Goal: Task Accomplishment & Management: Manage account settings

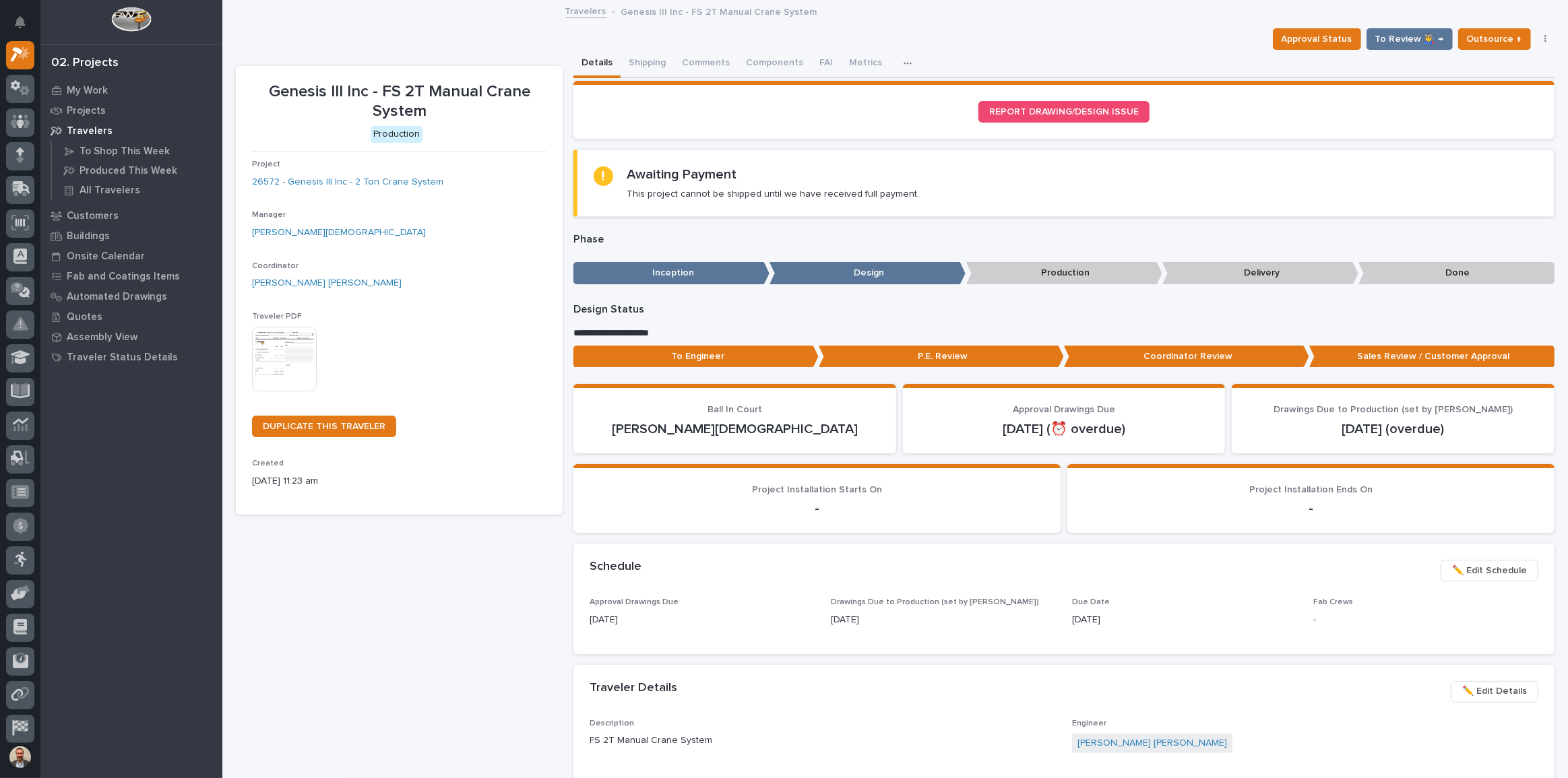
click at [1468, 566] on span "✏️ Edit Schedule" at bounding box center [1490, 571] width 75 height 16
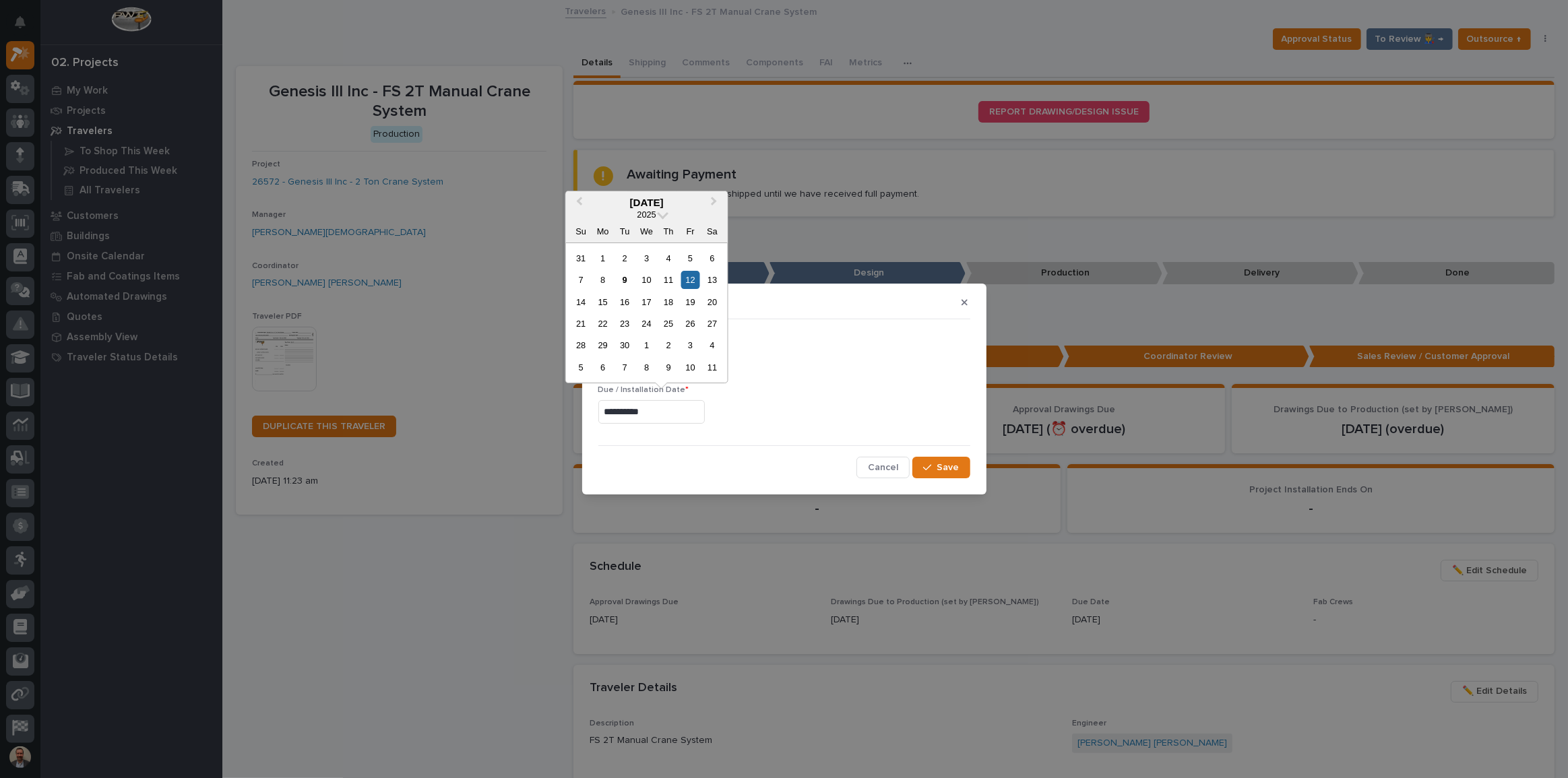
click at [702, 409] on input "**********" at bounding box center [652, 412] width 107 height 23
click at [715, 200] on span "Next Month" at bounding box center [715, 203] width 0 height 18
click at [707, 253] on div "1" at bounding box center [712, 258] width 19 height 19
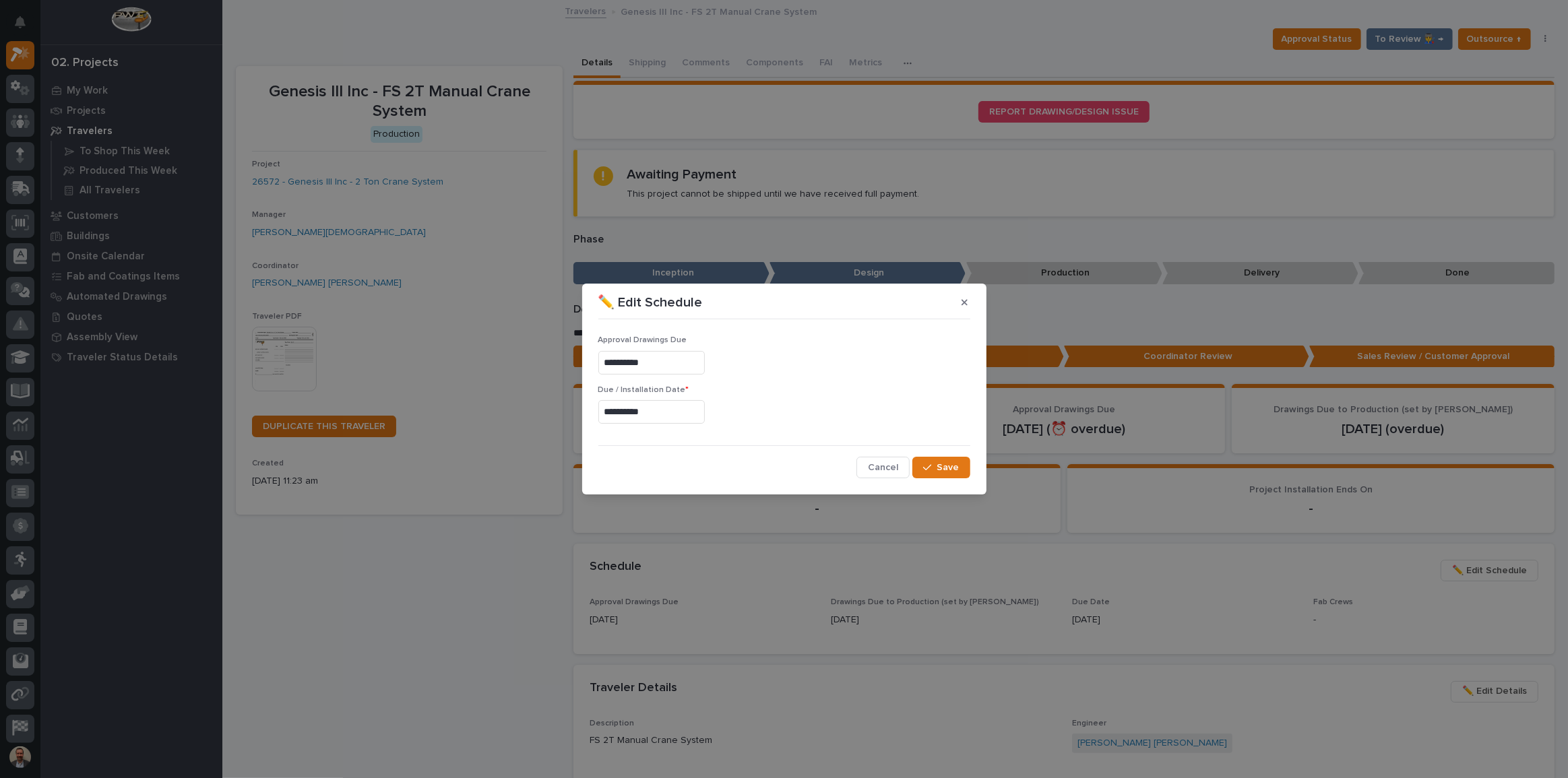
type input "**********"
click at [949, 462] on span "Save" at bounding box center [949, 467] width 23 height 12
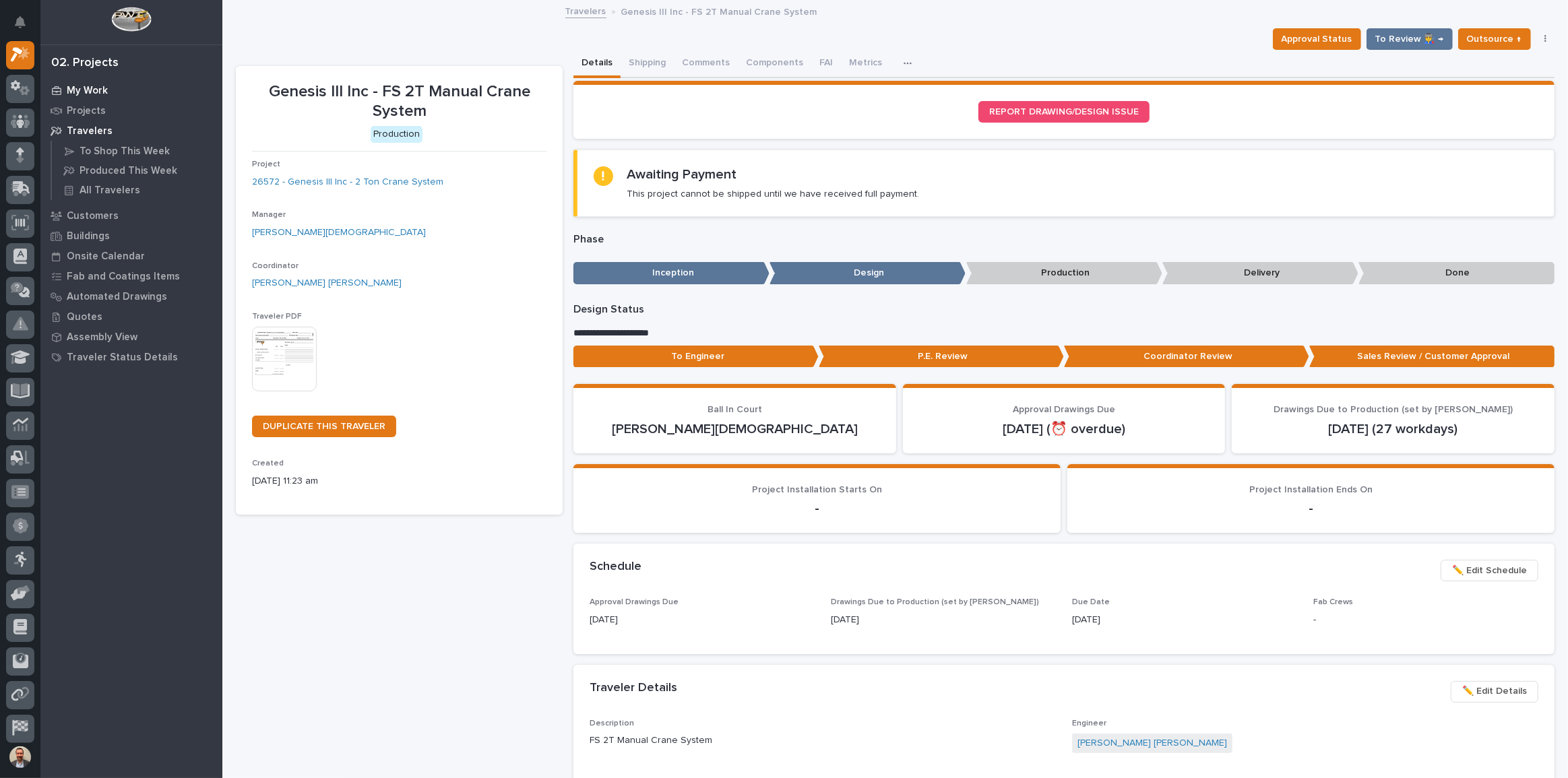
click at [83, 84] on div "My Work" at bounding box center [131, 90] width 175 height 19
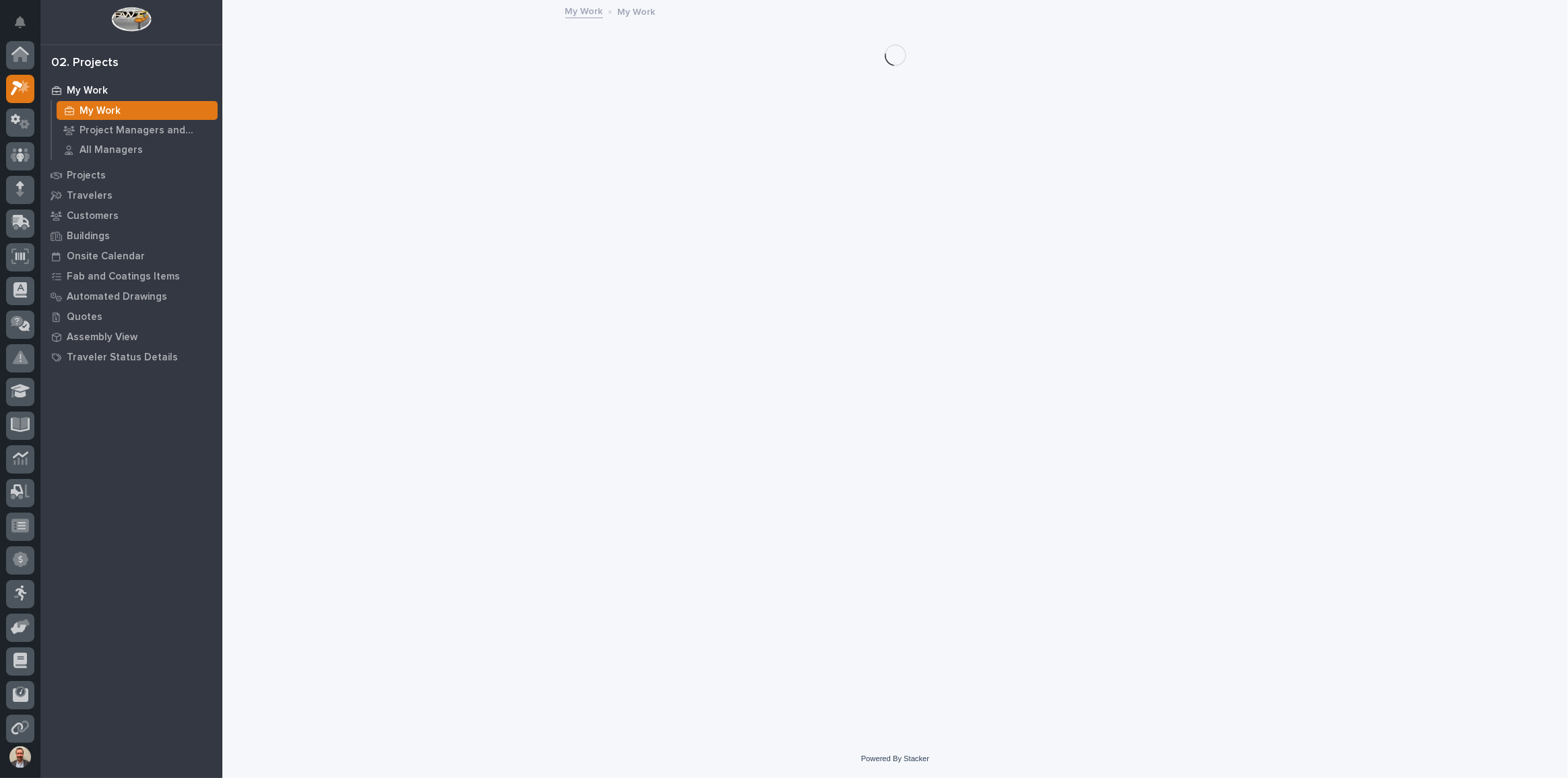
scroll to position [34, 0]
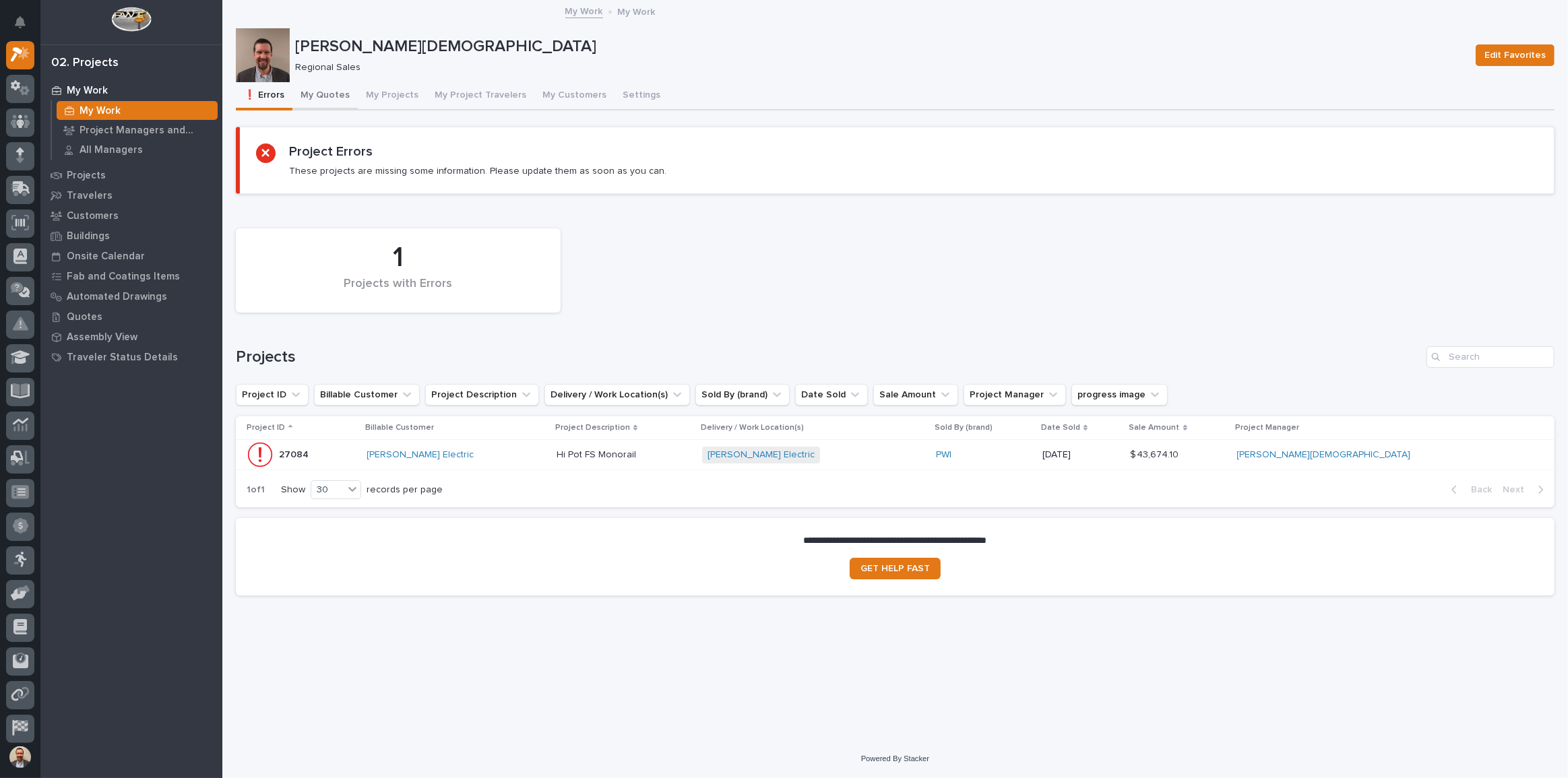
click at [323, 98] on button "My Quotes" at bounding box center [325, 96] width 65 height 28
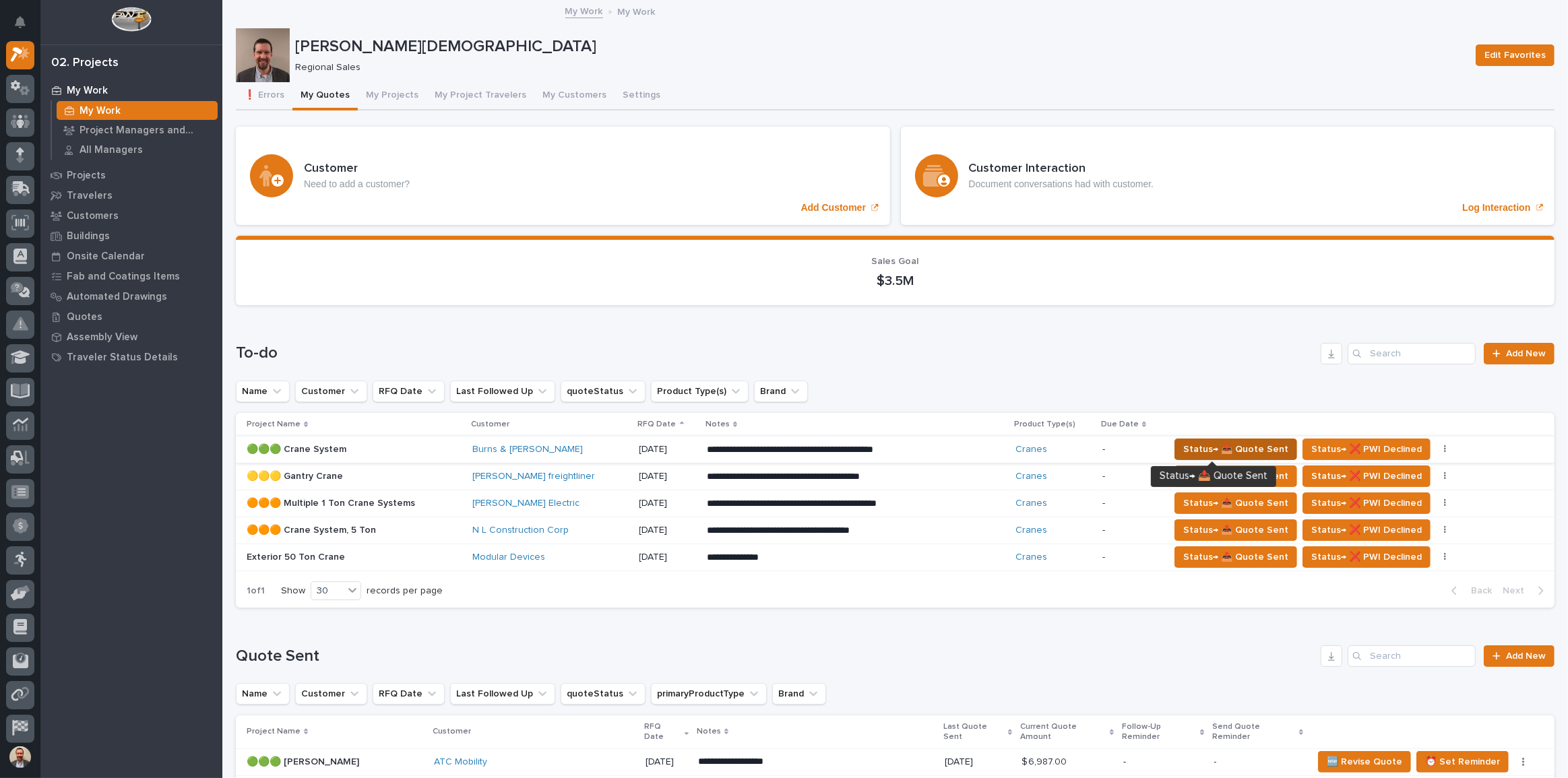
click at [1205, 441] on span "Status→ 📤 Quote Sent" at bounding box center [1236, 450] width 105 height 16
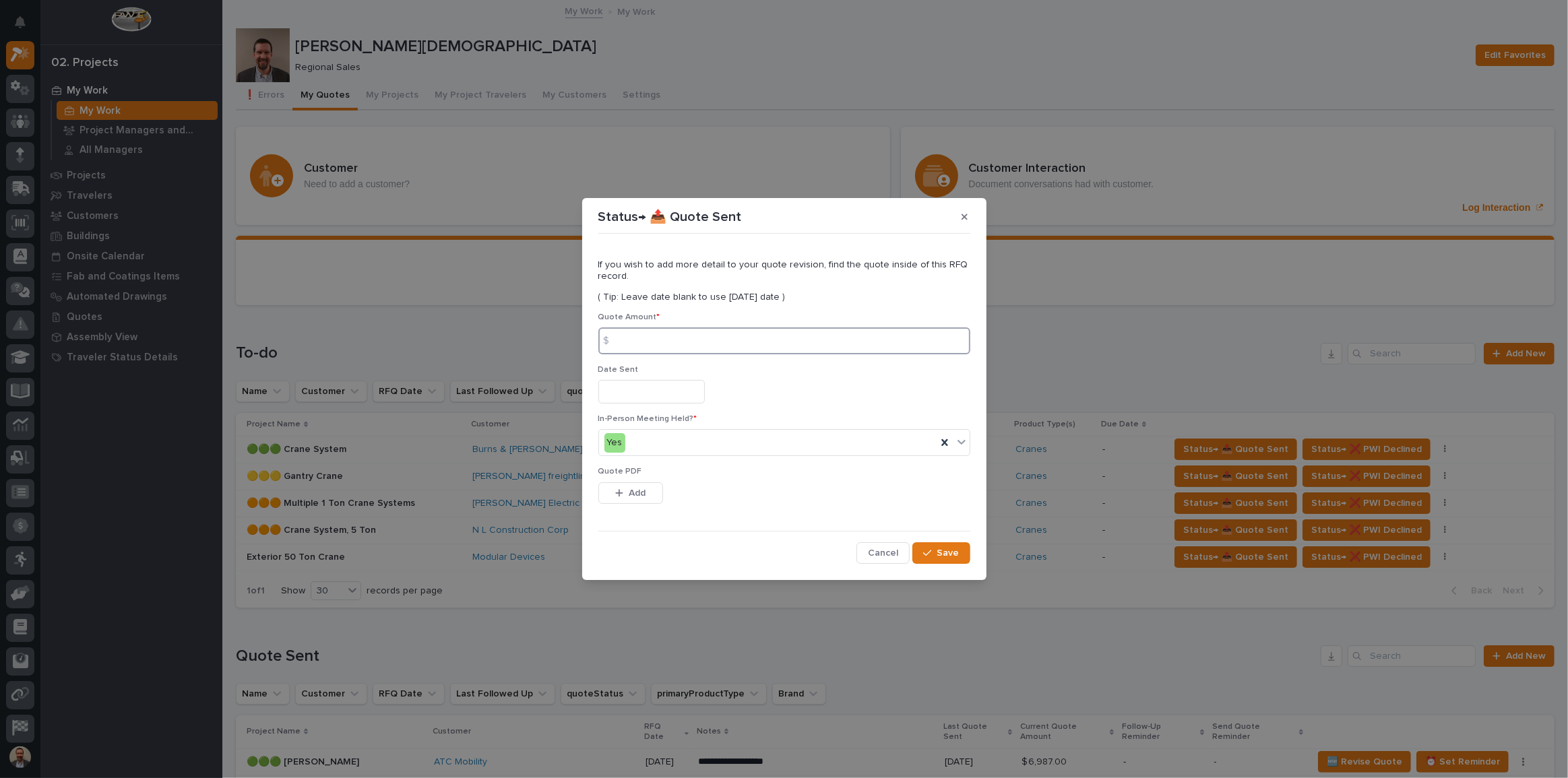
click at [855, 349] on input at bounding box center [784, 341] width 372 height 27
click at [778, 343] on input at bounding box center [784, 341] width 372 height 27
type input "209282"
click at [705, 398] on input "text" at bounding box center [652, 391] width 107 height 23
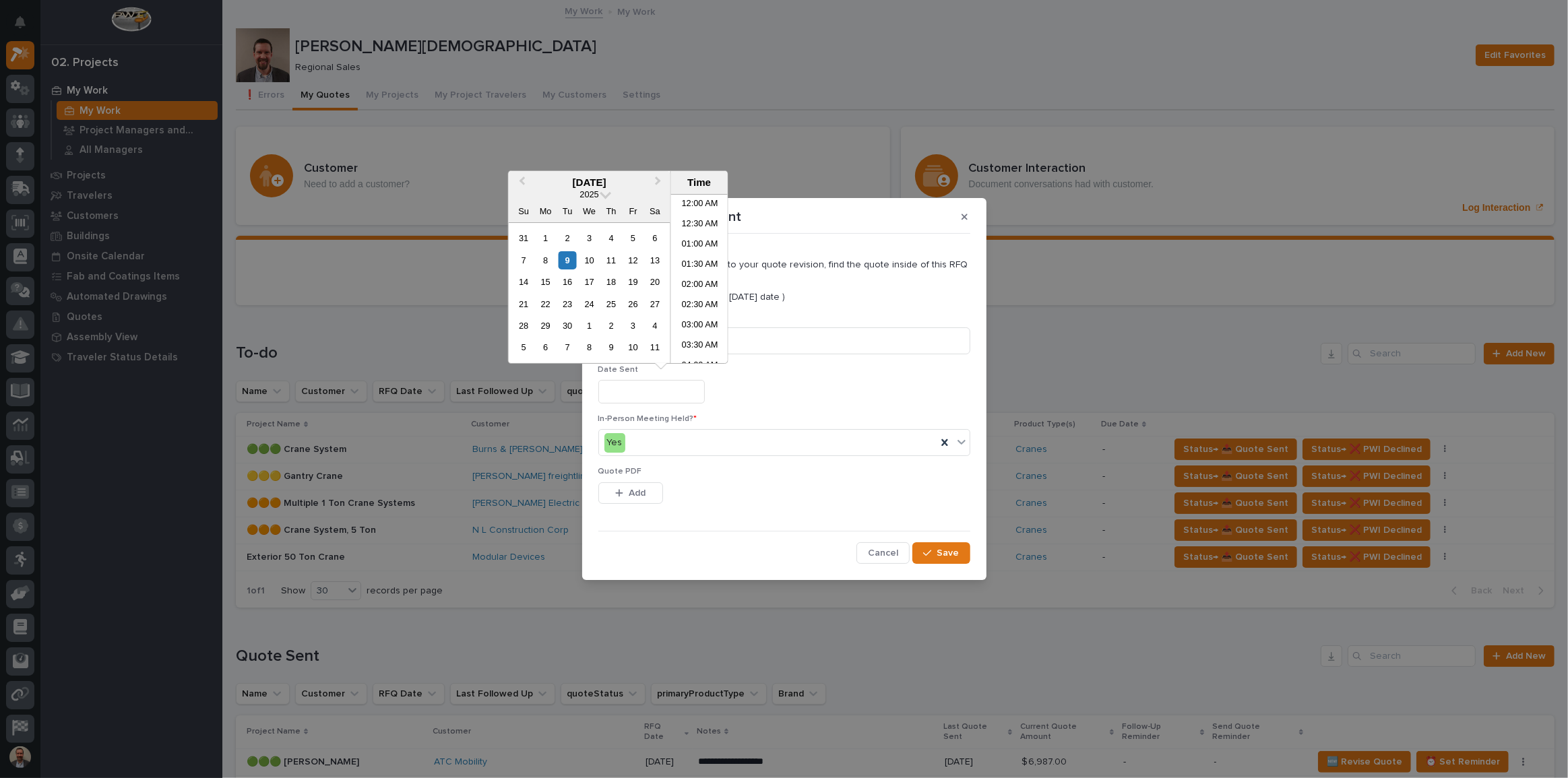
scroll to position [249, 0]
click at [568, 260] on div "9" at bounding box center [568, 260] width 19 height 19
type input "**********"
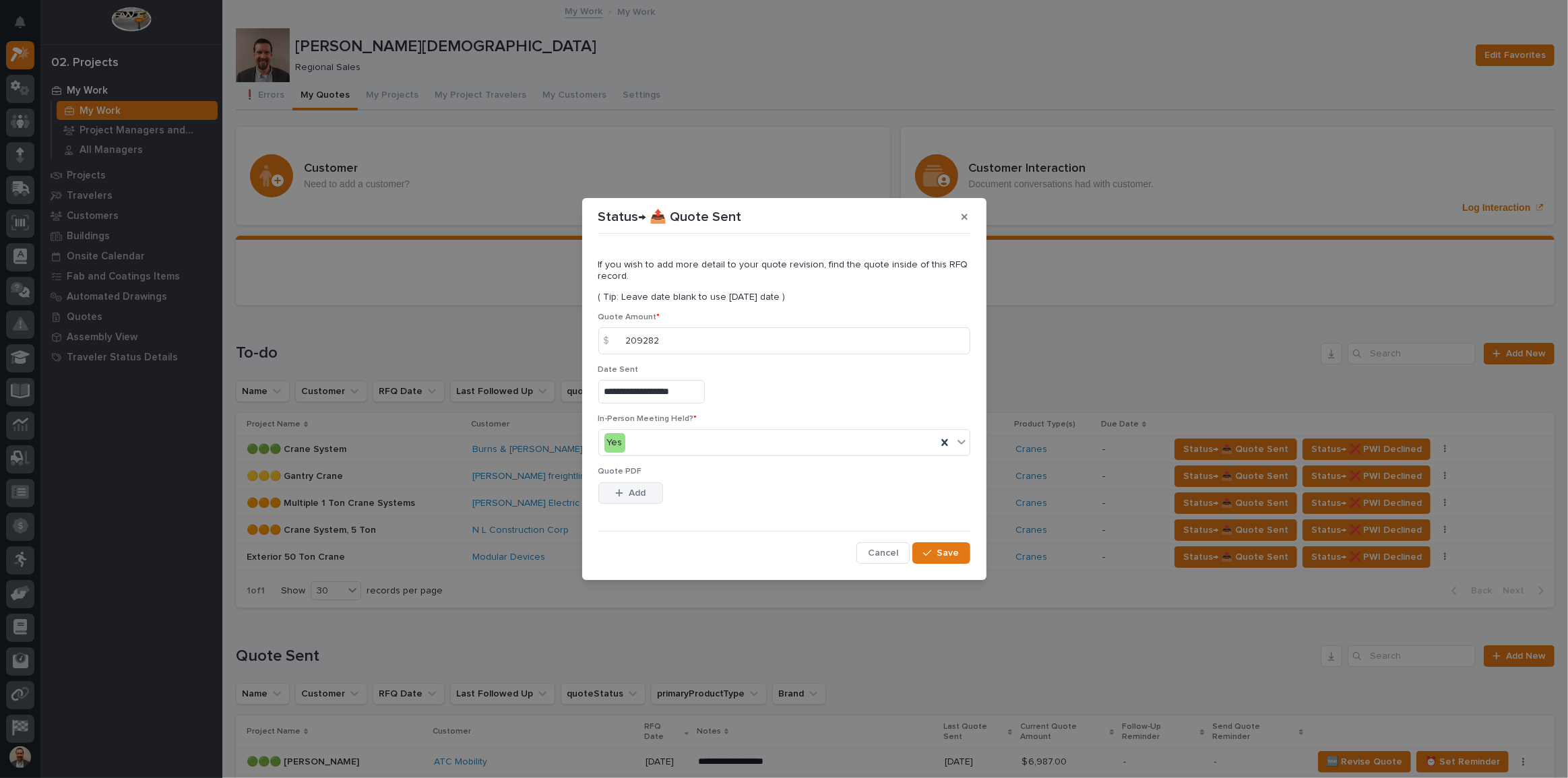
click at [641, 493] on span "Add" at bounding box center [637, 493] width 17 height 12
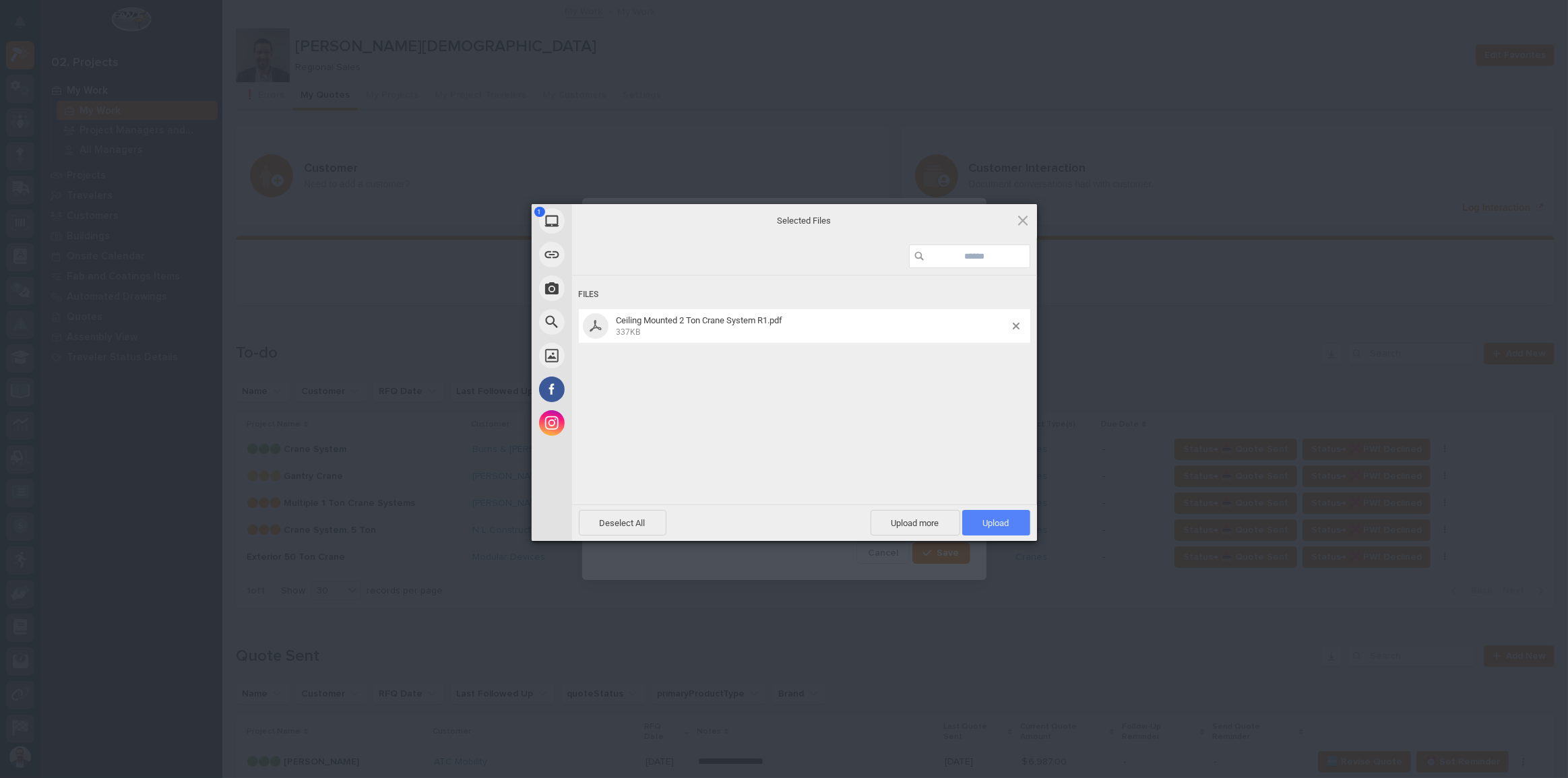
click at [1004, 524] on span "Upload 1" at bounding box center [996, 523] width 27 height 10
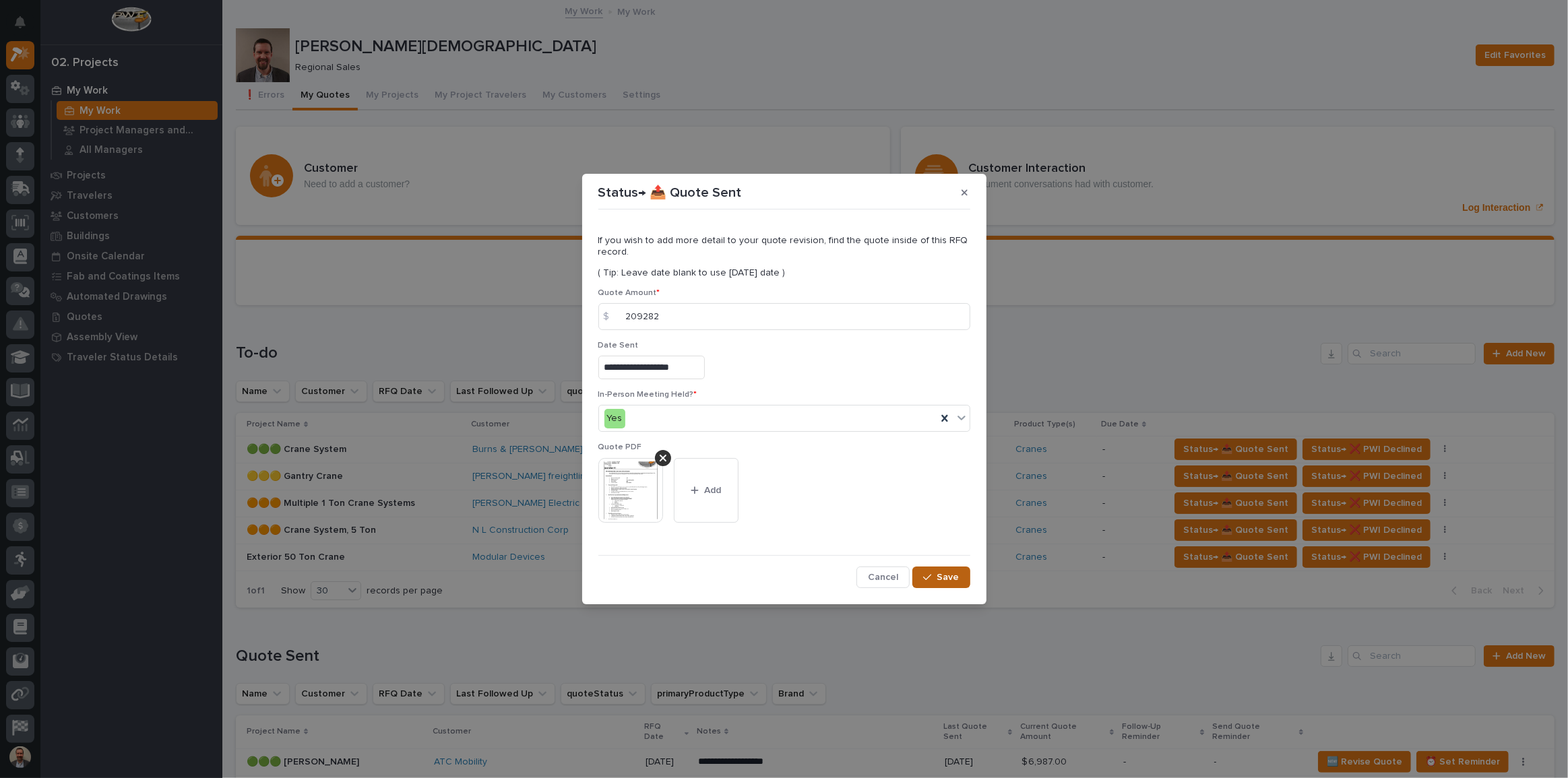
click at [945, 576] on span "Save" at bounding box center [949, 577] width 23 height 12
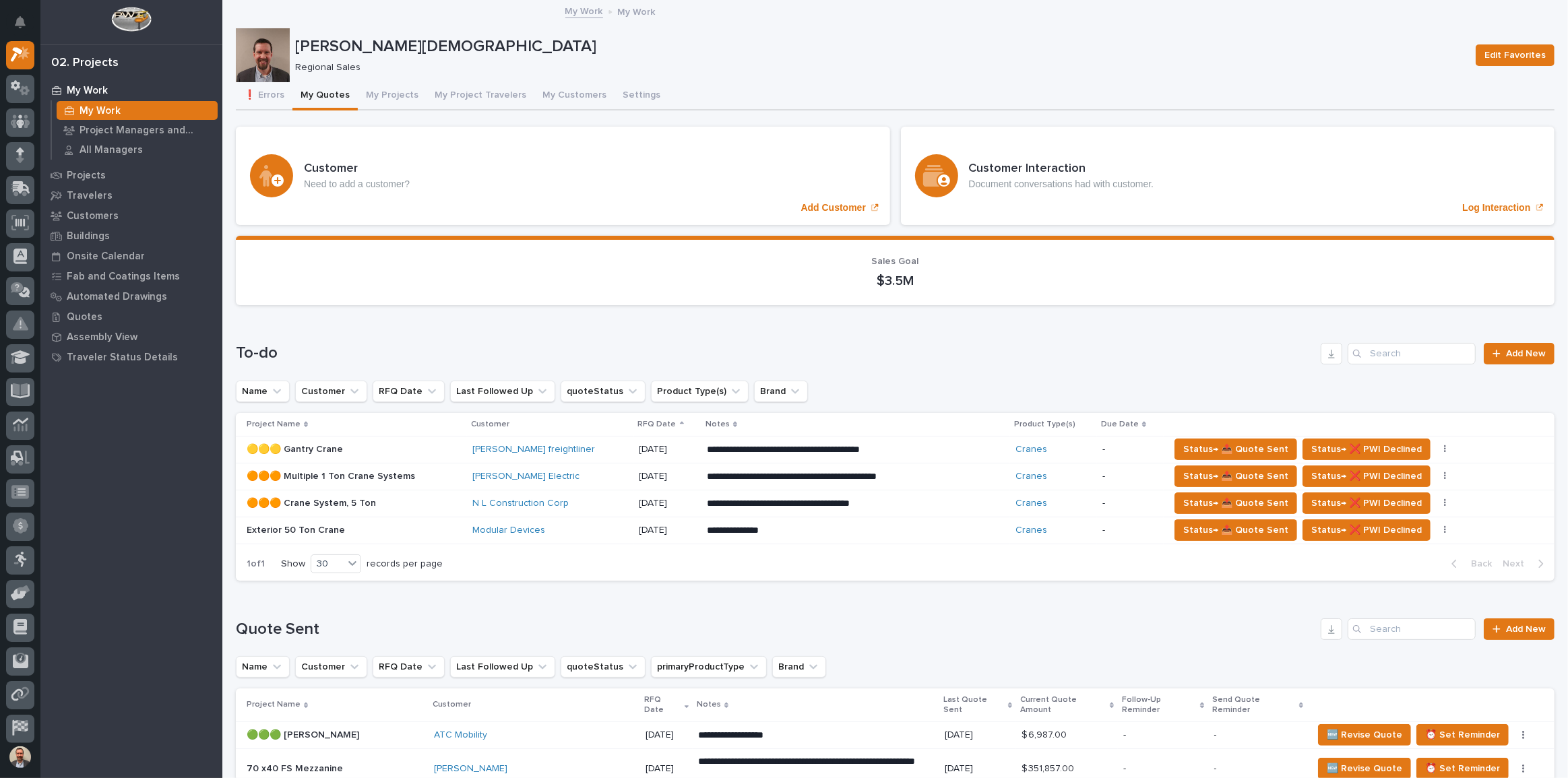
click at [912, 504] on p "**********" at bounding box center [825, 504] width 236 height 14
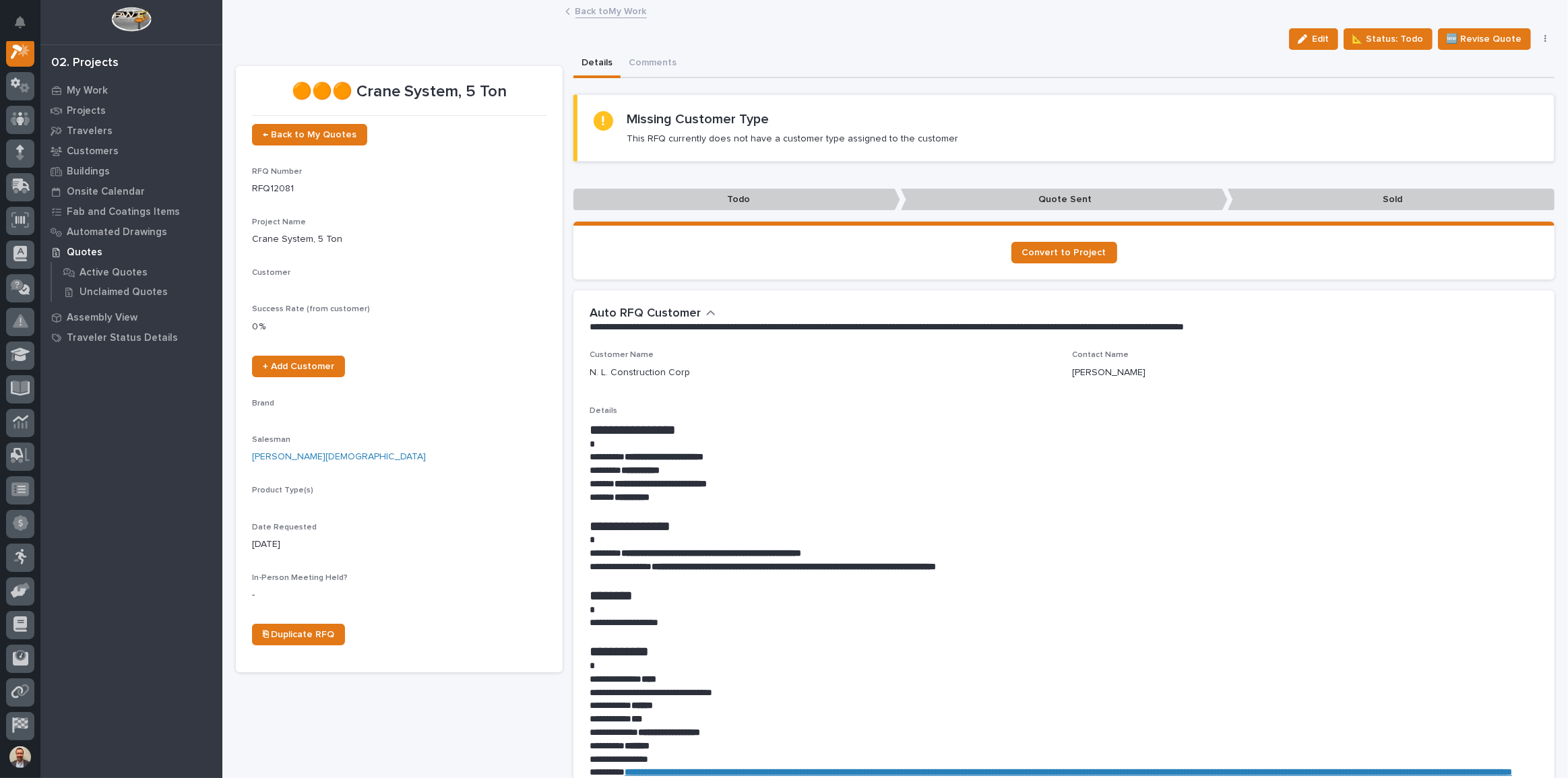
scroll to position [34, 0]
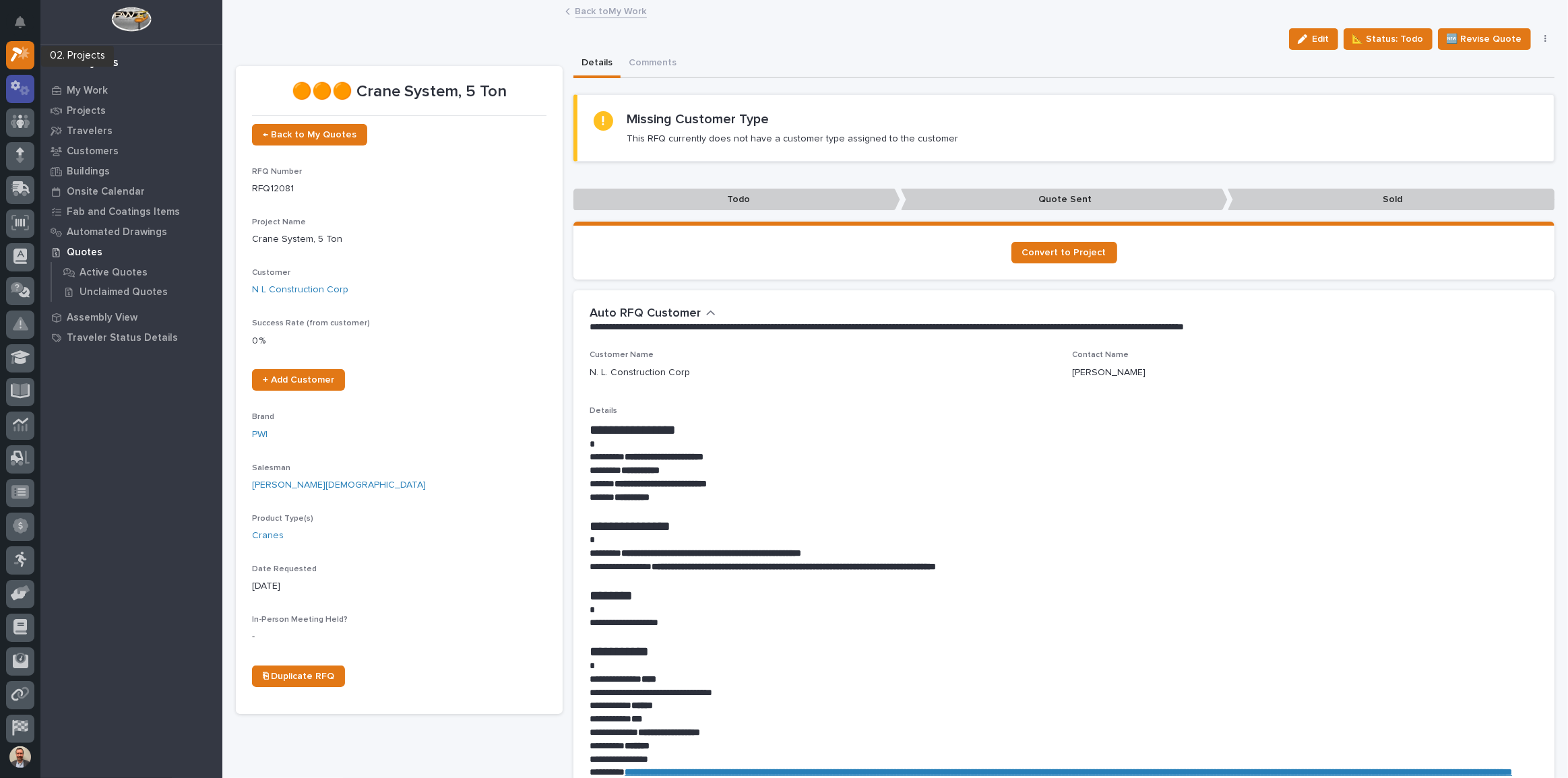
click at [19, 77] on div at bounding box center [20, 89] width 28 height 28
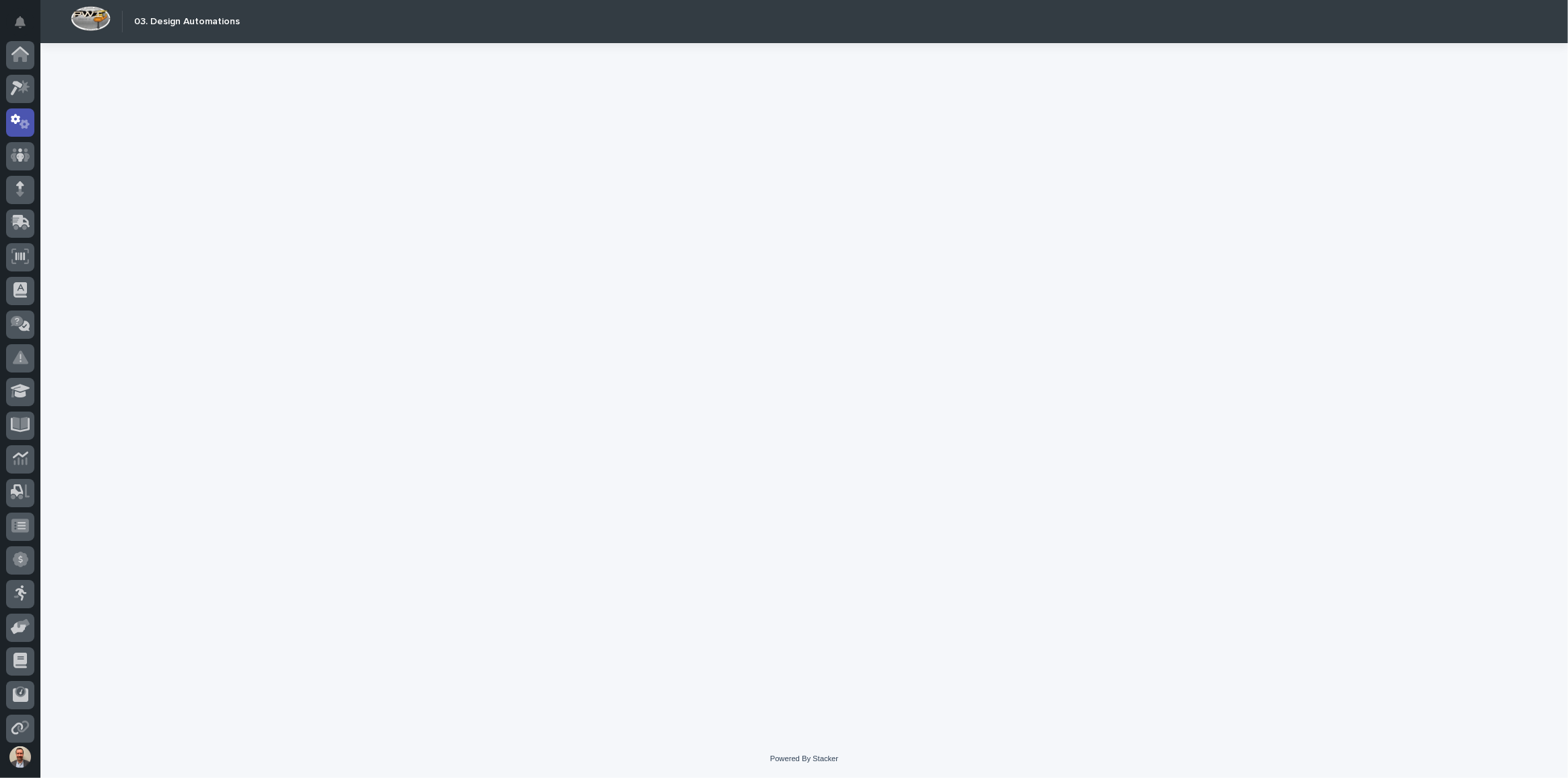
scroll to position [67, 0]
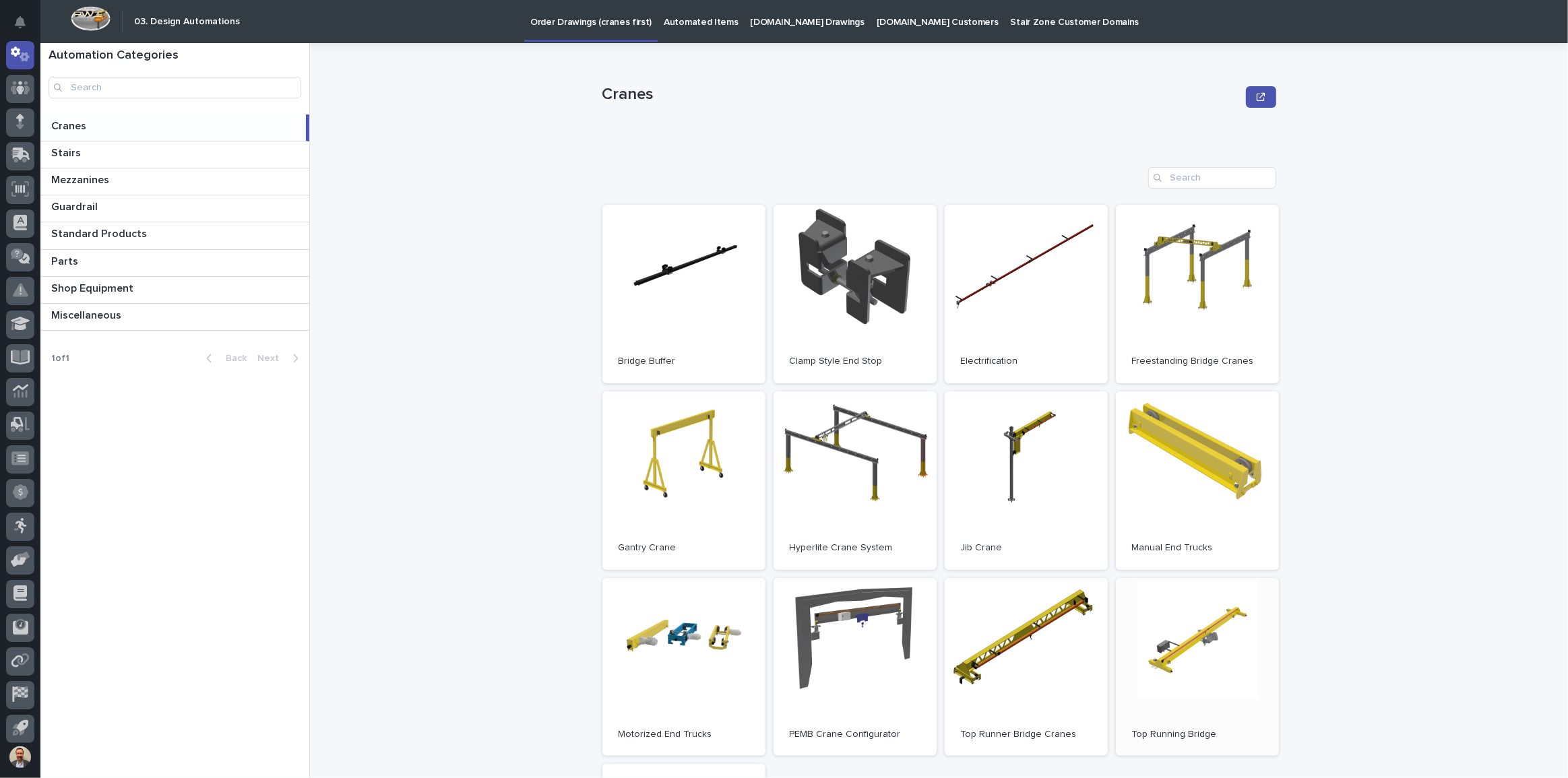
click at [1169, 631] on link "Open" at bounding box center [1197, 667] width 163 height 178
click at [24, 88] on icon at bounding box center [24, 86] width 11 height 14
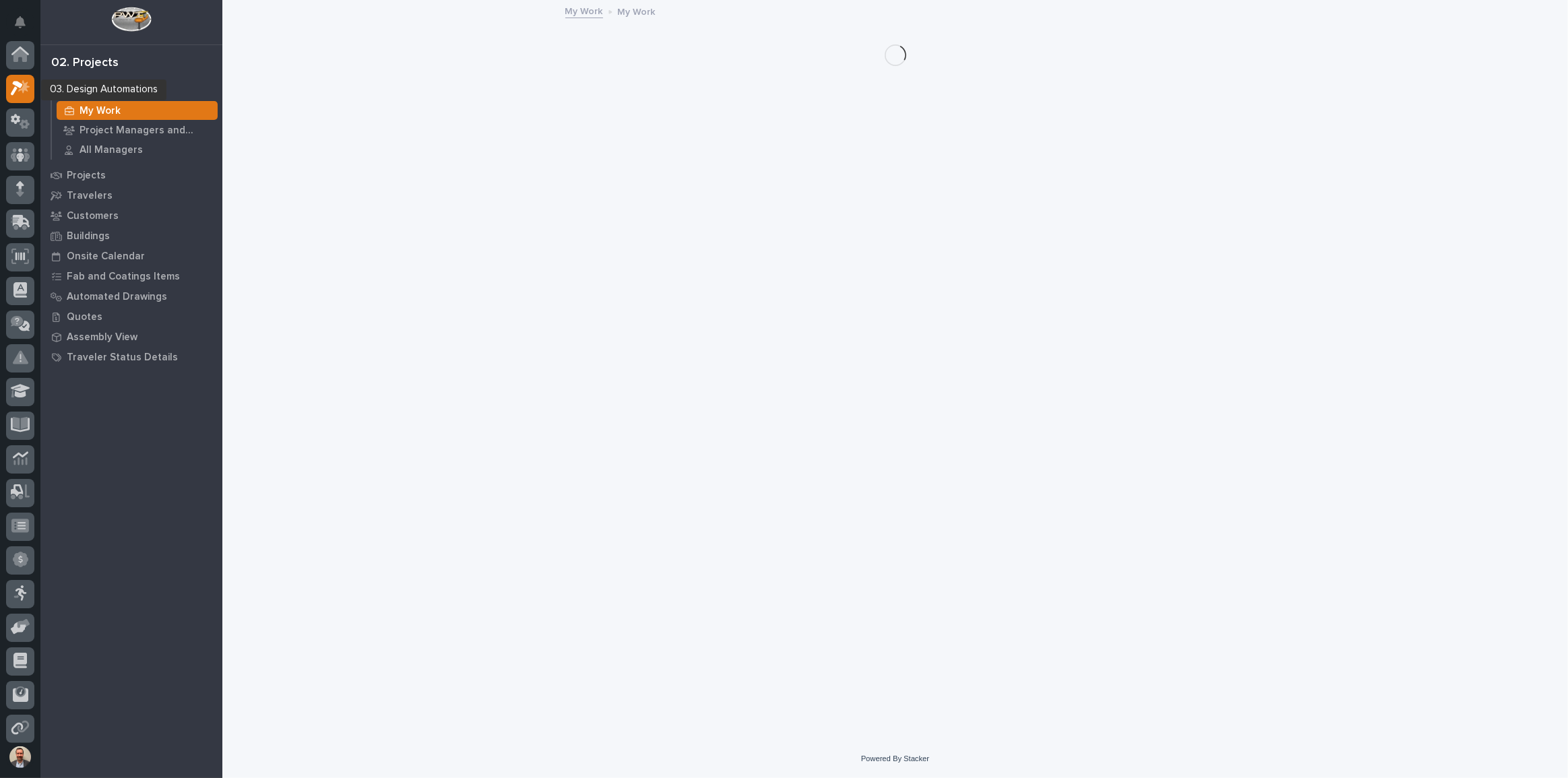
scroll to position [34, 0]
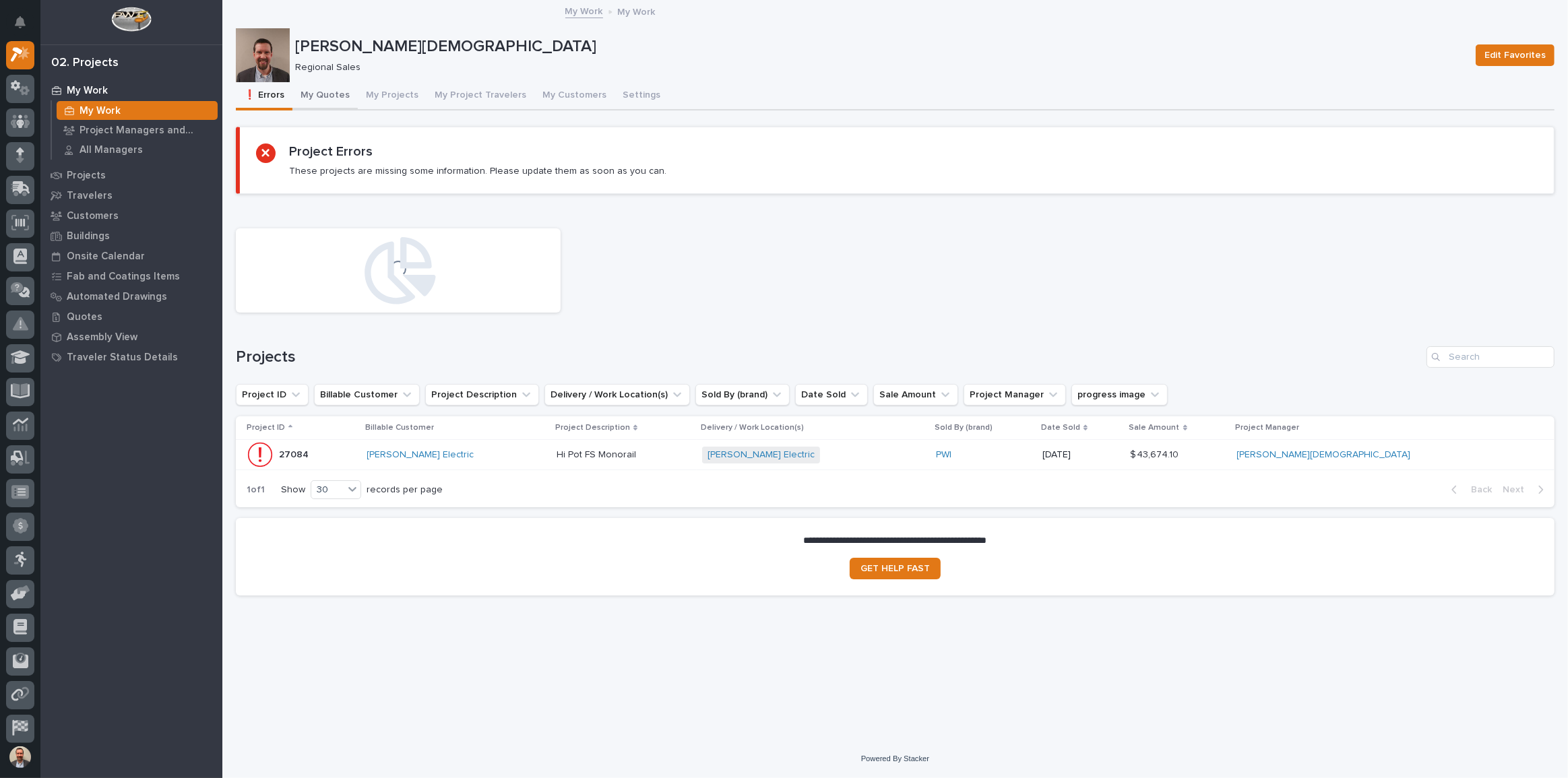
click at [333, 93] on button "My Quotes" at bounding box center [325, 96] width 65 height 28
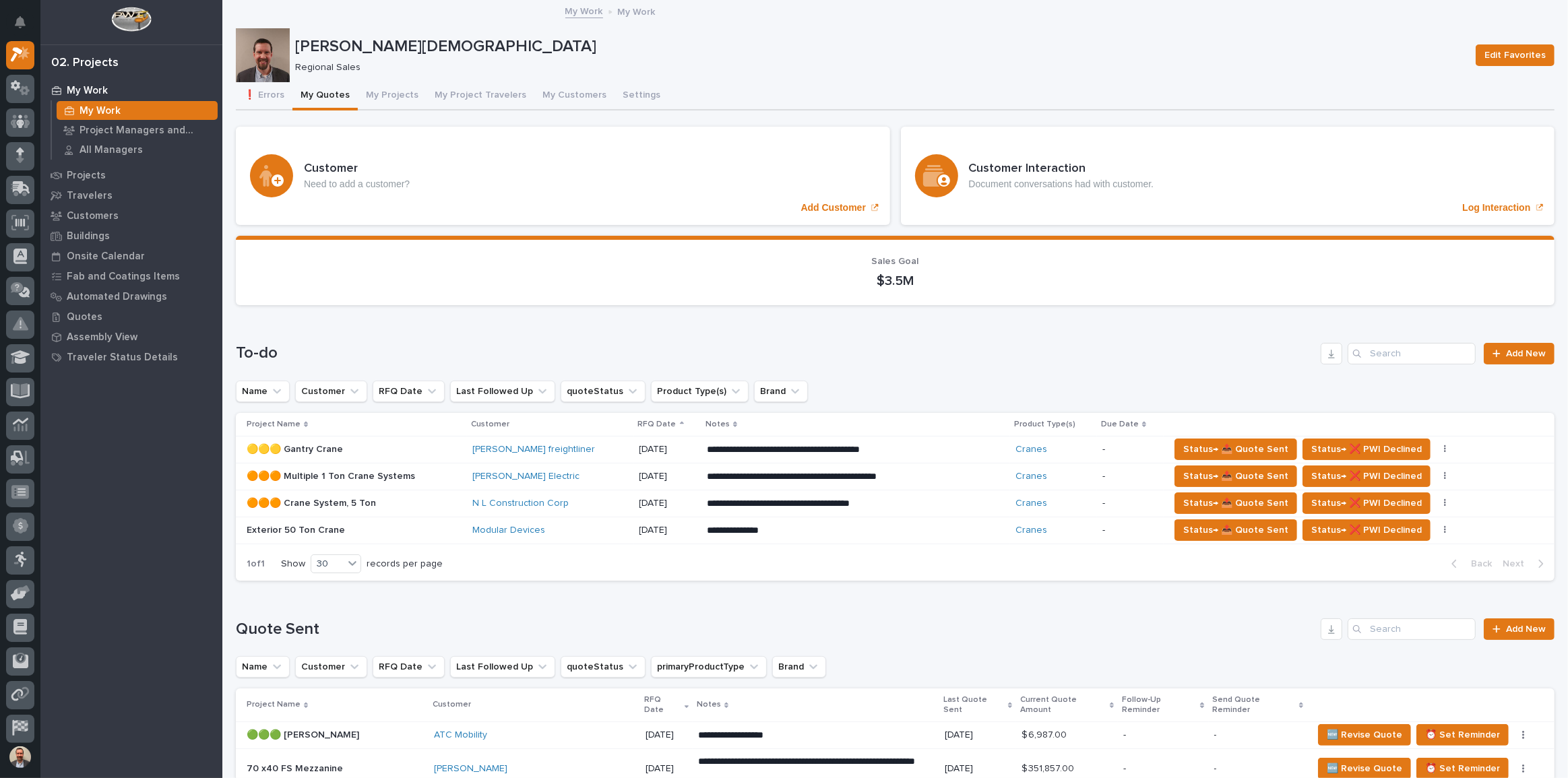
click at [686, 500] on p "[DATE]" at bounding box center [668, 504] width 57 height 11
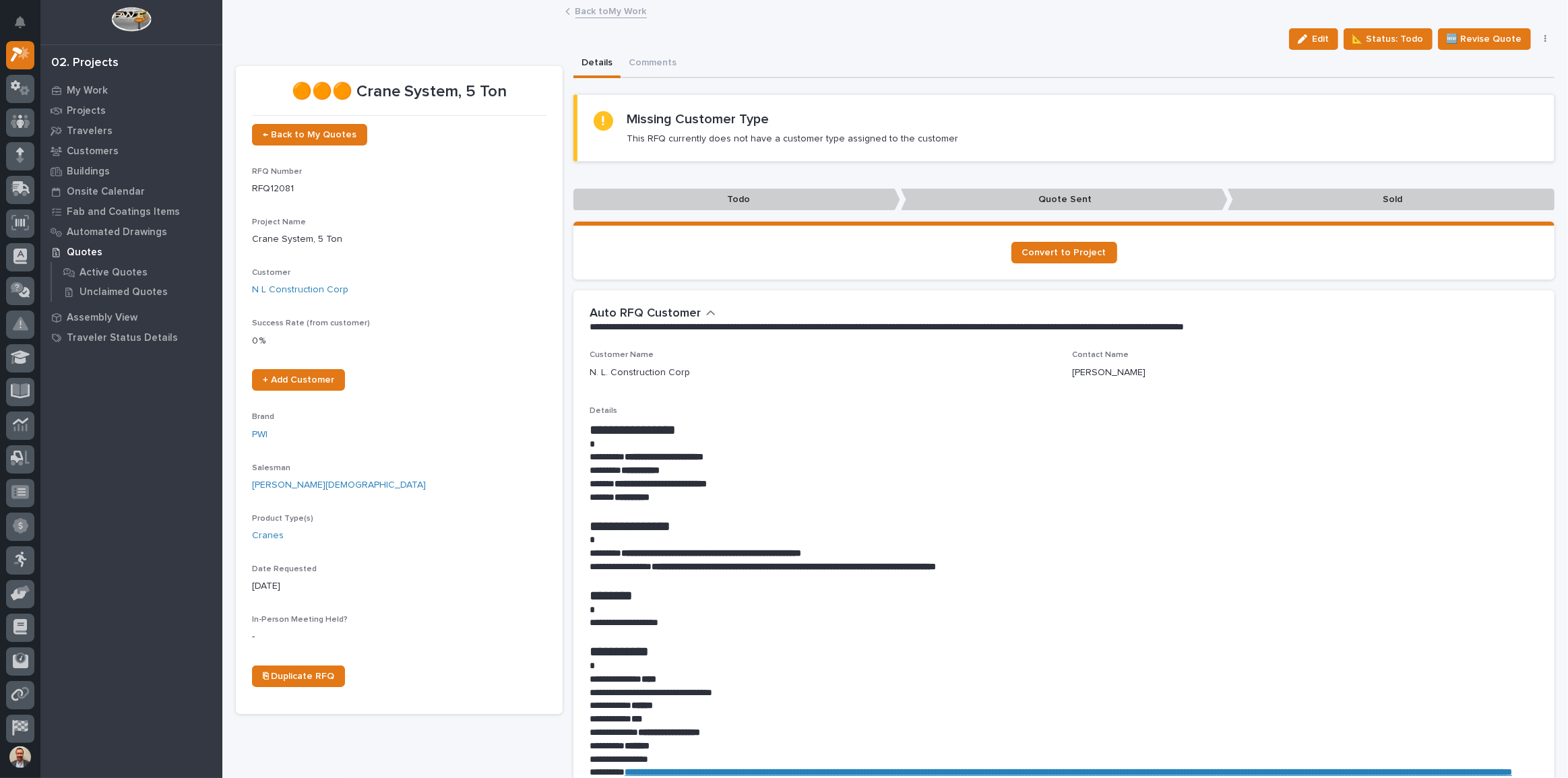
click at [583, 11] on link "Back to My Work" at bounding box center [611, 10] width 71 height 15
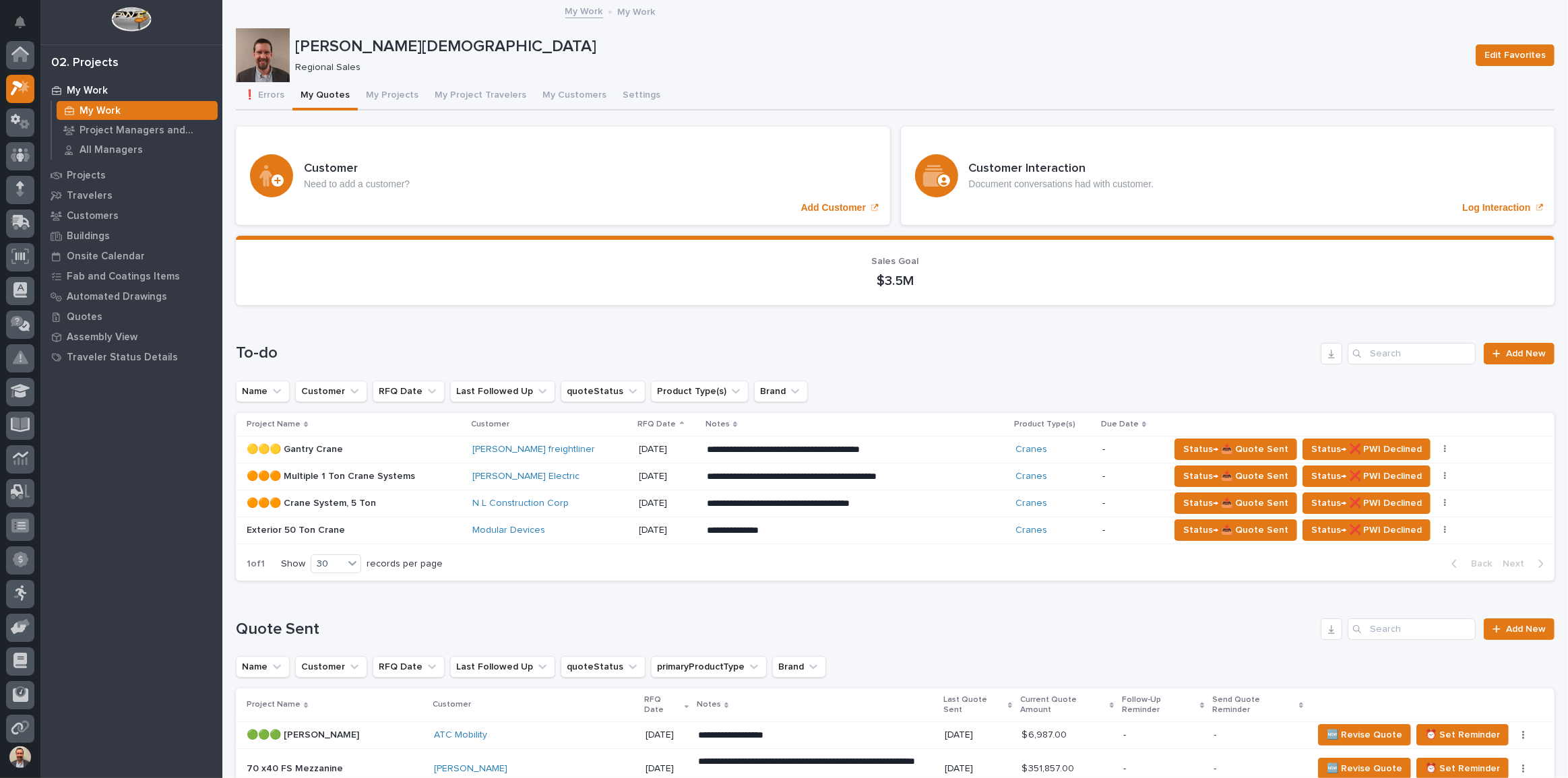
scroll to position [36, 0]
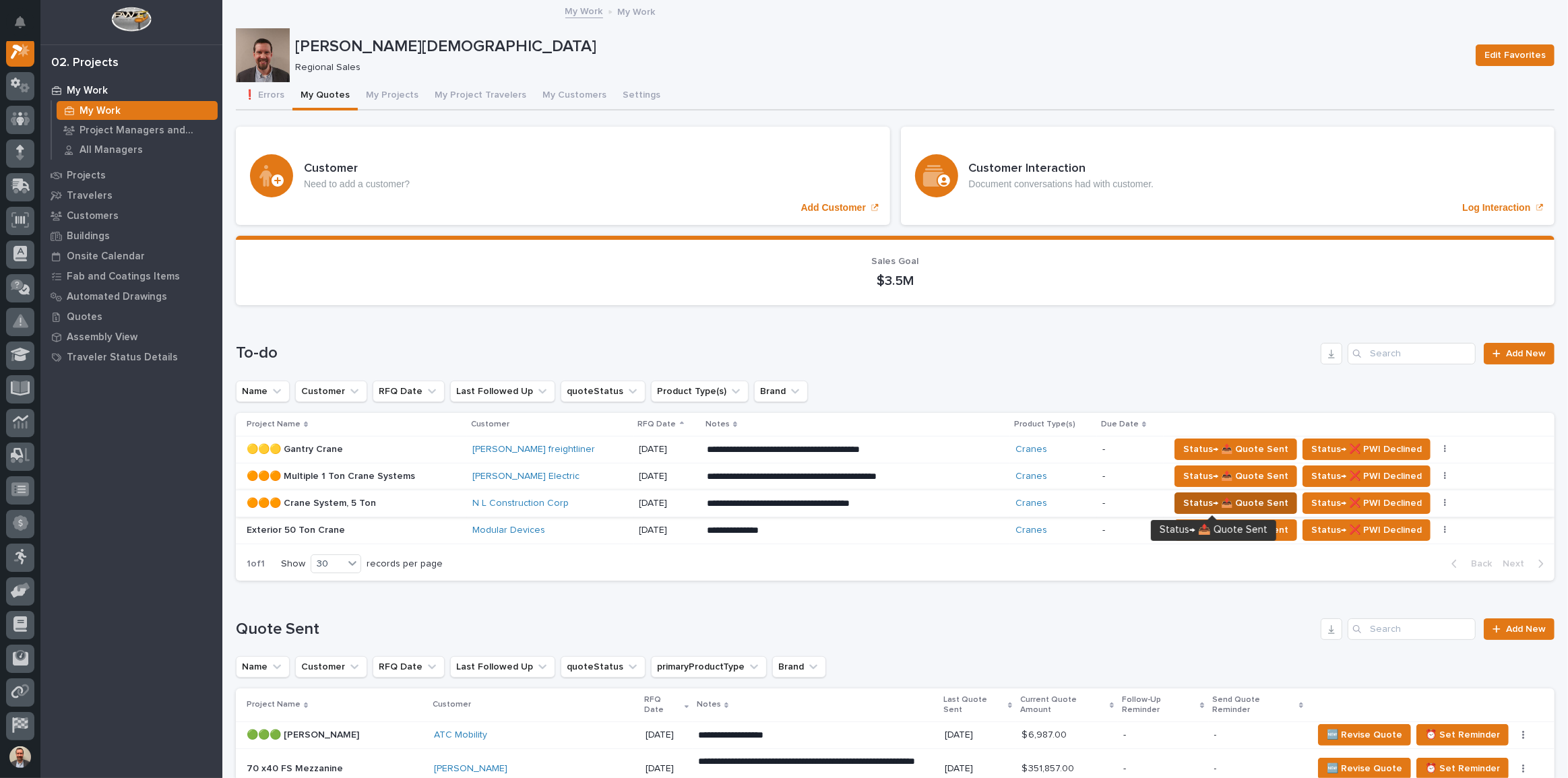
click at [1205, 498] on span "Status→ 📤 Quote Sent" at bounding box center [1236, 504] width 105 height 16
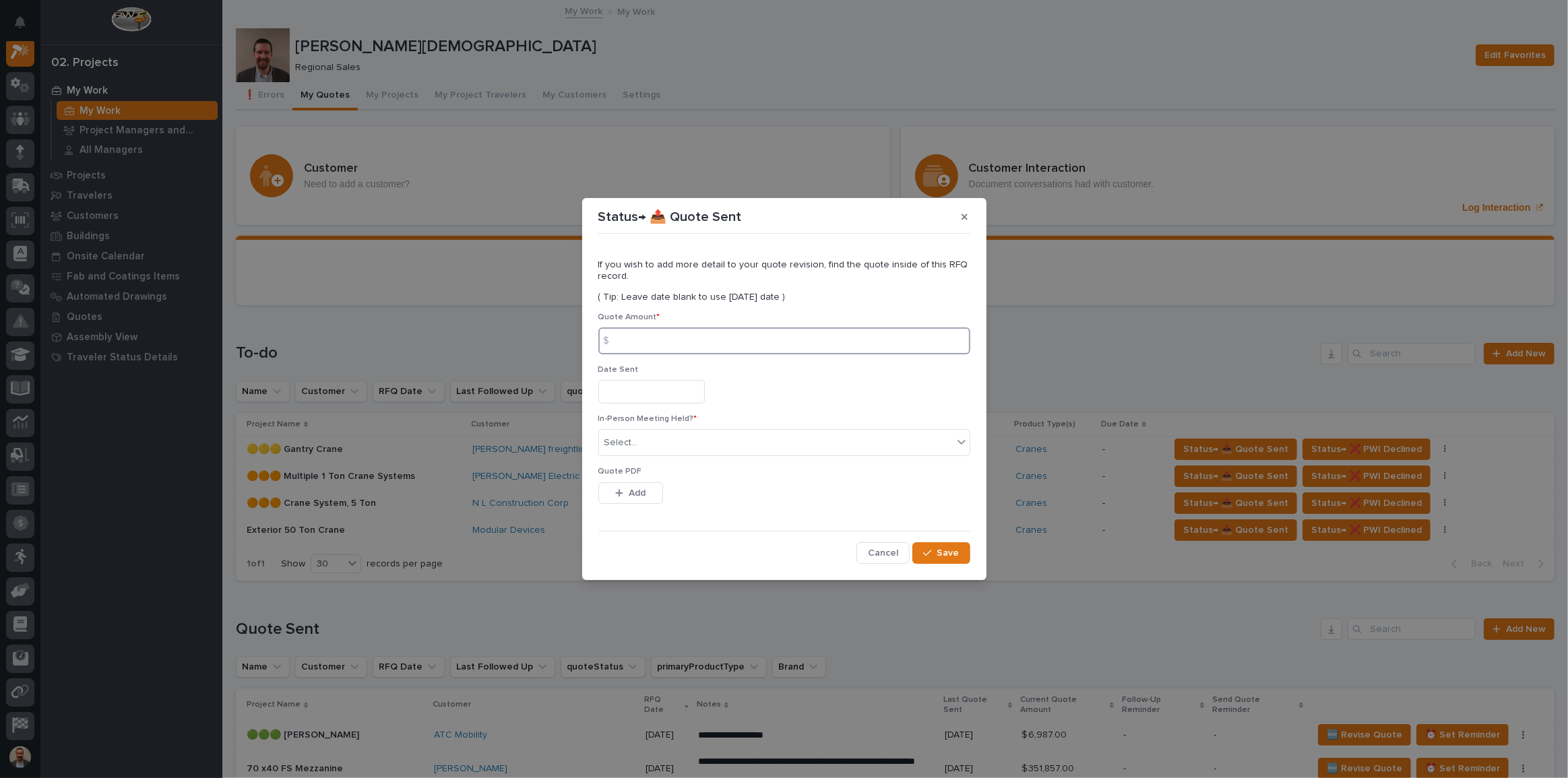
click at [686, 337] on input at bounding box center [784, 341] width 372 height 27
click at [887, 343] on input at bounding box center [784, 341] width 372 height 27
type input "138097"
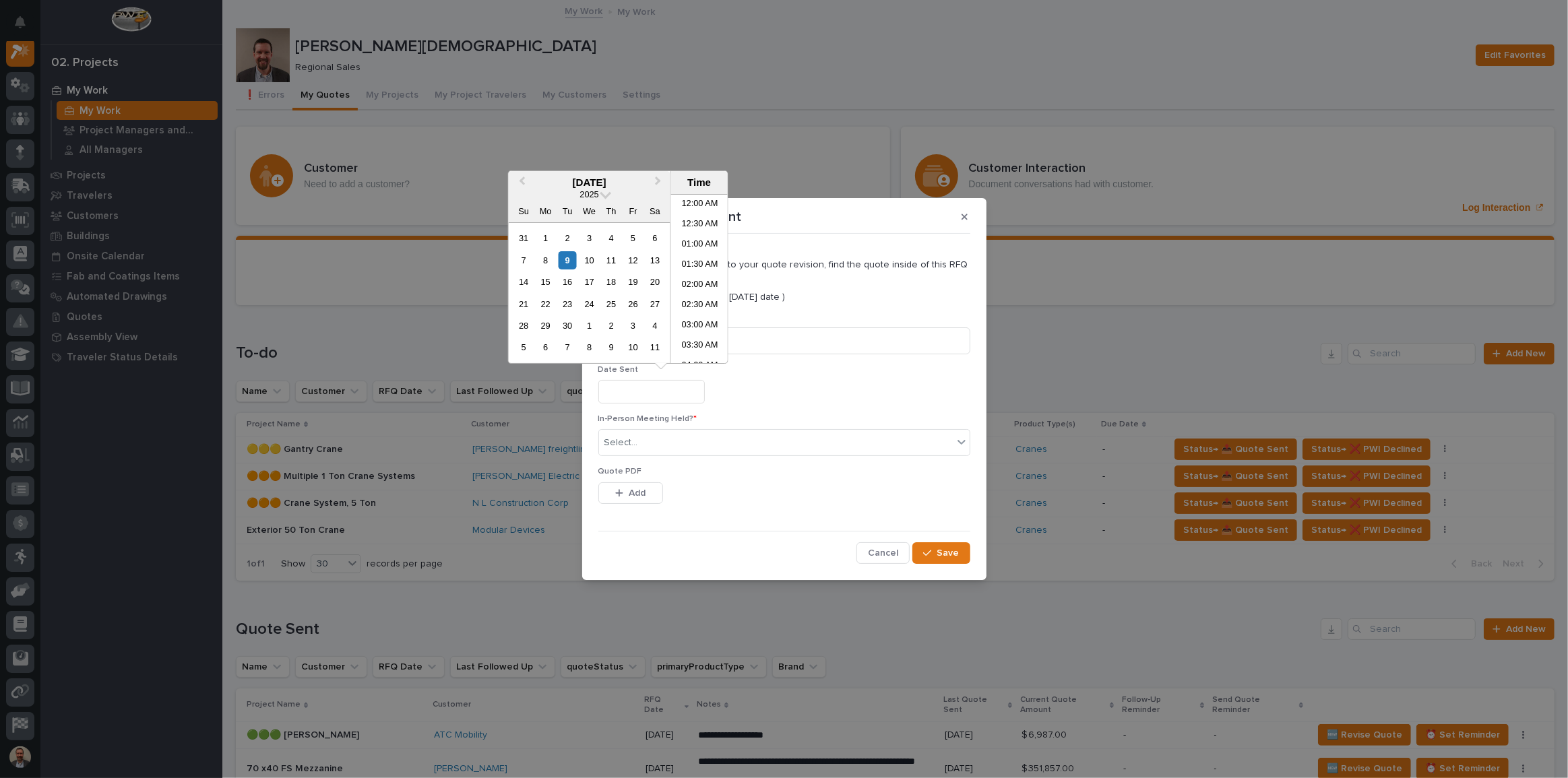
click at [631, 390] on input "text" at bounding box center [652, 391] width 107 height 23
click at [565, 263] on div "9" at bounding box center [568, 260] width 19 height 19
type input "**********"
click at [694, 433] on div "Select..." at bounding box center [776, 443] width 354 height 23
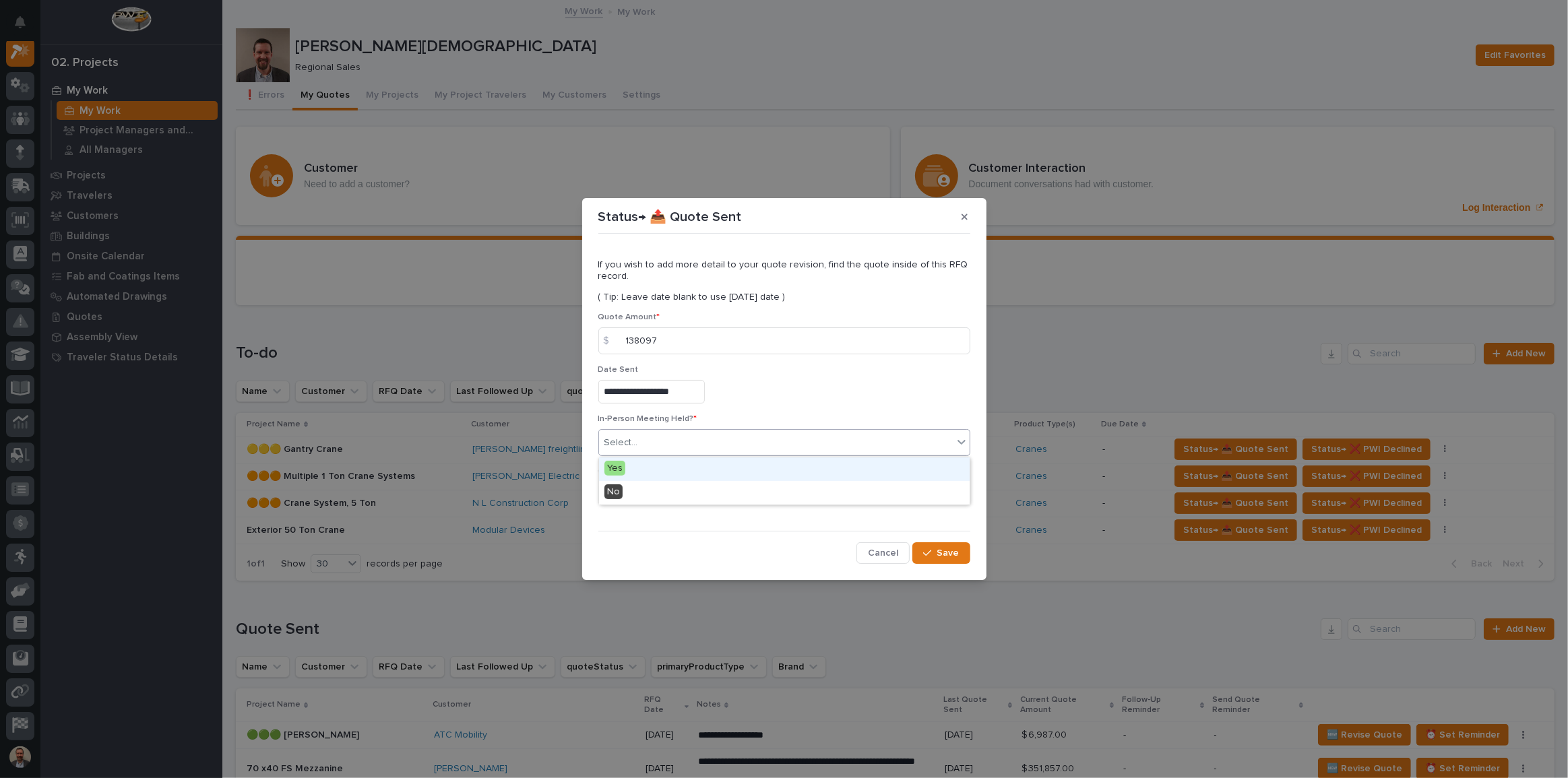
click at [691, 471] on div "Yes" at bounding box center [784, 469] width 371 height 23
click at [626, 494] on div "button" at bounding box center [622, 493] width 14 height 10
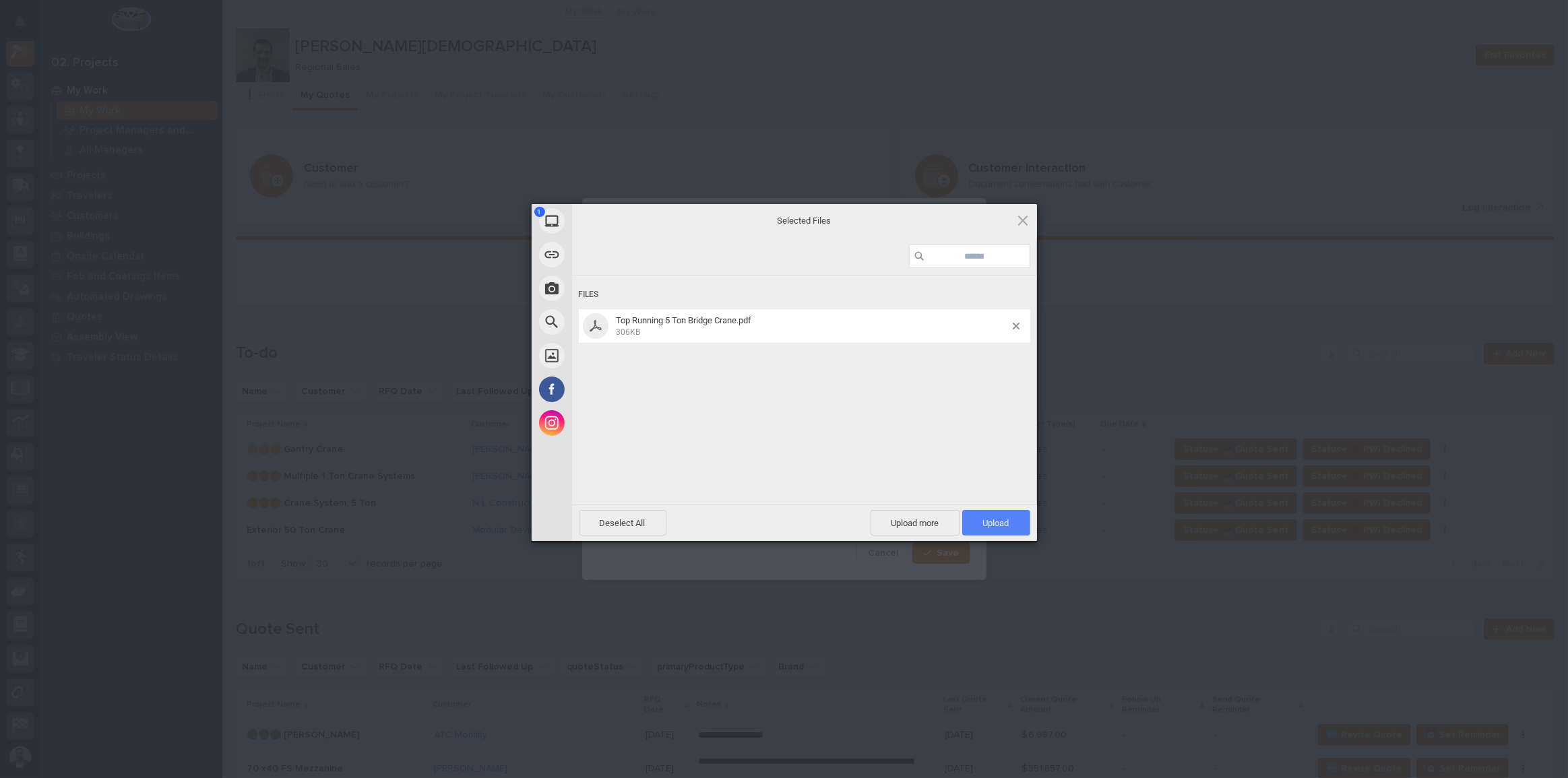
click at [1009, 529] on span "Upload 1" at bounding box center [996, 523] width 68 height 26
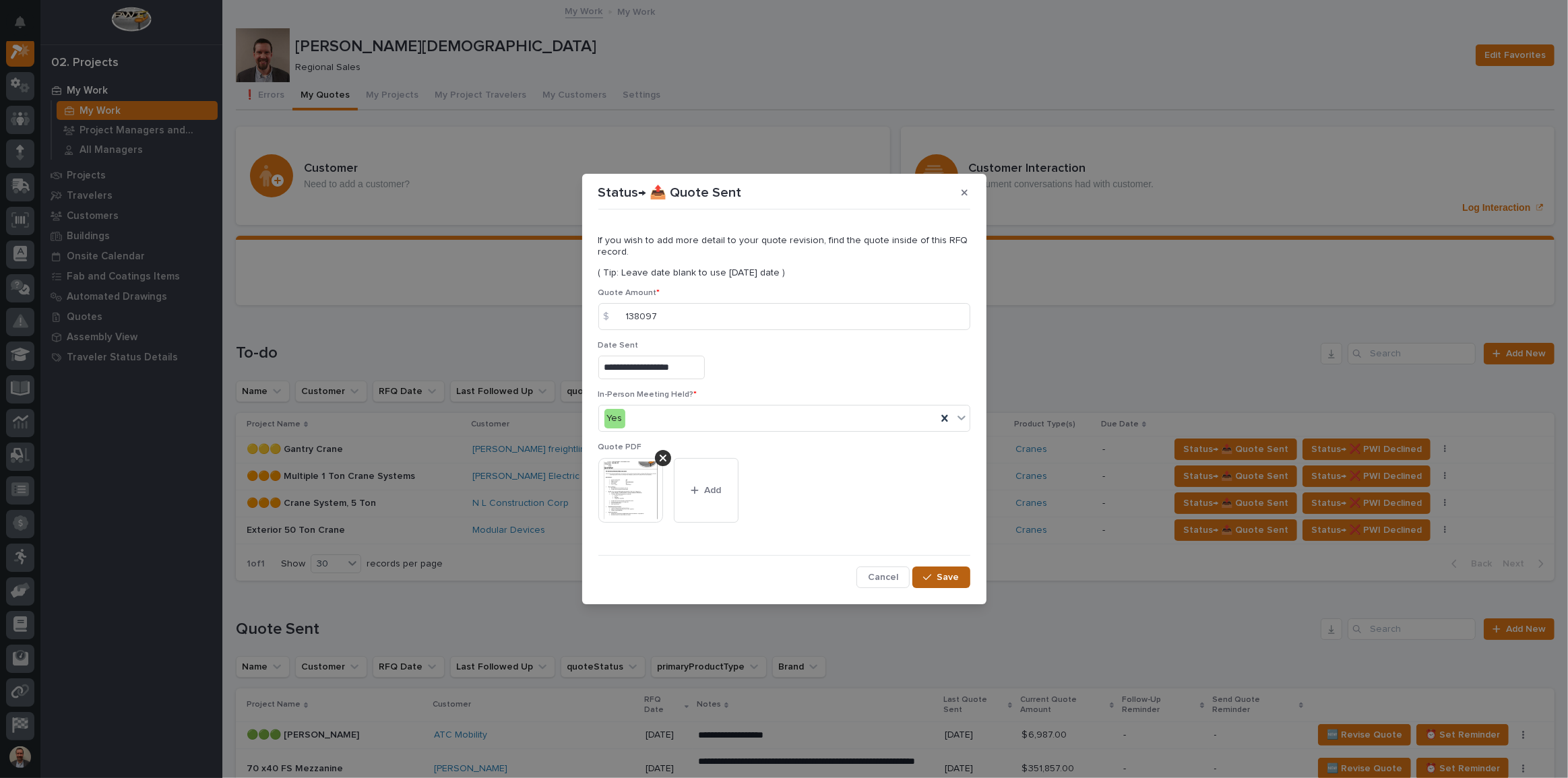
click at [957, 577] on span "Save" at bounding box center [949, 577] width 23 height 12
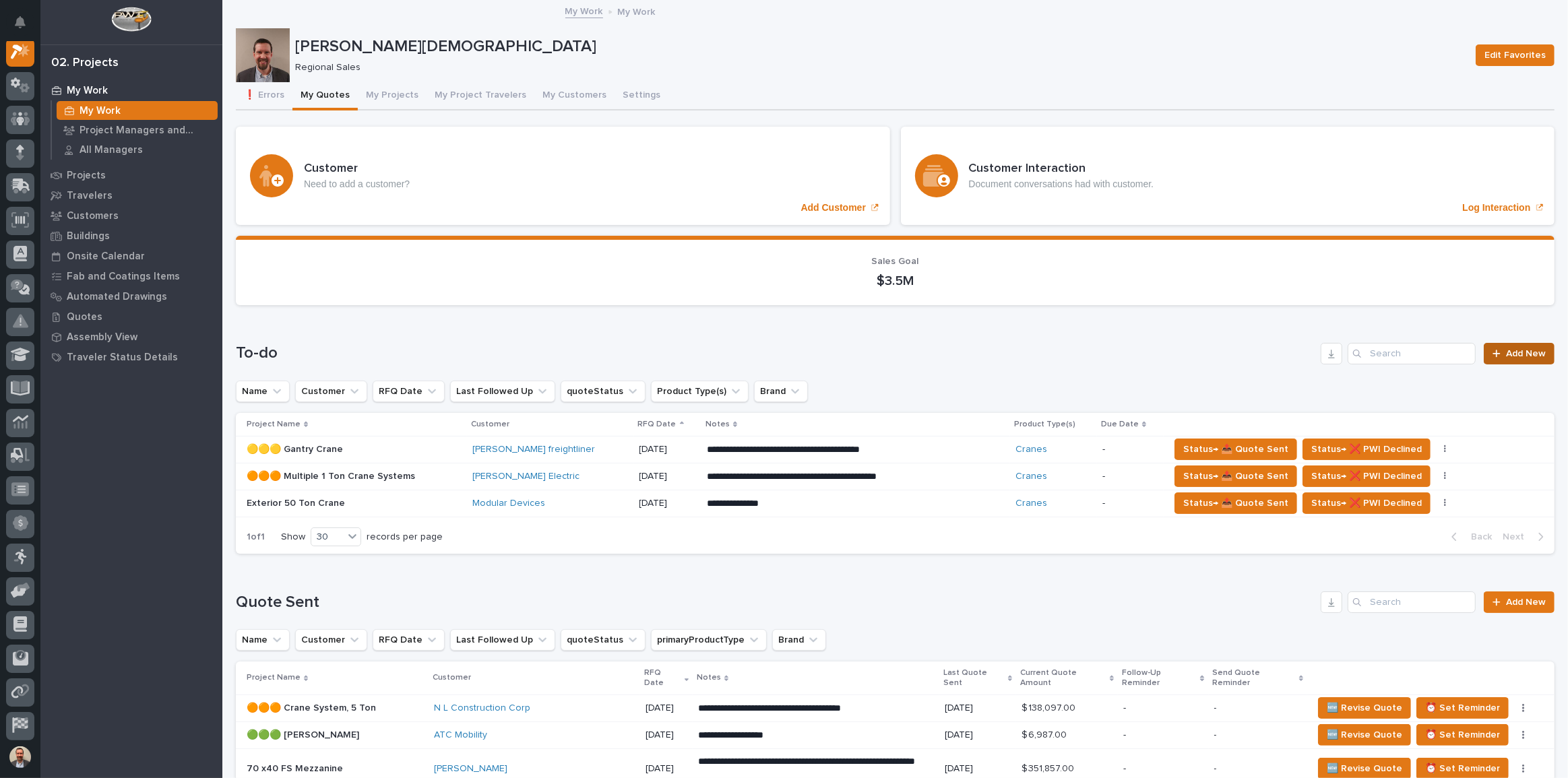
click at [1507, 343] on link "Add New" at bounding box center [1520, 353] width 71 height 22
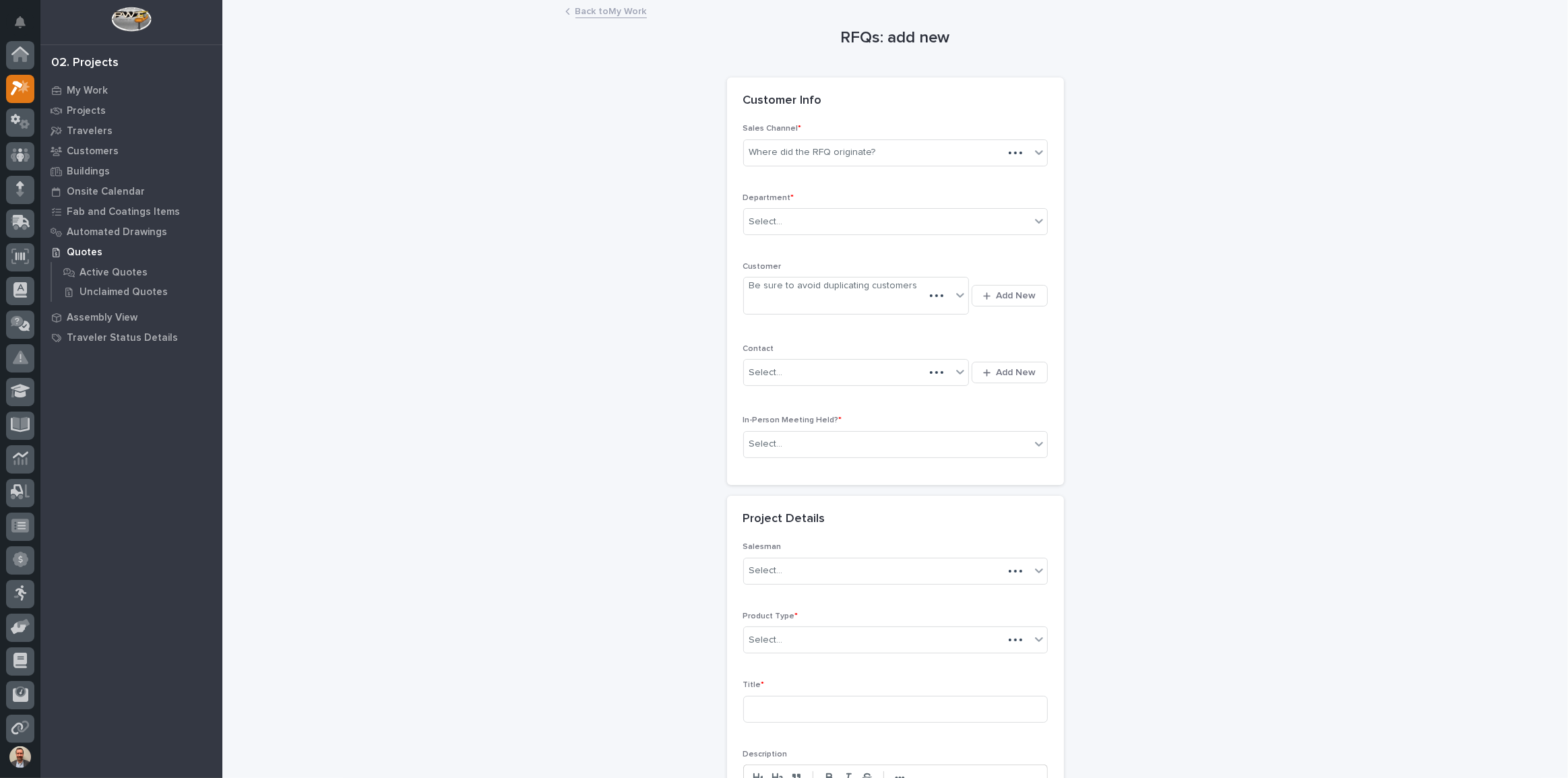
scroll to position [34, 0]
click at [1014, 148] on div "Where did the RFQ originate?" at bounding box center [887, 153] width 287 height 23
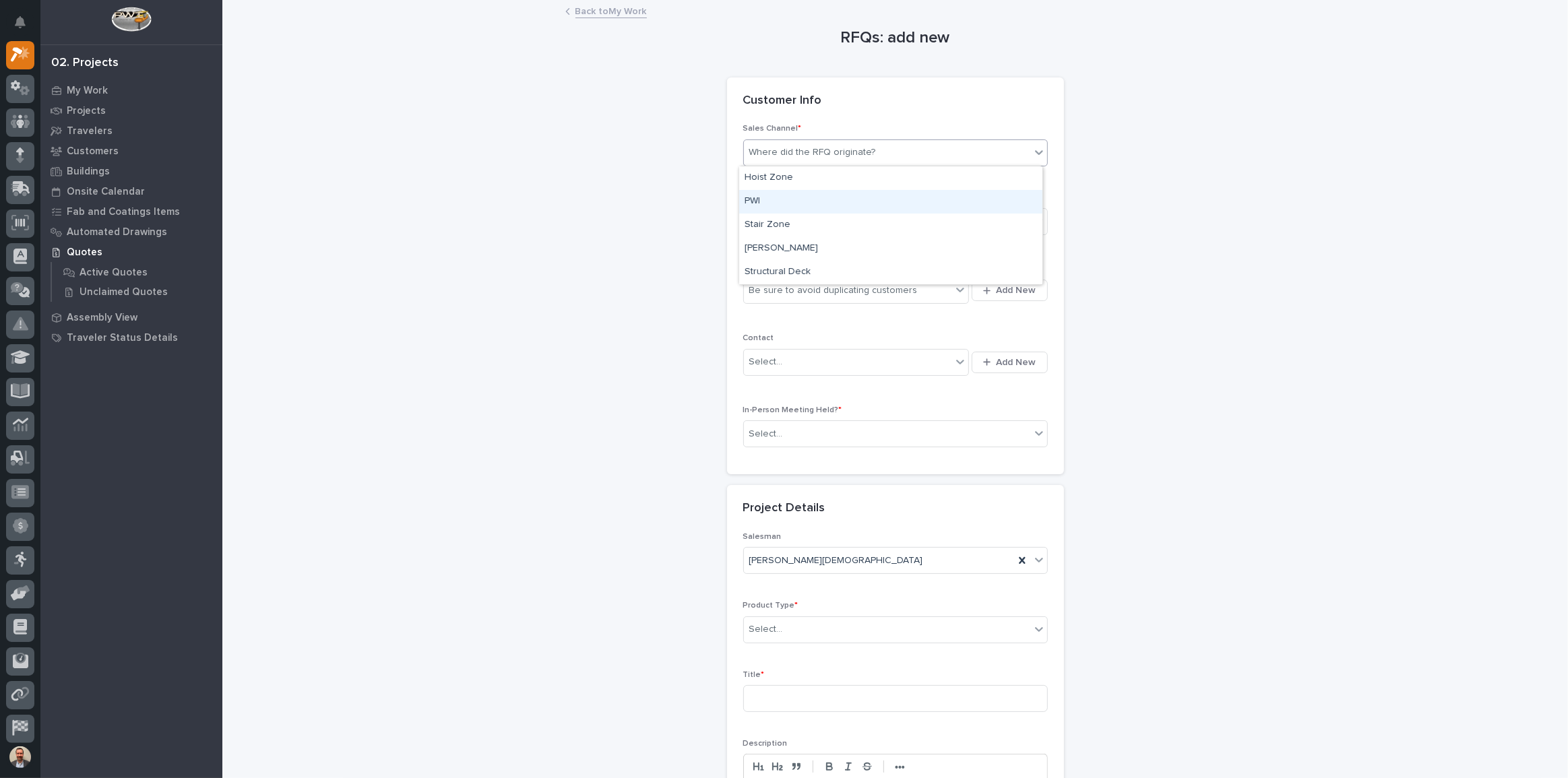
click at [974, 202] on div "PWI" at bounding box center [891, 201] width 304 height 23
click at [954, 224] on div "Select..." at bounding box center [887, 222] width 287 height 23
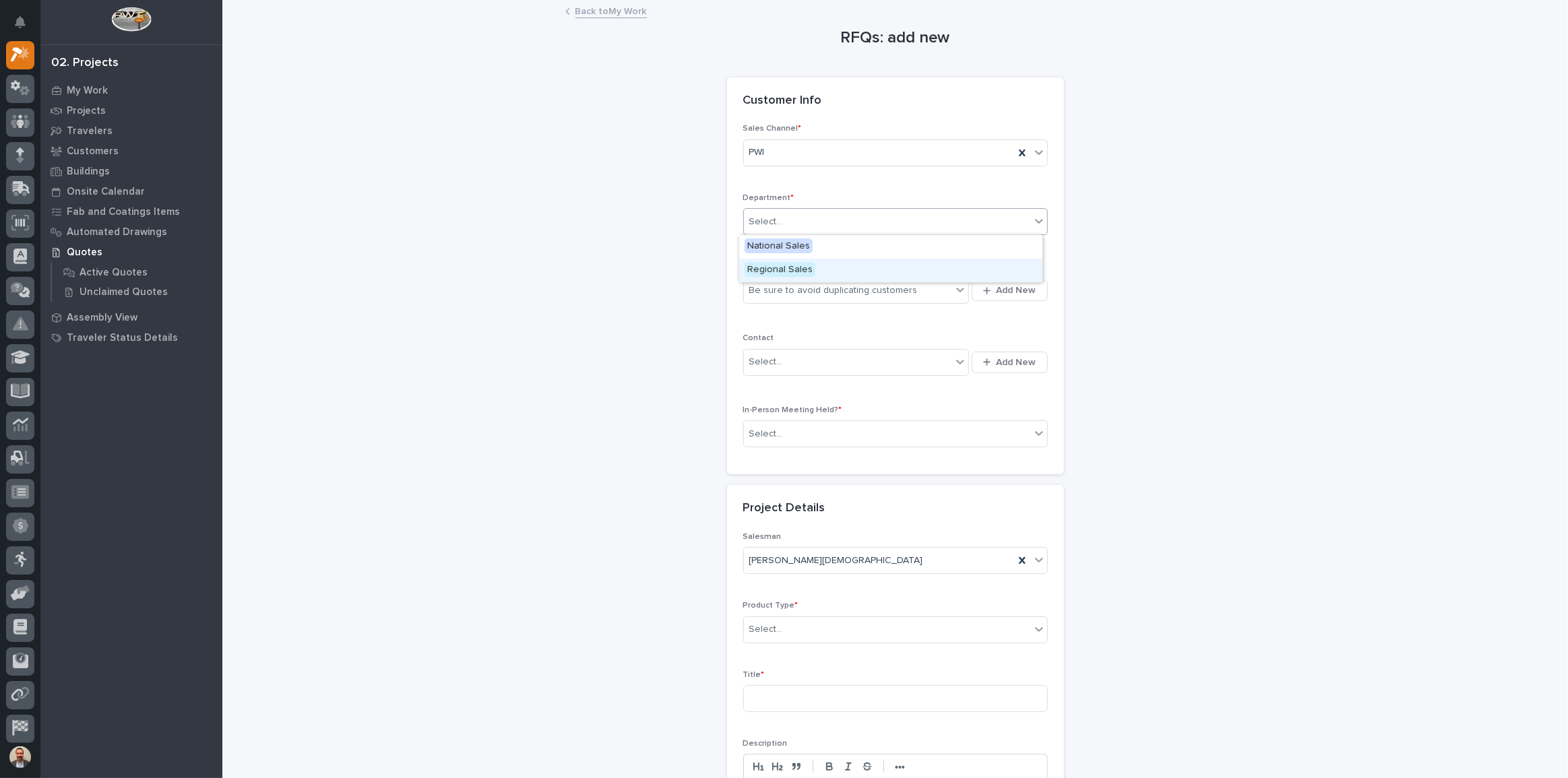
click at [945, 267] on div "Regional Sales" at bounding box center [891, 270] width 304 height 23
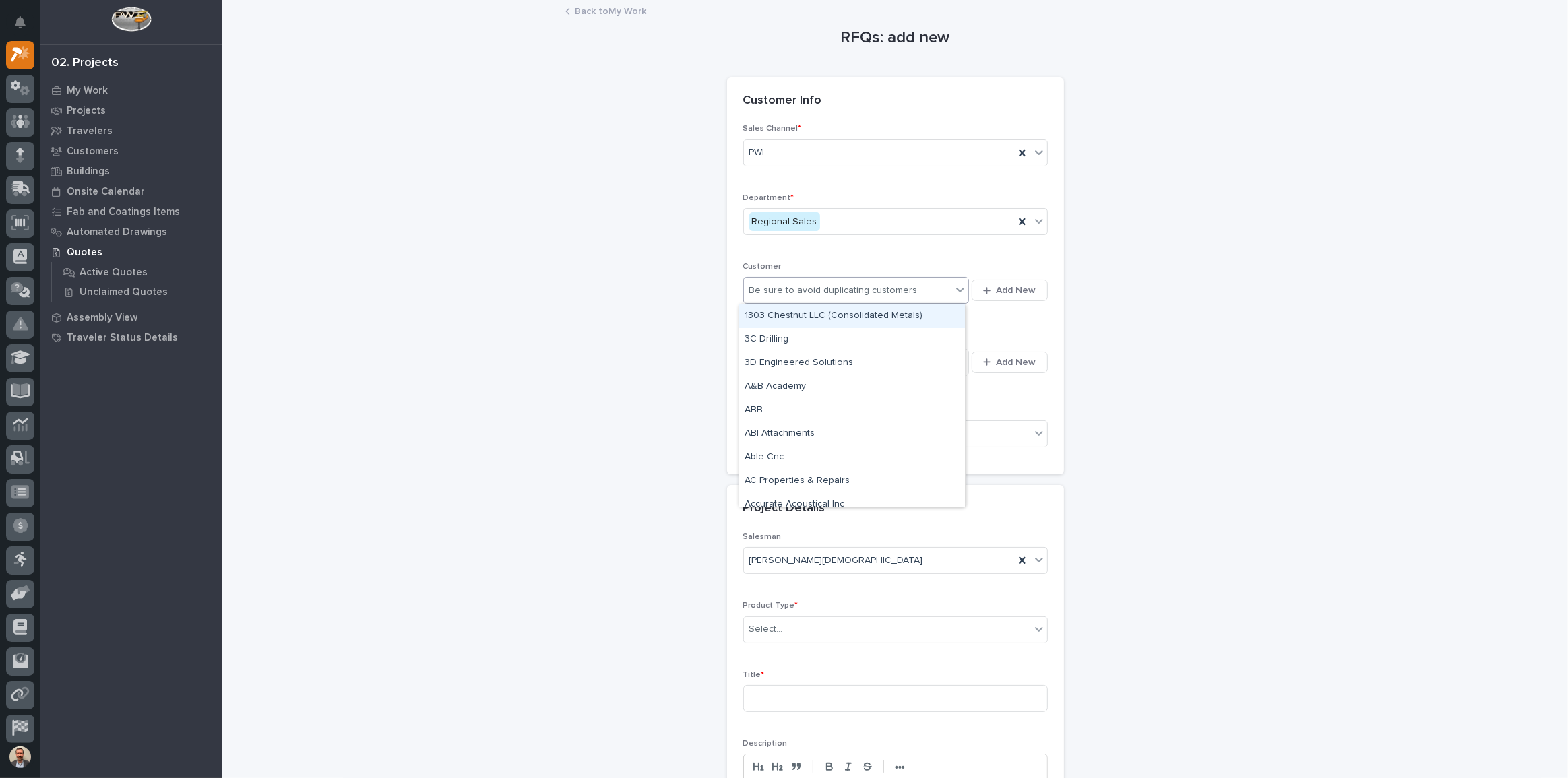
click at [957, 287] on icon at bounding box center [960, 290] width 14 height 14
type input "**********"
click at [891, 312] on div "Modular Devices" at bounding box center [853, 316] width 226 height 23
click at [896, 360] on div "Select..." at bounding box center [849, 362] width 208 height 23
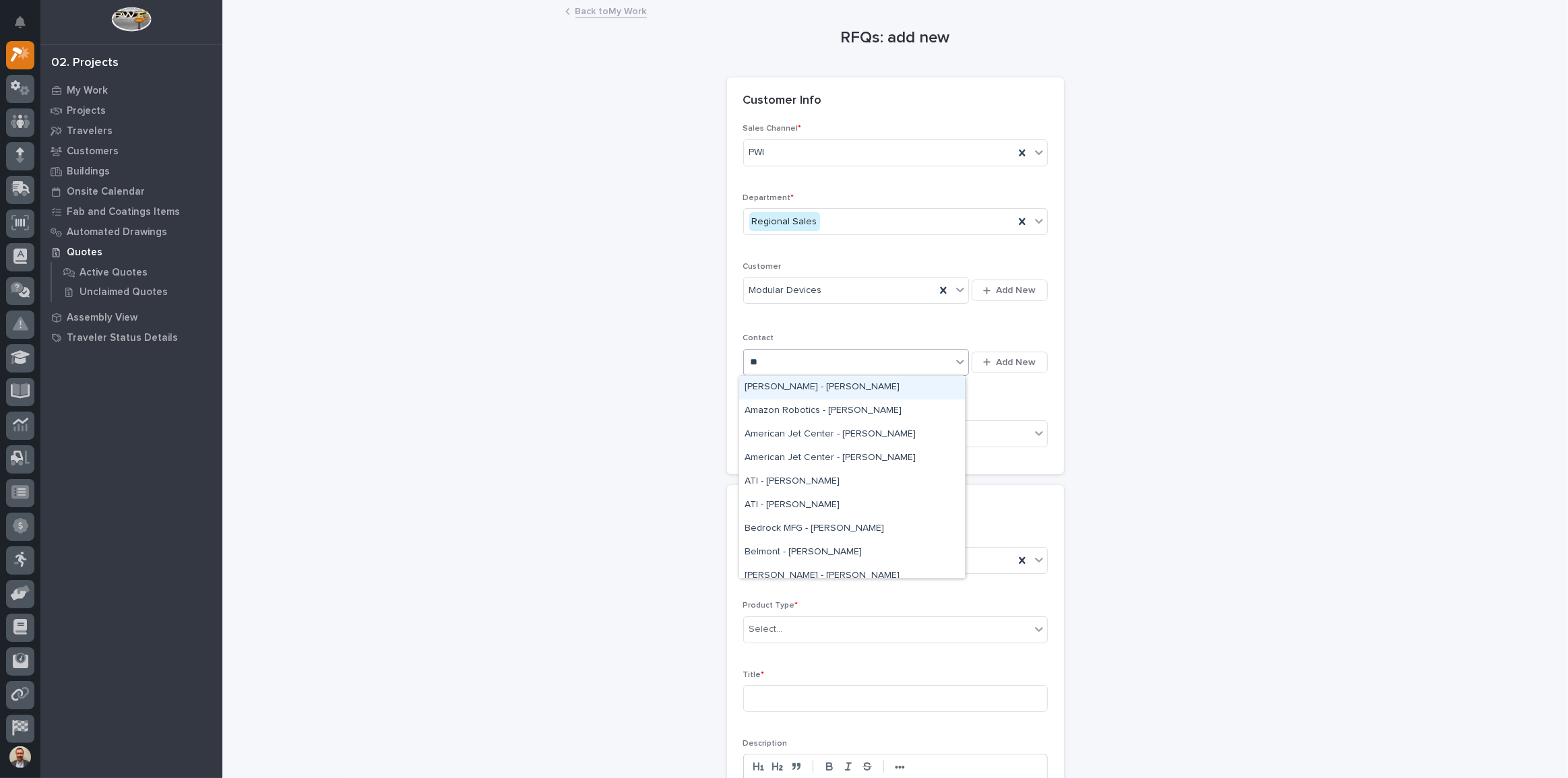
type input "*"
click at [751, 364] on input "****" at bounding box center [765, 362] width 27 height 11
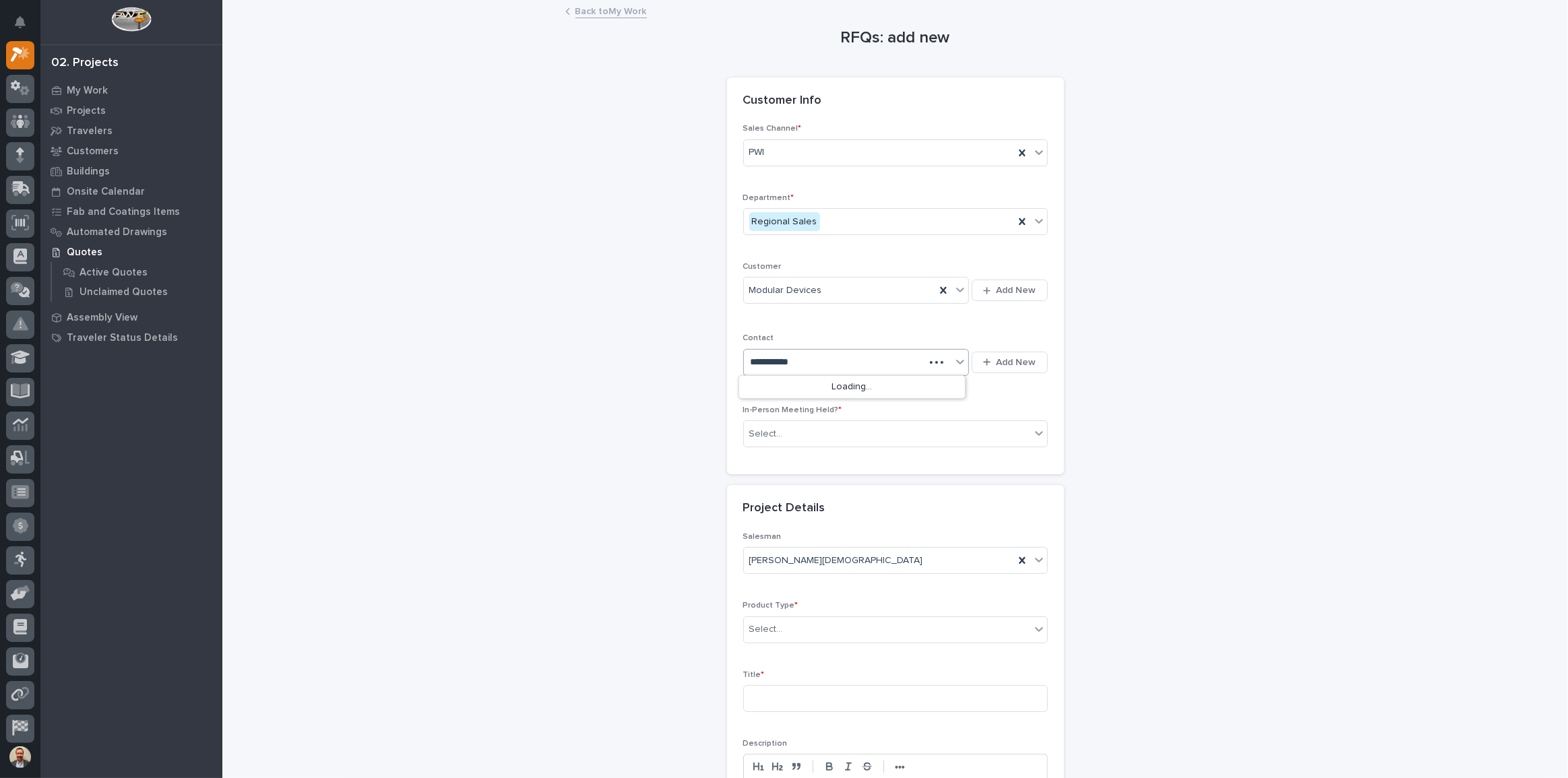
type input "**********"
click at [960, 357] on icon at bounding box center [960, 362] width 14 height 14
click at [912, 365] on div "Select..." at bounding box center [849, 362] width 208 height 23
type input "**********"
click at [841, 362] on div "Select..." at bounding box center [849, 362] width 208 height 23
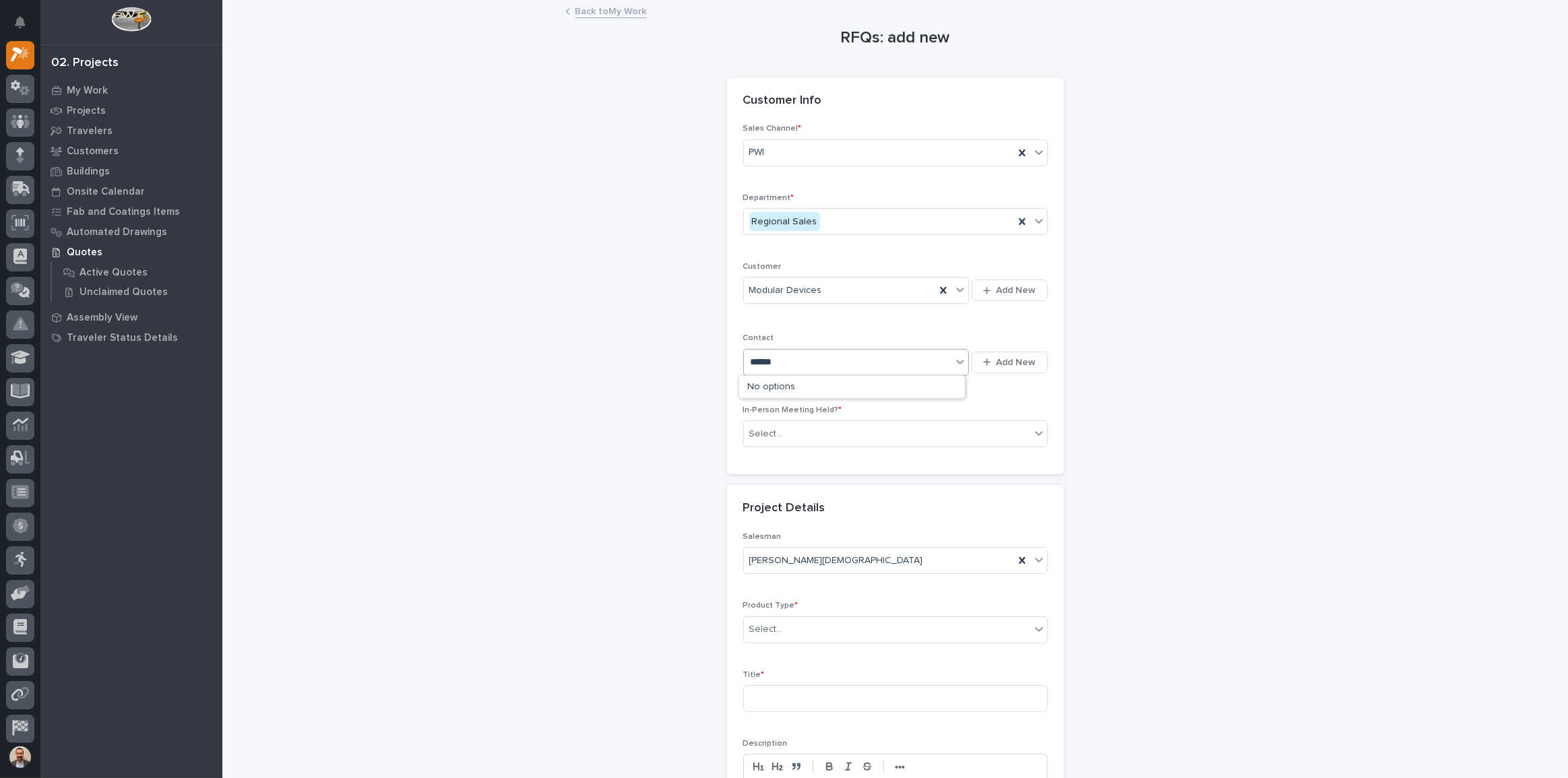
type input "******"
click at [848, 319] on div "Sales Channel * PWI Department * Regional Sales Customer Modular Devices Add Ne…" at bounding box center [895, 291] width 304 height 334
click at [961, 362] on icon at bounding box center [960, 362] width 14 height 14
type input "*"
type input "**"
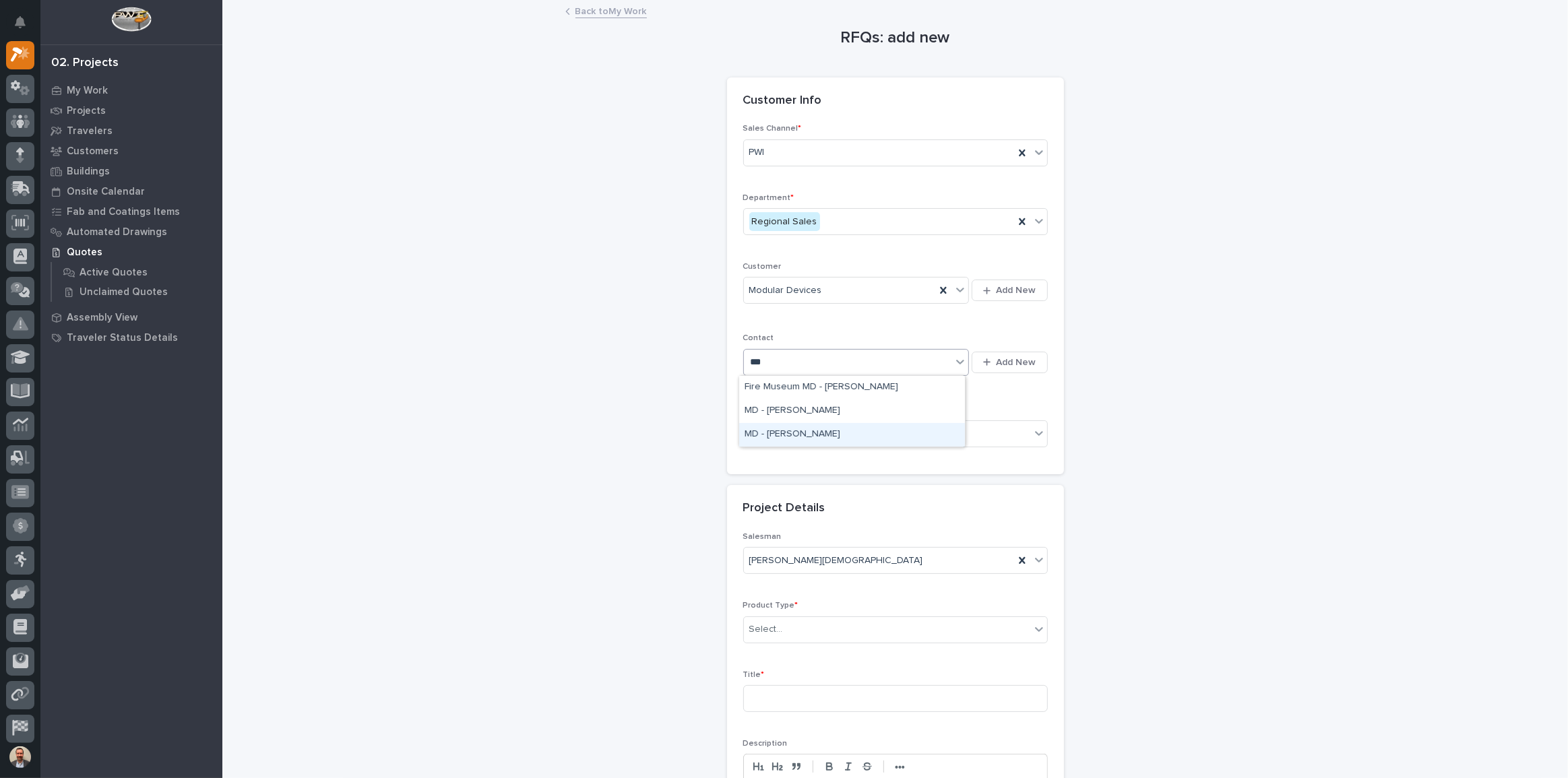
click at [899, 431] on div "MD - [PERSON_NAME]" at bounding box center [853, 434] width 226 height 23
click at [916, 438] on div "Select..." at bounding box center [887, 434] width 287 height 23
click at [908, 456] on div "Yes" at bounding box center [891, 458] width 304 height 23
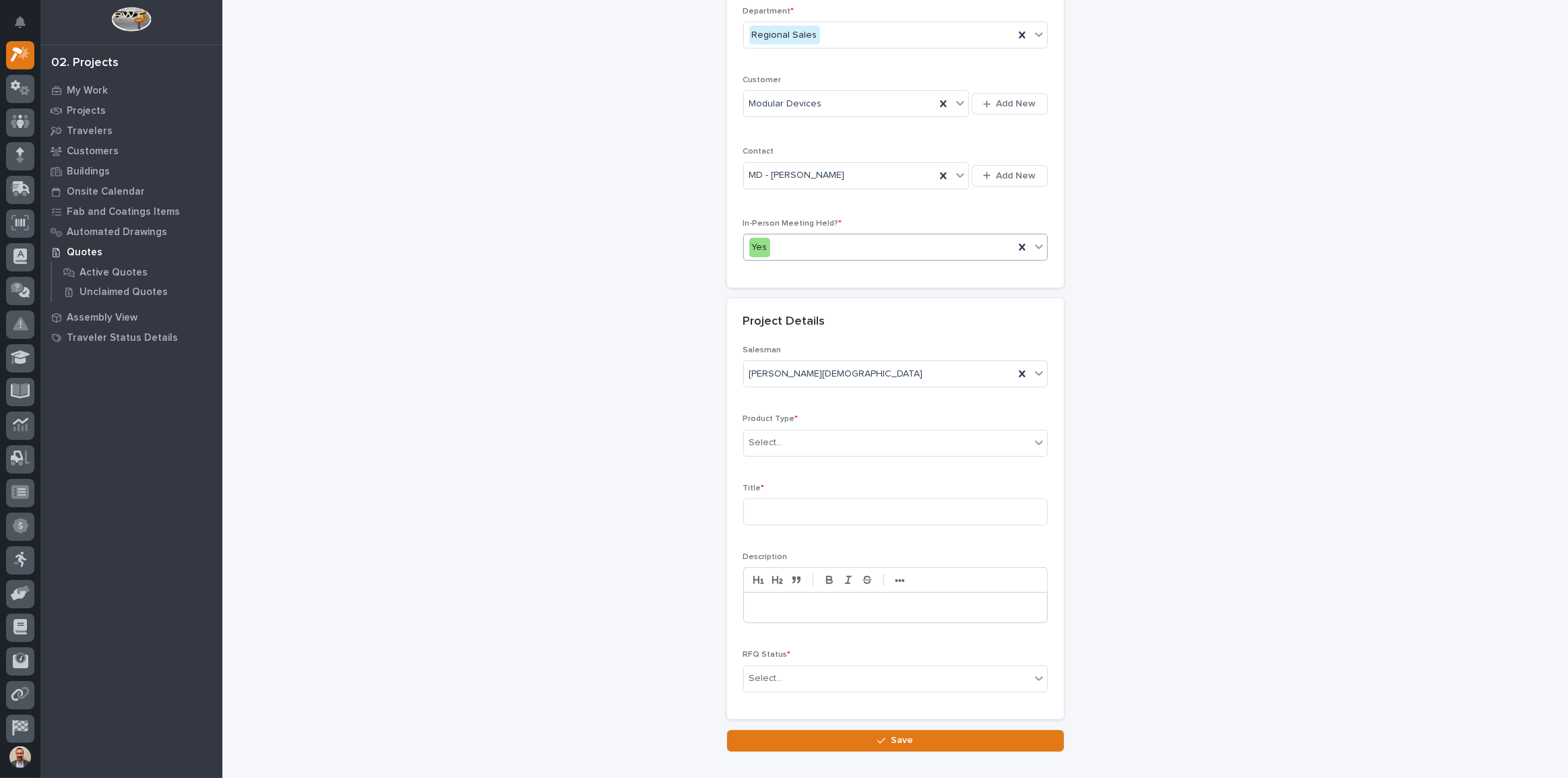
scroll to position [190, 0]
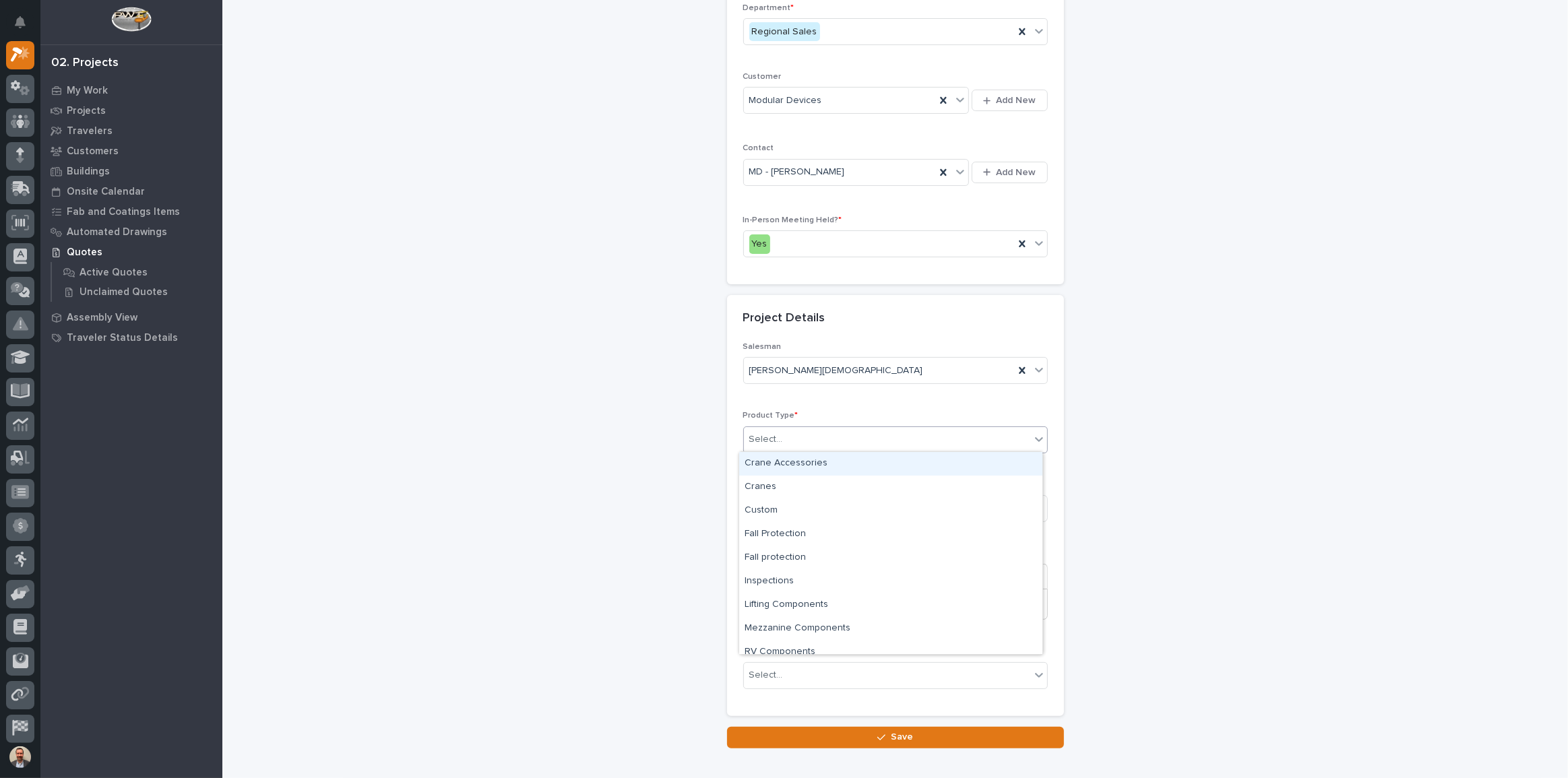
click at [833, 434] on div "Select..." at bounding box center [887, 440] width 287 height 23
click at [871, 617] on div "RV Components" at bounding box center [891, 618] width 304 height 23
click at [824, 508] on input at bounding box center [895, 508] width 304 height 27
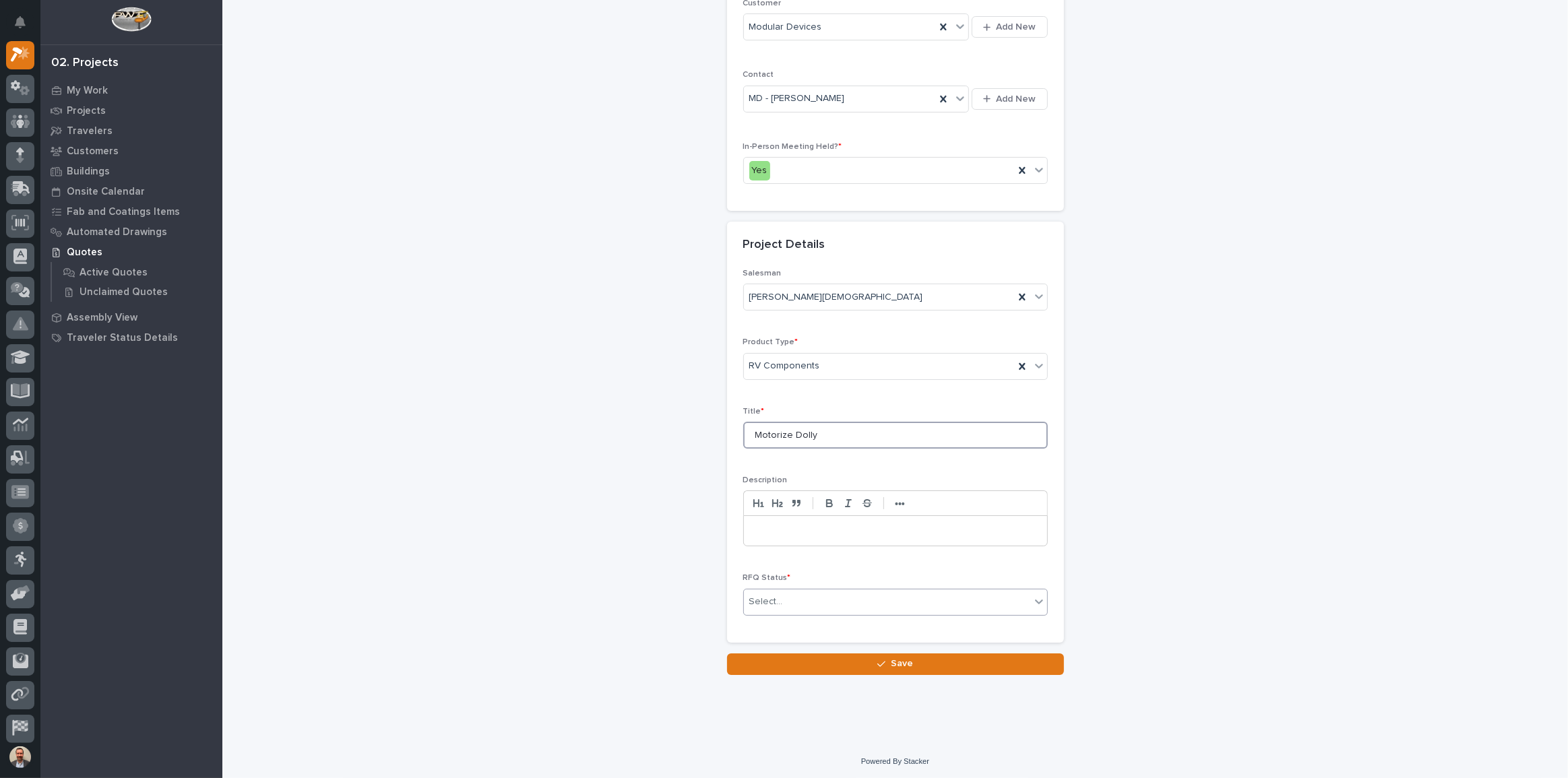
type input "Motorize Dolly"
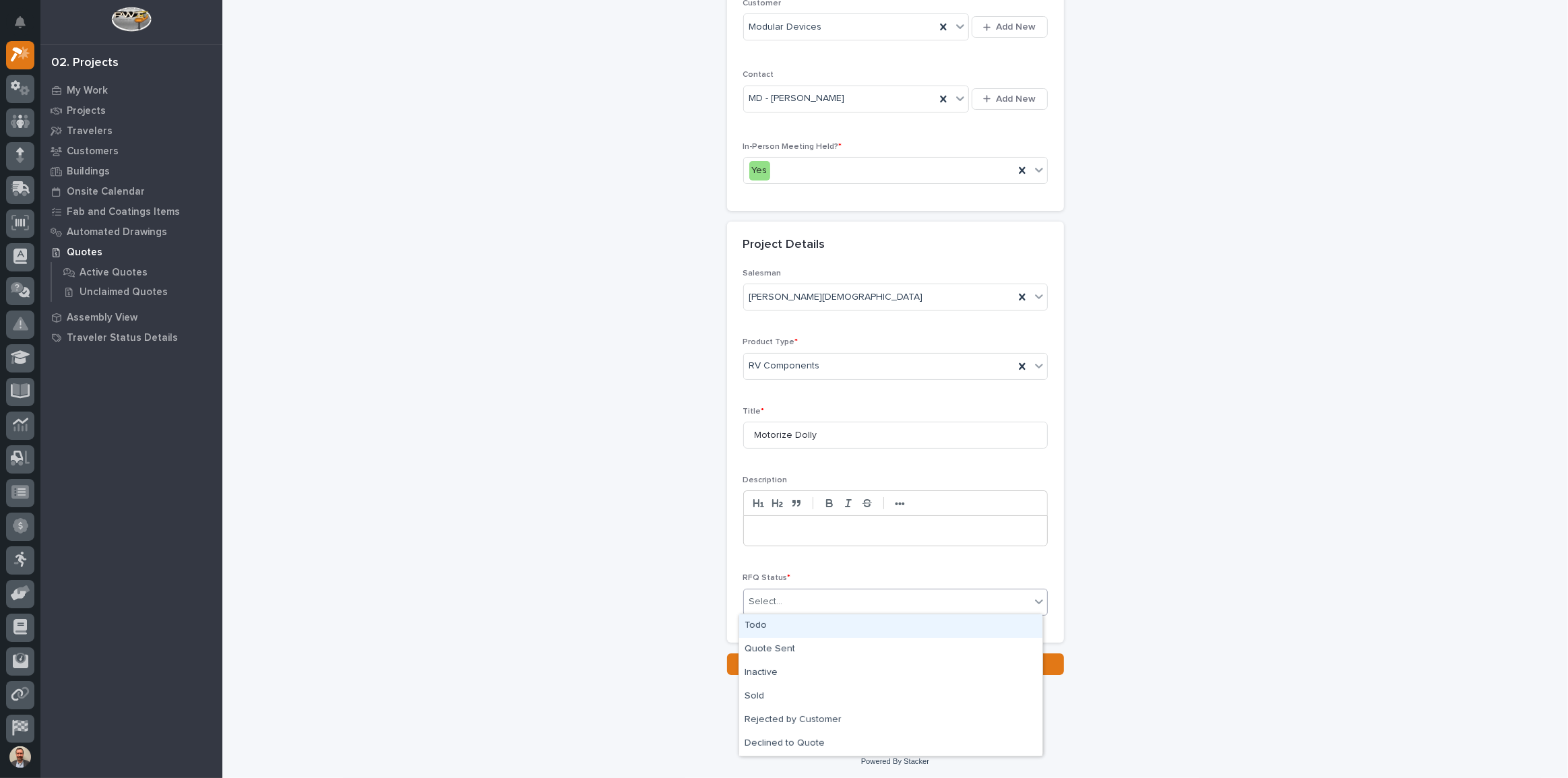
click at [829, 594] on div "Select..." at bounding box center [887, 602] width 287 height 23
click at [831, 625] on div "Todo" at bounding box center [891, 625] width 304 height 23
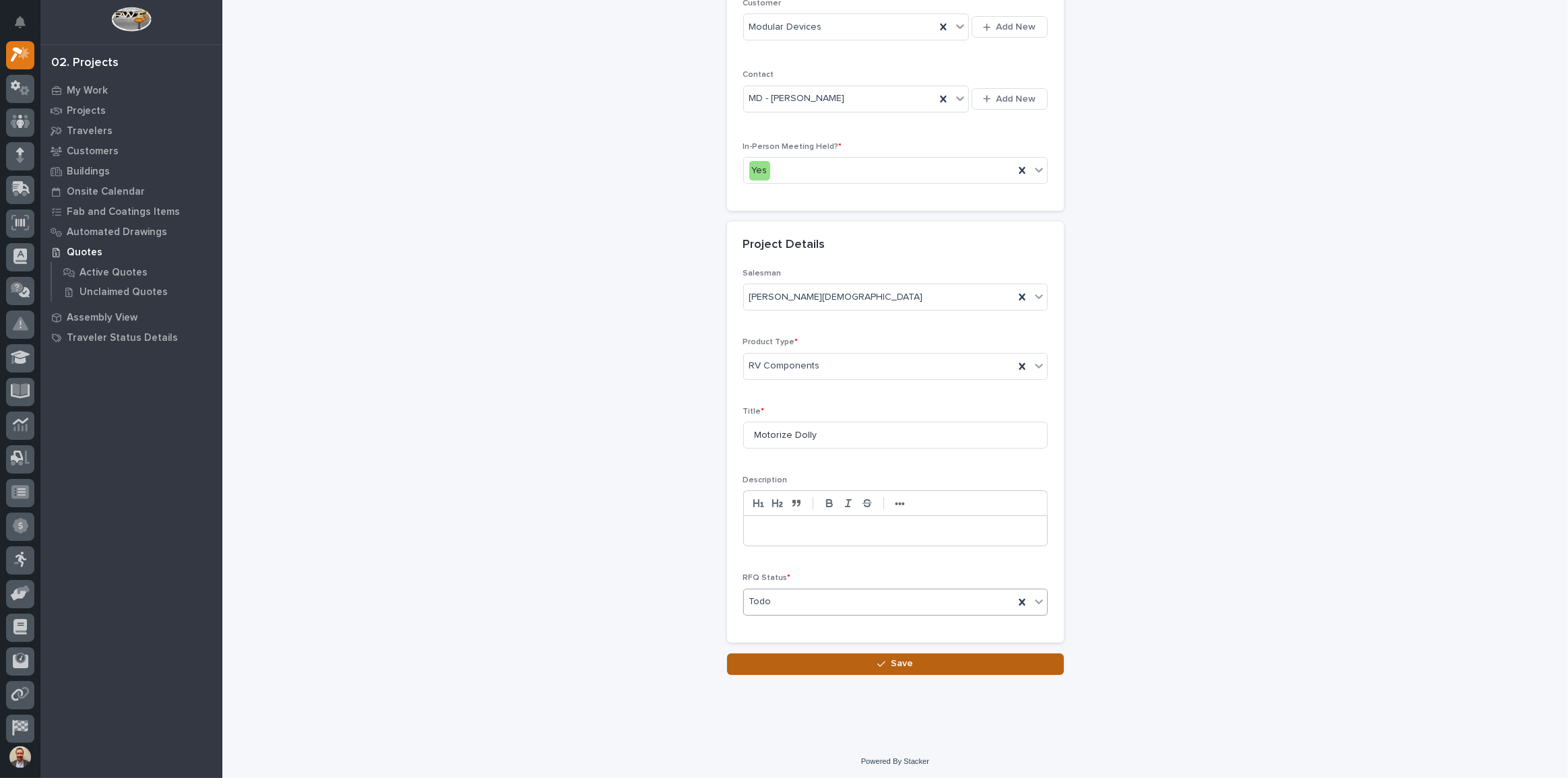
click at [842, 654] on button "Save" at bounding box center [895, 664] width 337 height 22
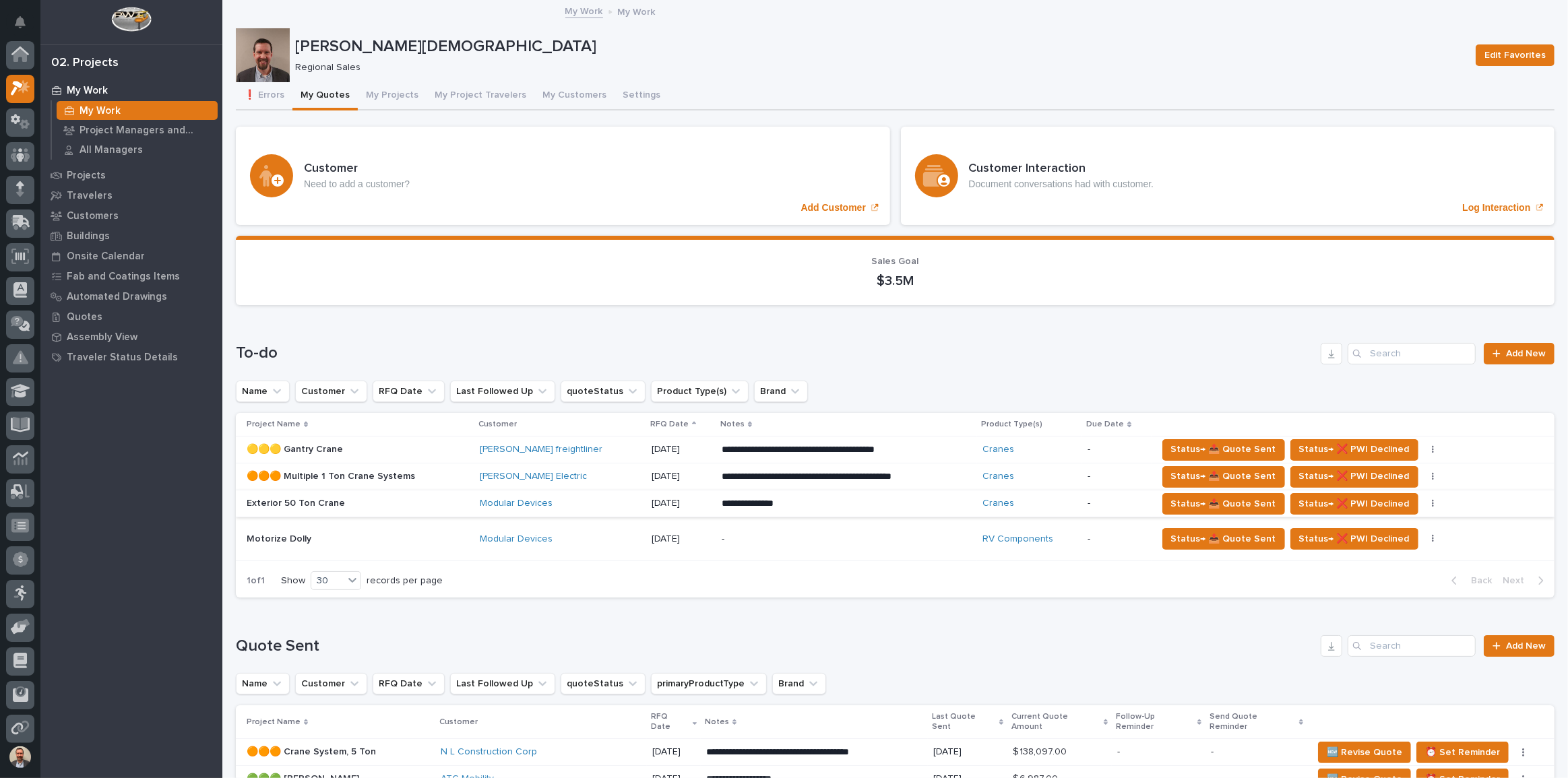
scroll to position [34, 0]
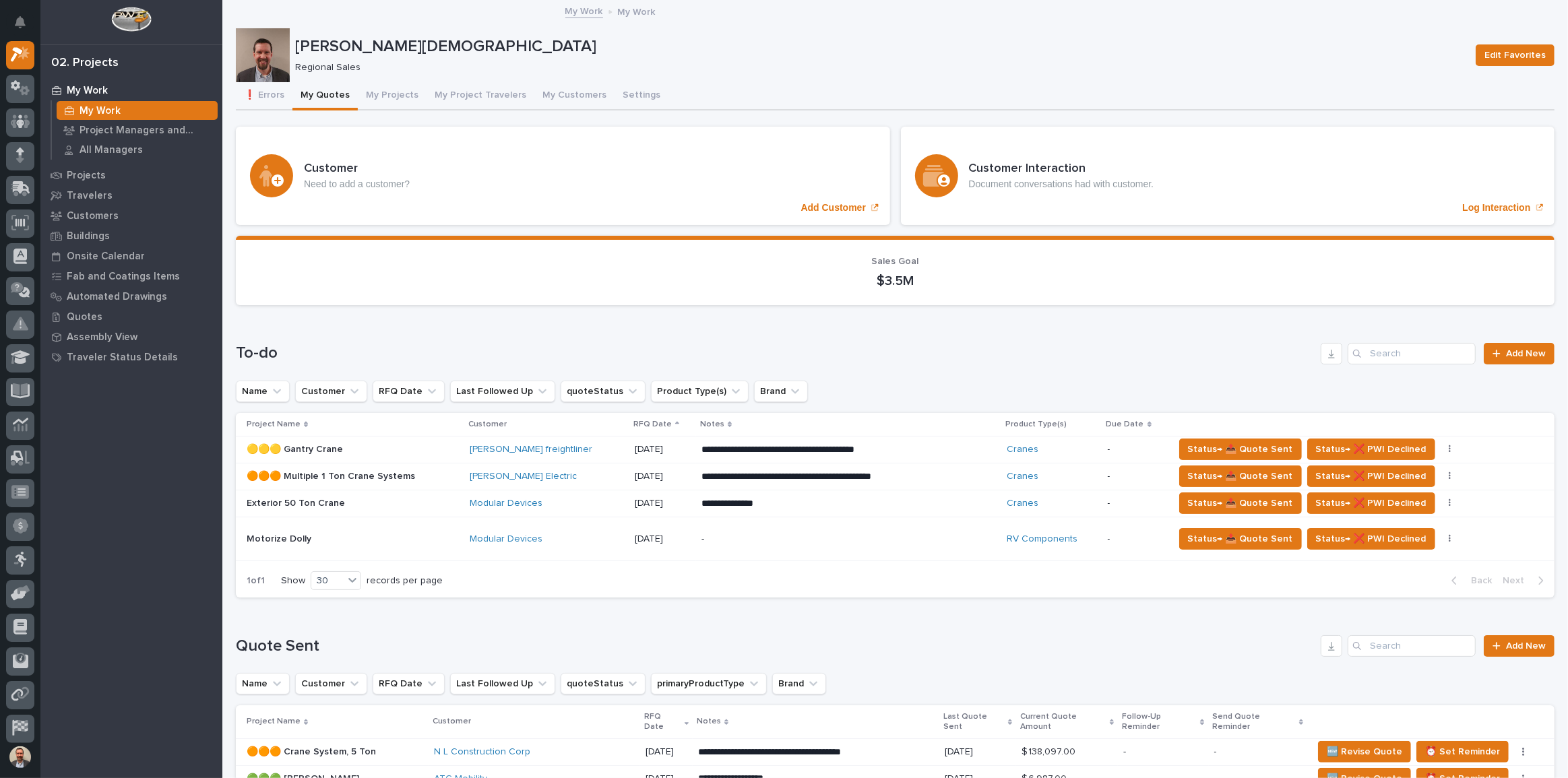
click at [899, 510] on div "**********" at bounding box center [849, 504] width 295 height 24
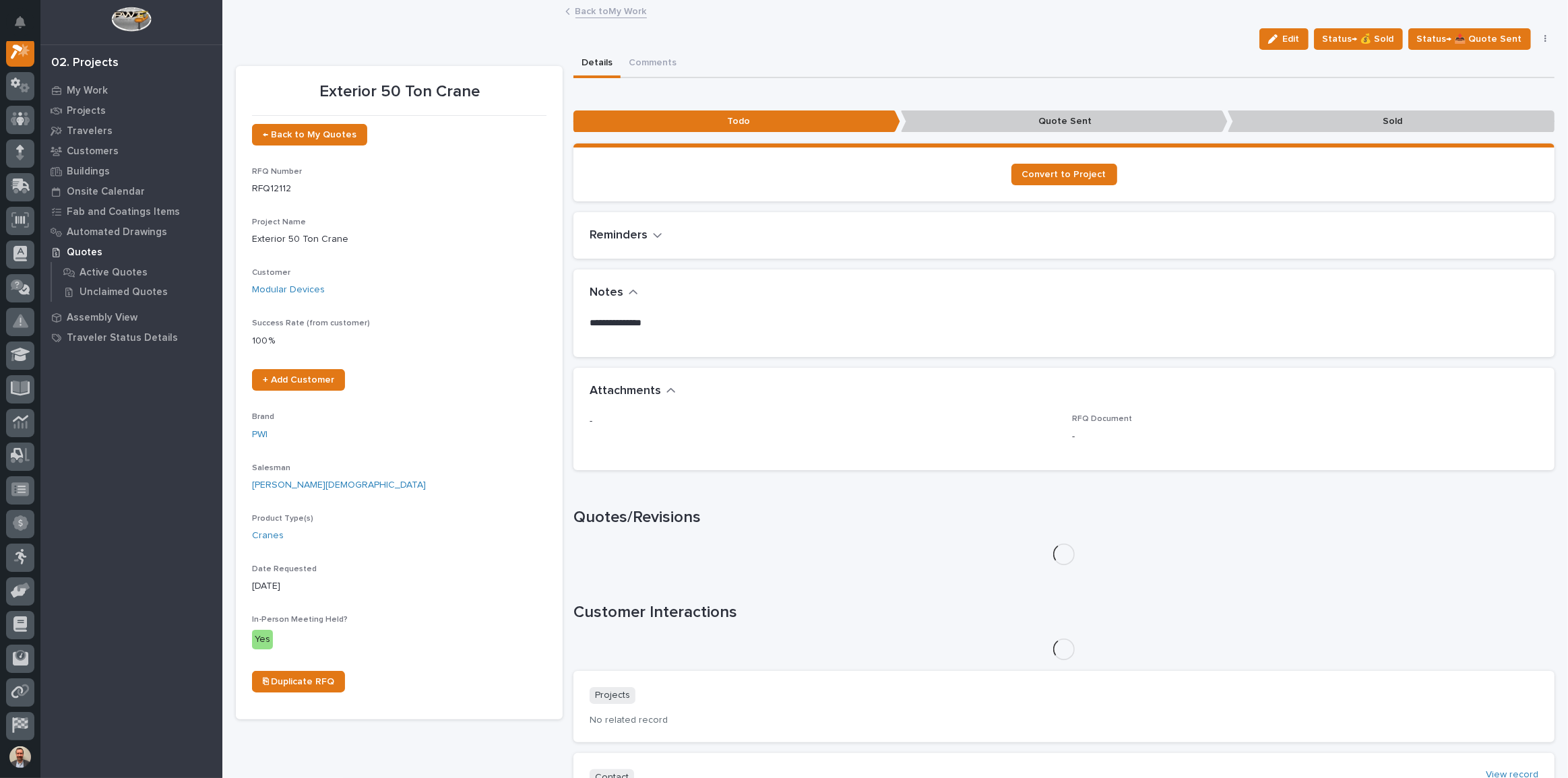
scroll to position [34, 0]
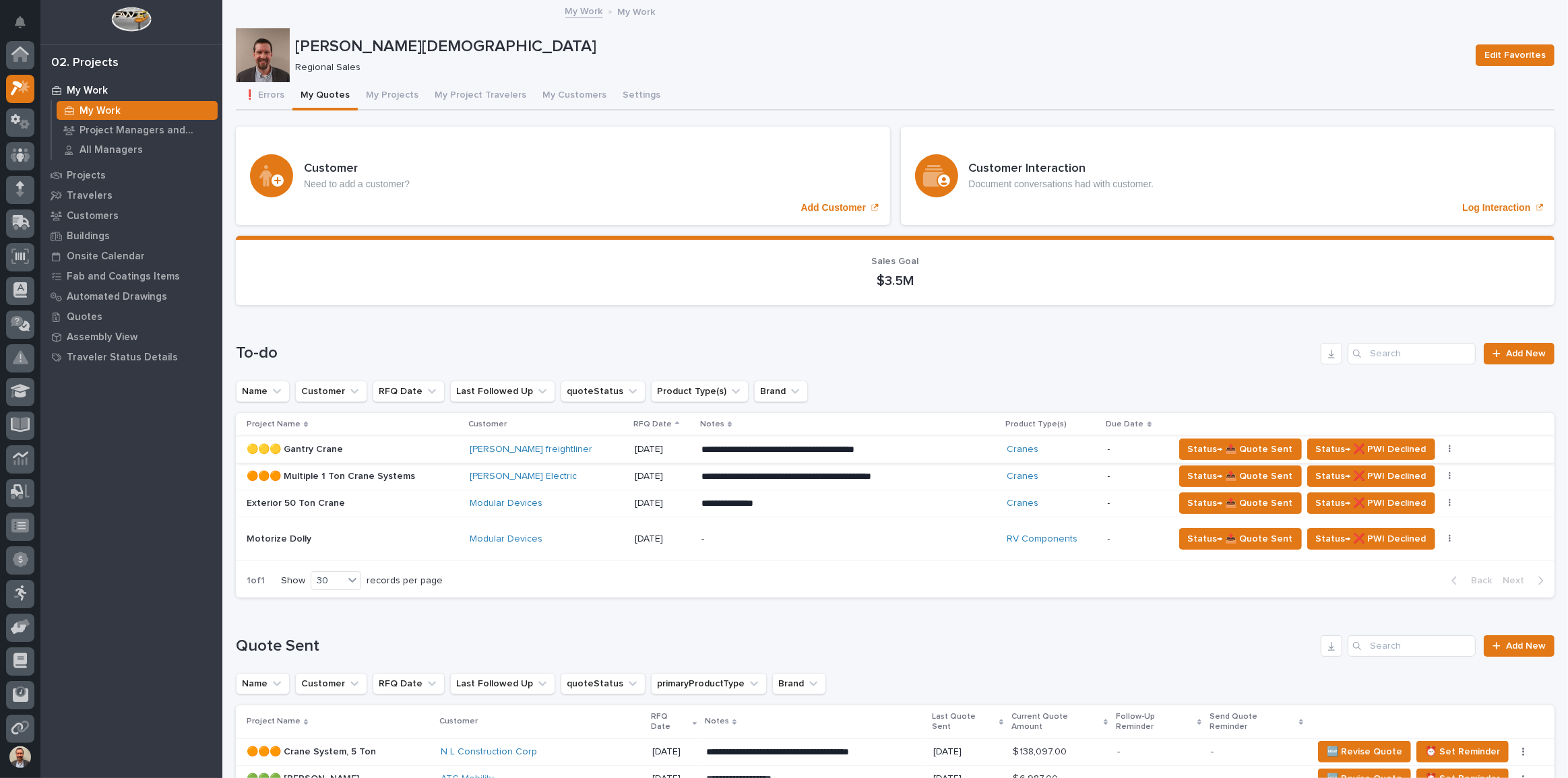
scroll to position [36, 0]
click at [1449, 504] on icon "button" at bounding box center [1450, 504] width 2 height 10
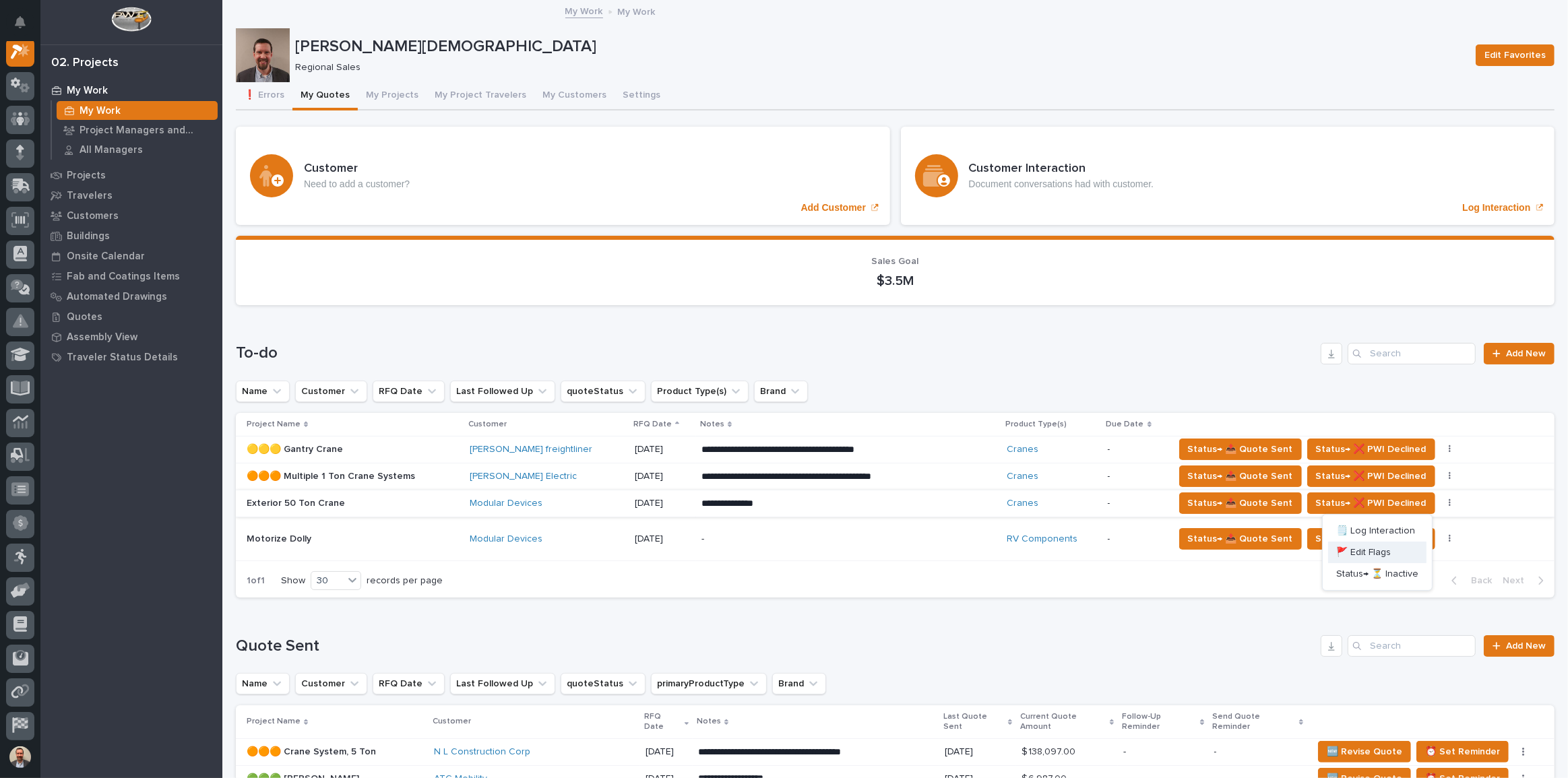
click at [1374, 551] on span "🚩 Edit Flags" at bounding box center [1364, 552] width 55 height 16
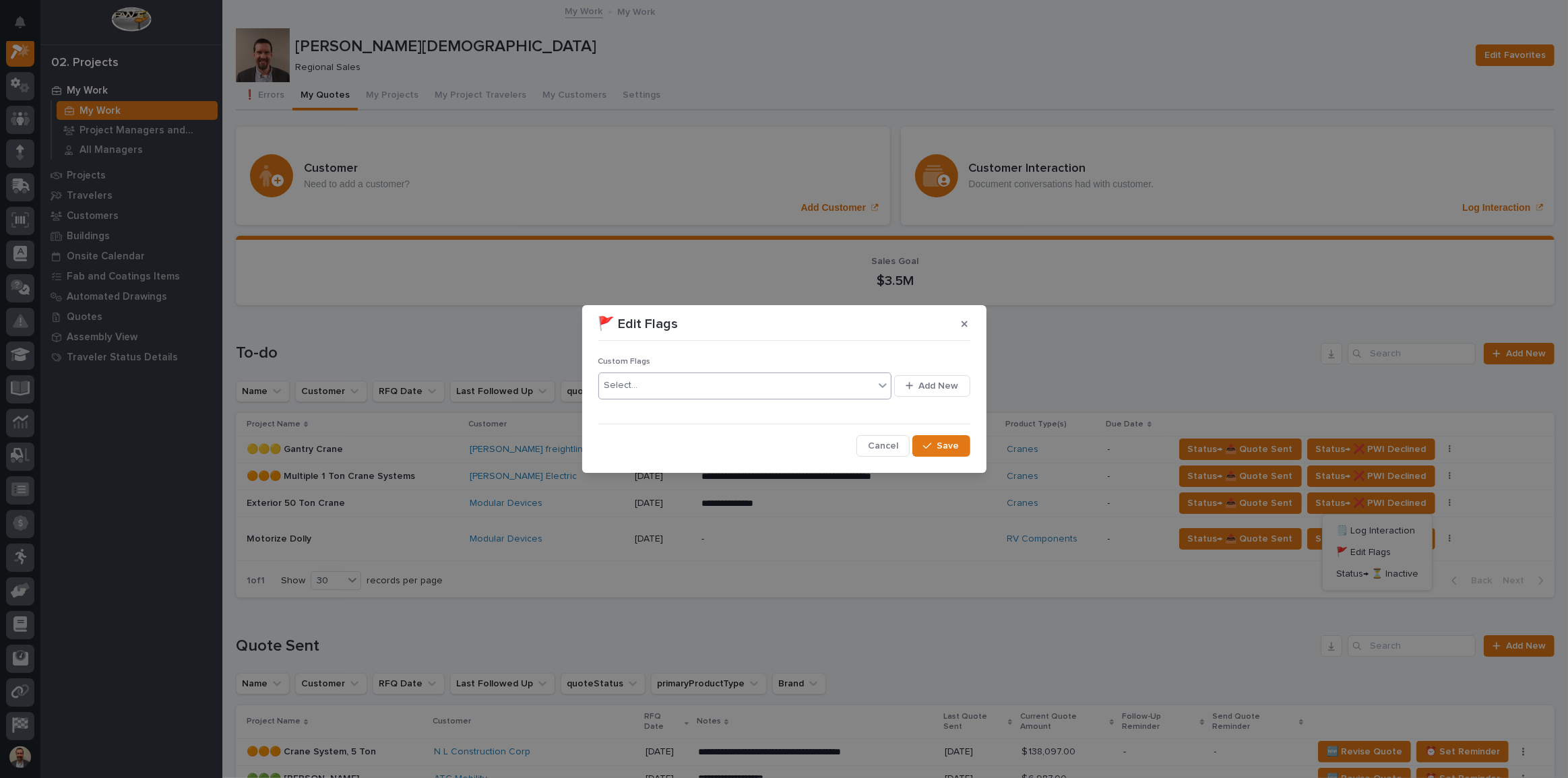
click at [889, 388] on icon at bounding box center [883, 385] width 14 height 14
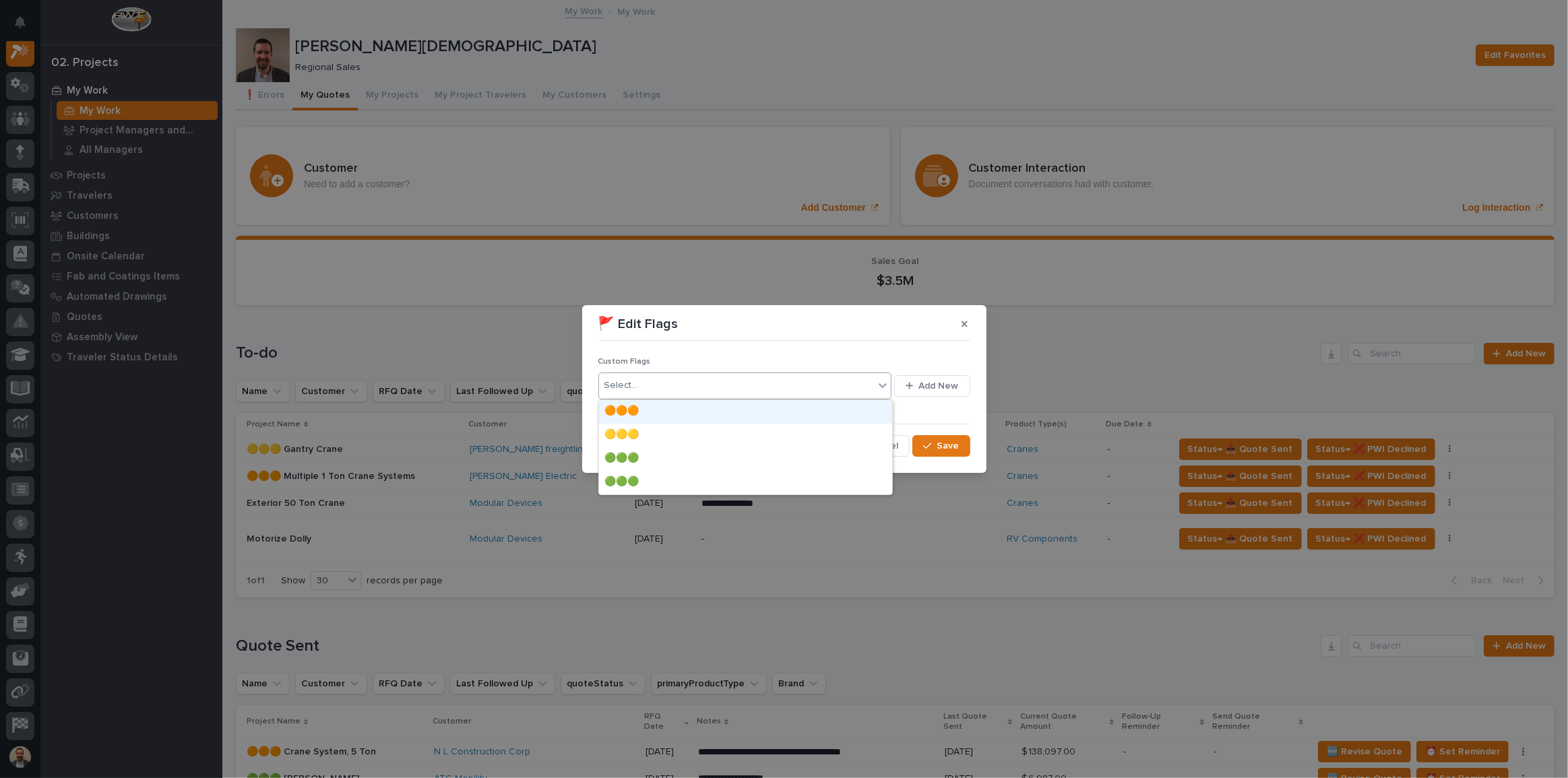
click at [847, 406] on div "🟠🟠🟠" at bounding box center [745, 412] width 293 height 23
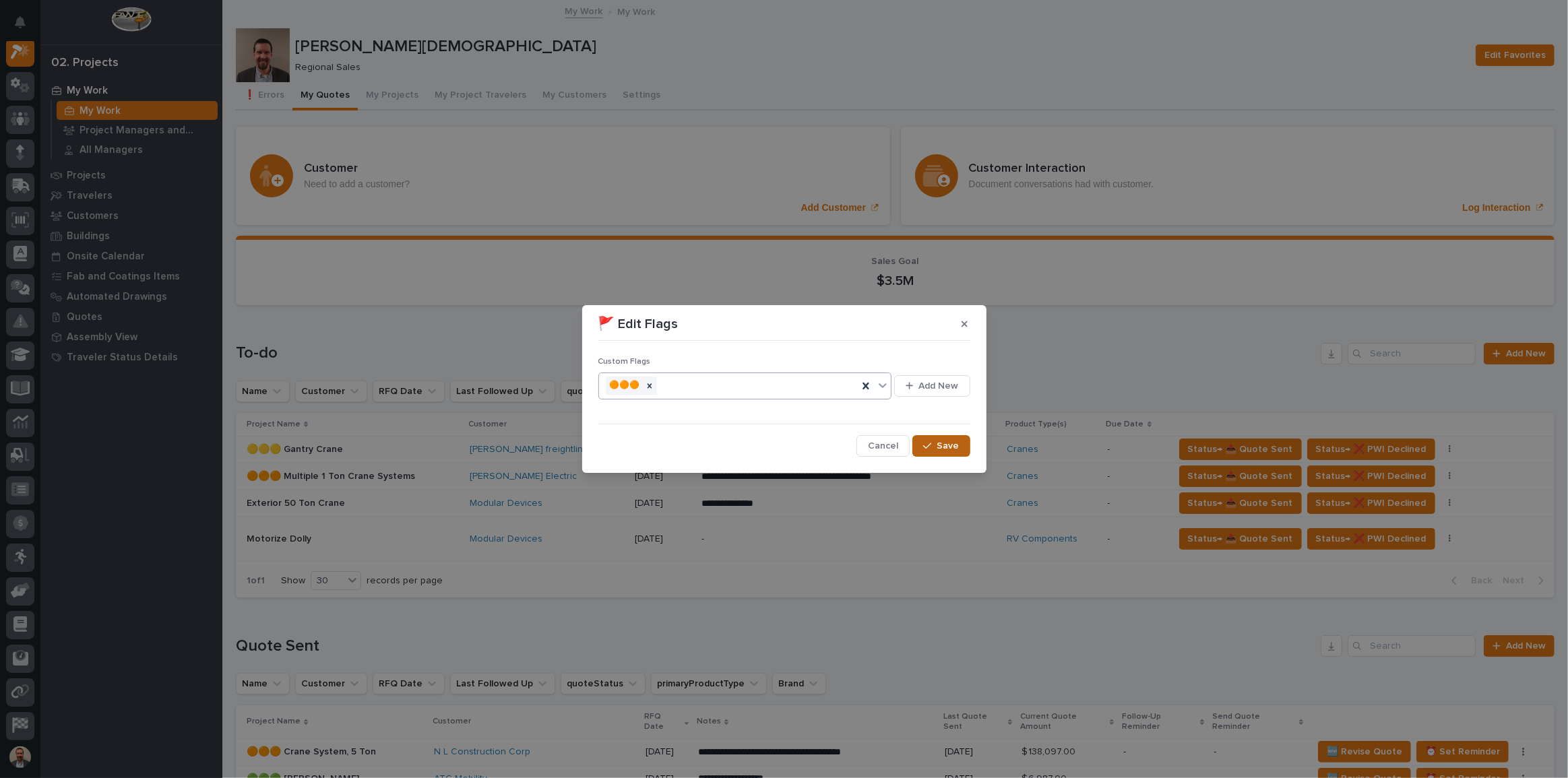
click at [929, 439] on button "Save" at bounding box center [941, 445] width 57 height 22
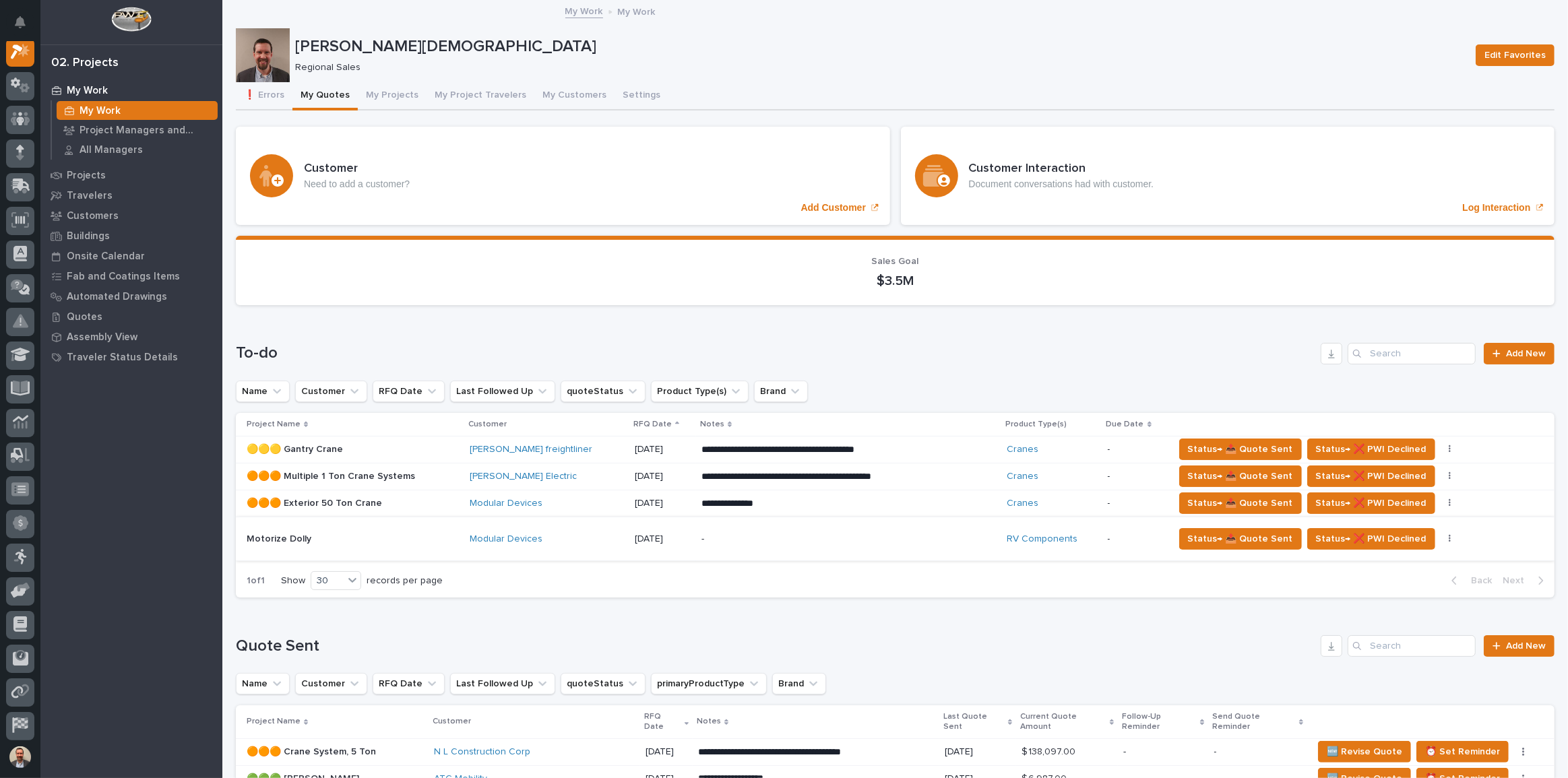
click at [1441, 537] on button "button" at bounding box center [1450, 539] width 19 height 10
click at [1396, 584] on button "🚩 Edit Flags" at bounding box center [1377, 587] width 99 height 22
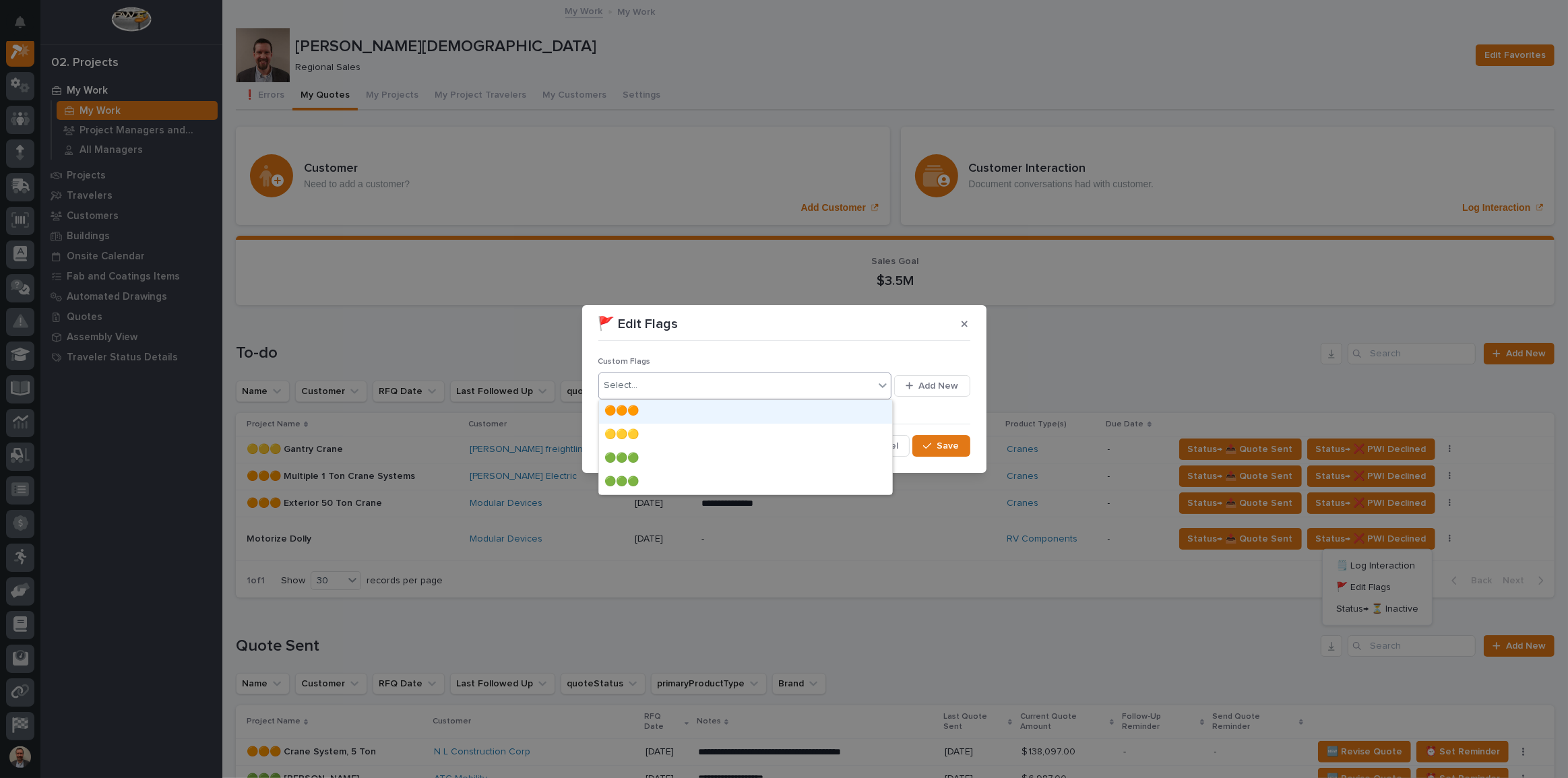
click at [883, 384] on icon at bounding box center [883, 385] width 14 height 14
click at [867, 412] on div "🟠🟠🟠" at bounding box center [745, 412] width 293 height 23
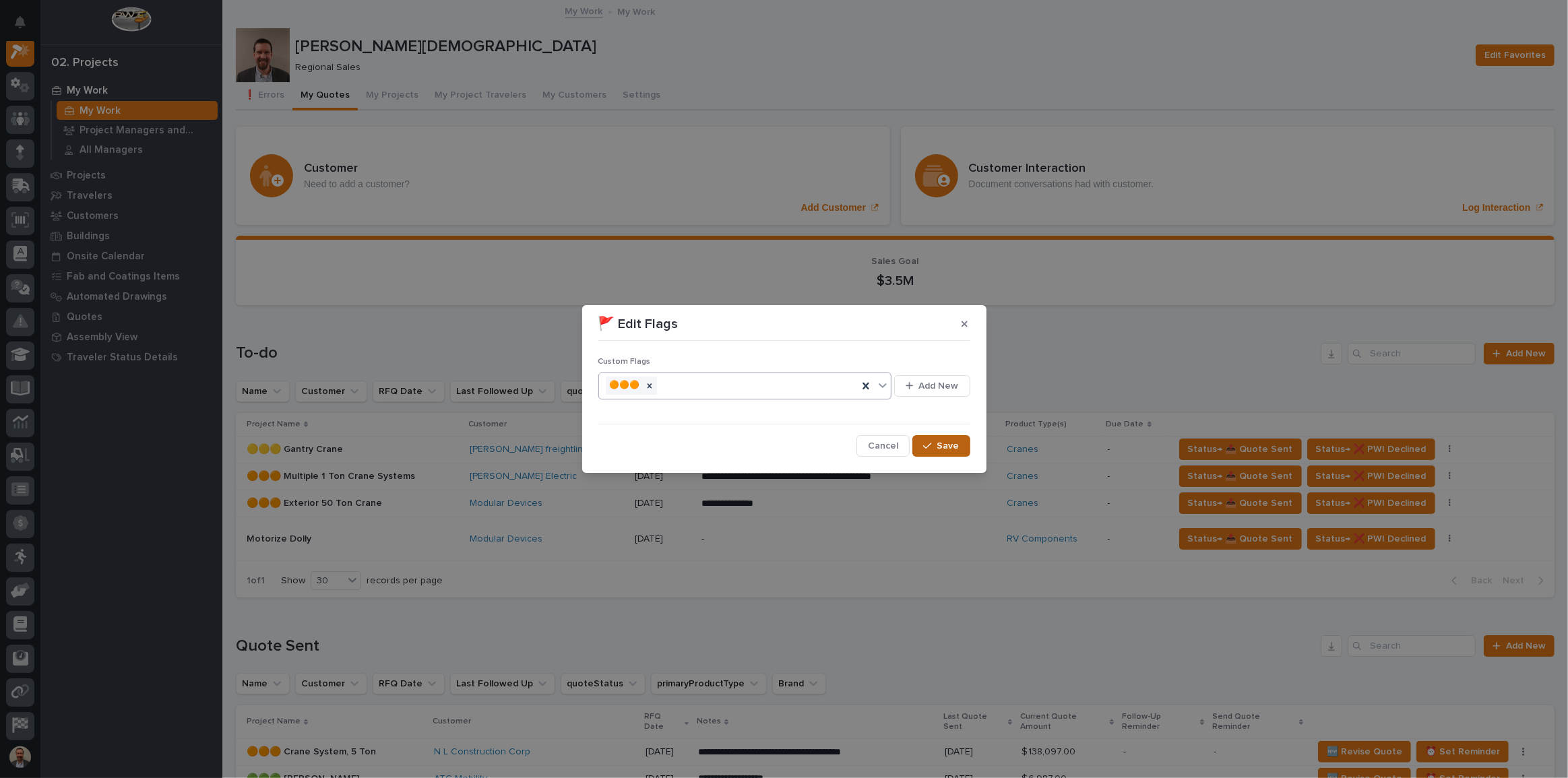
click at [930, 438] on button "Save" at bounding box center [941, 445] width 57 height 22
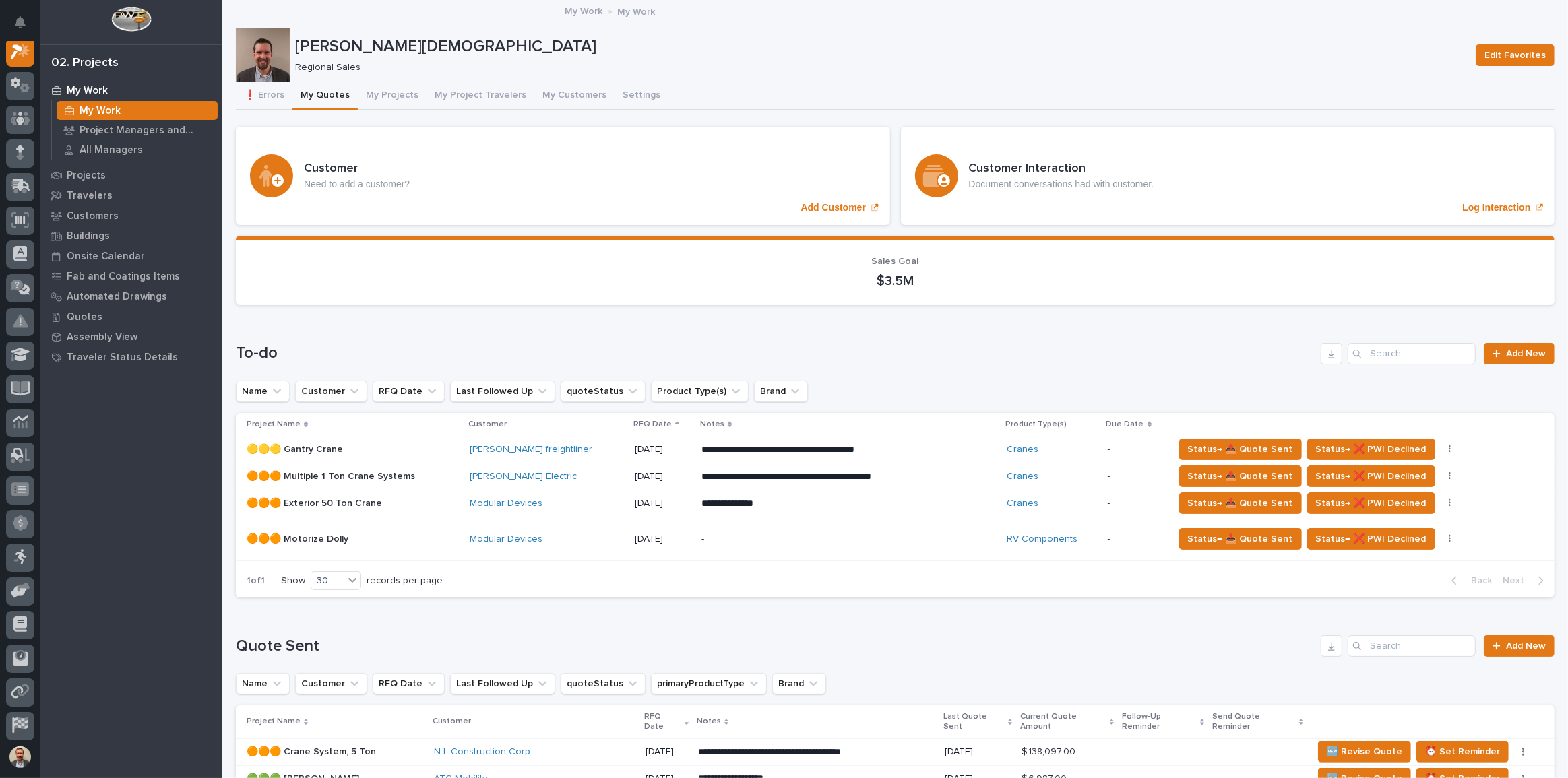
click at [99, 102] on div "My Work" at bounding box center [137, 110] width 161 height 19
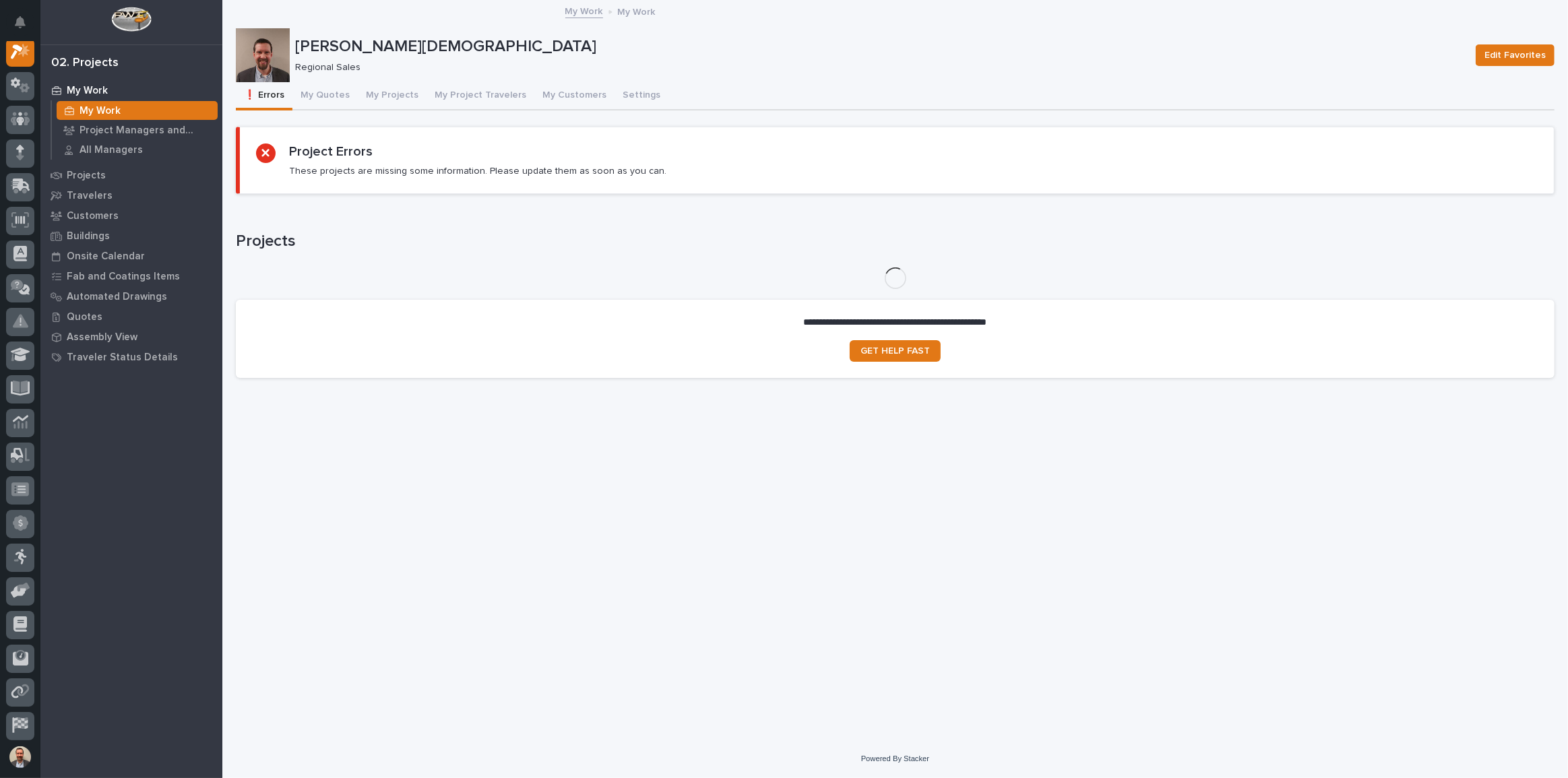
scroll to position [34, 0]
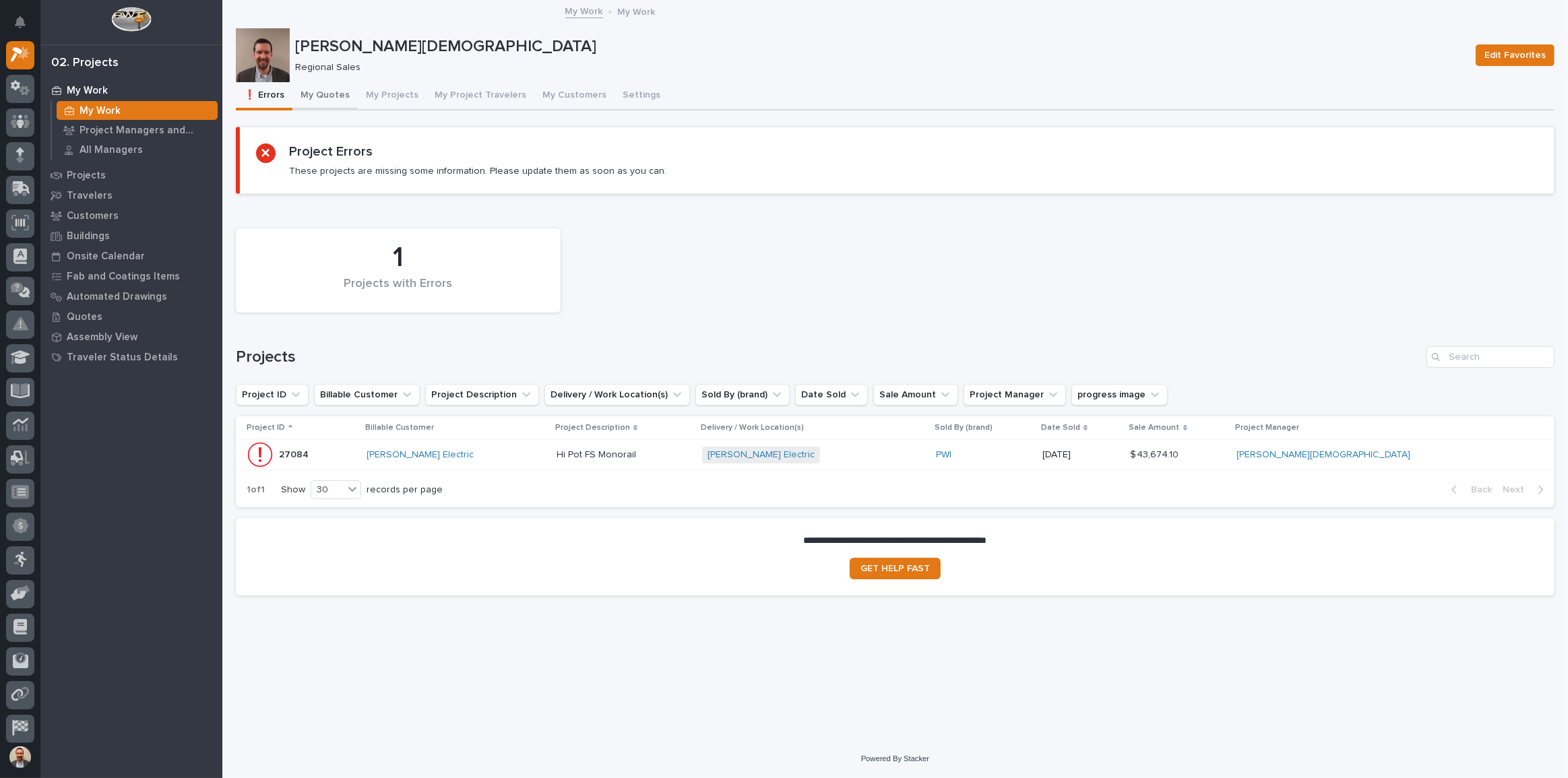
click at [334, 96] on button "My Quotes" at bounding box center [325, 96] width 65 height 28
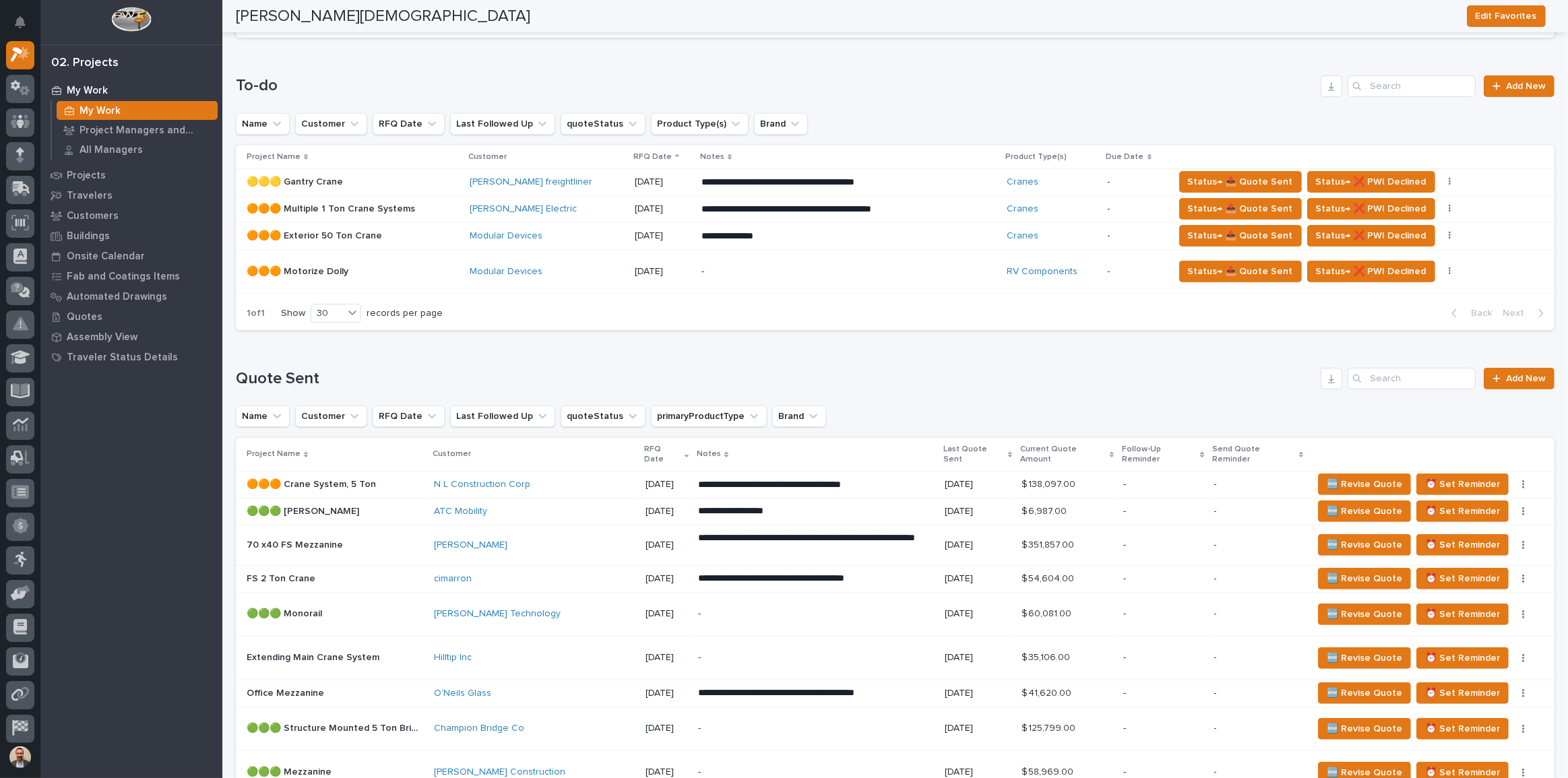
scroll to position [266, 0]
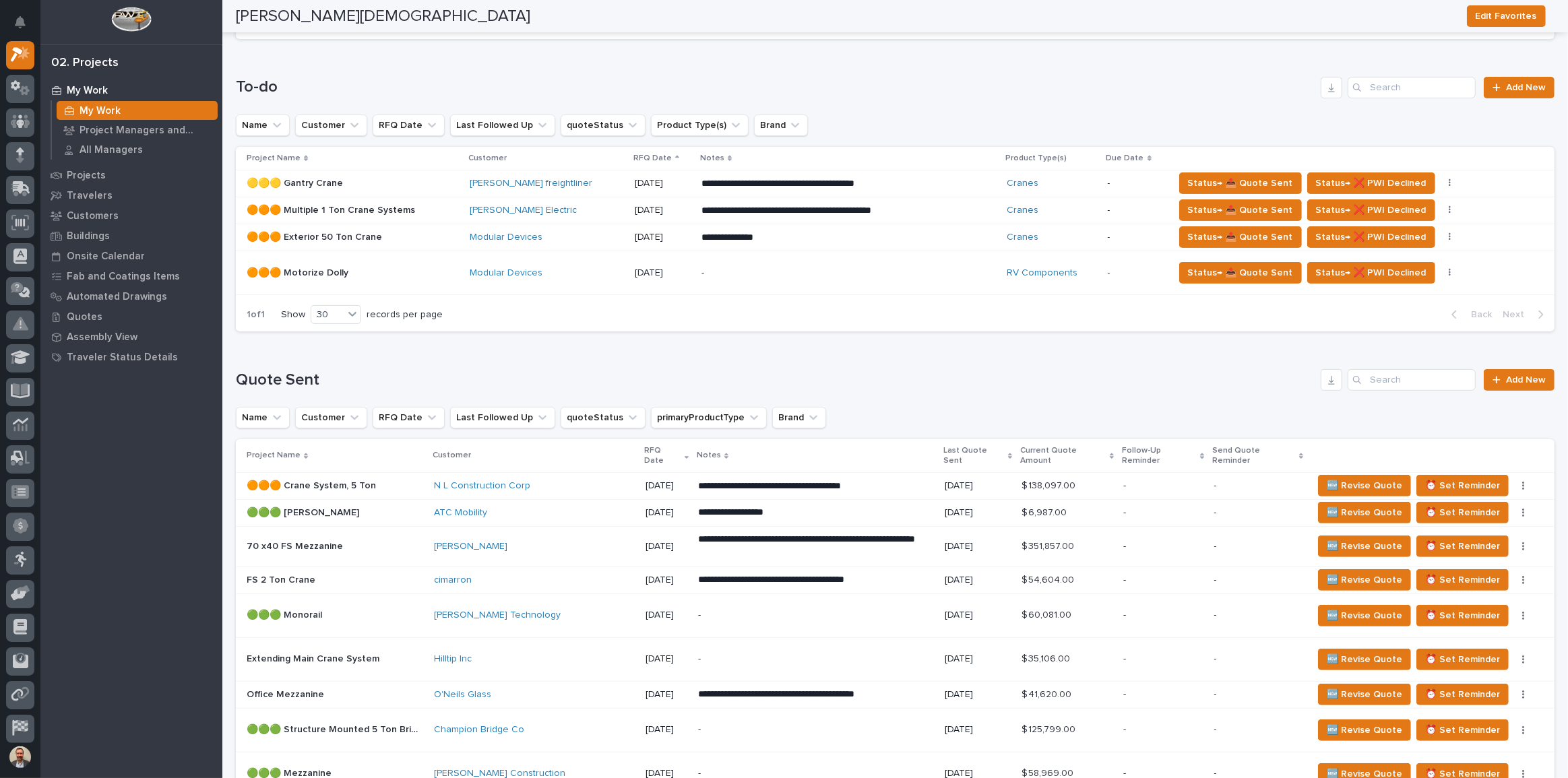
click at [916, 573] on p "**********" at bounding box center [816, 579] width 236 height 14
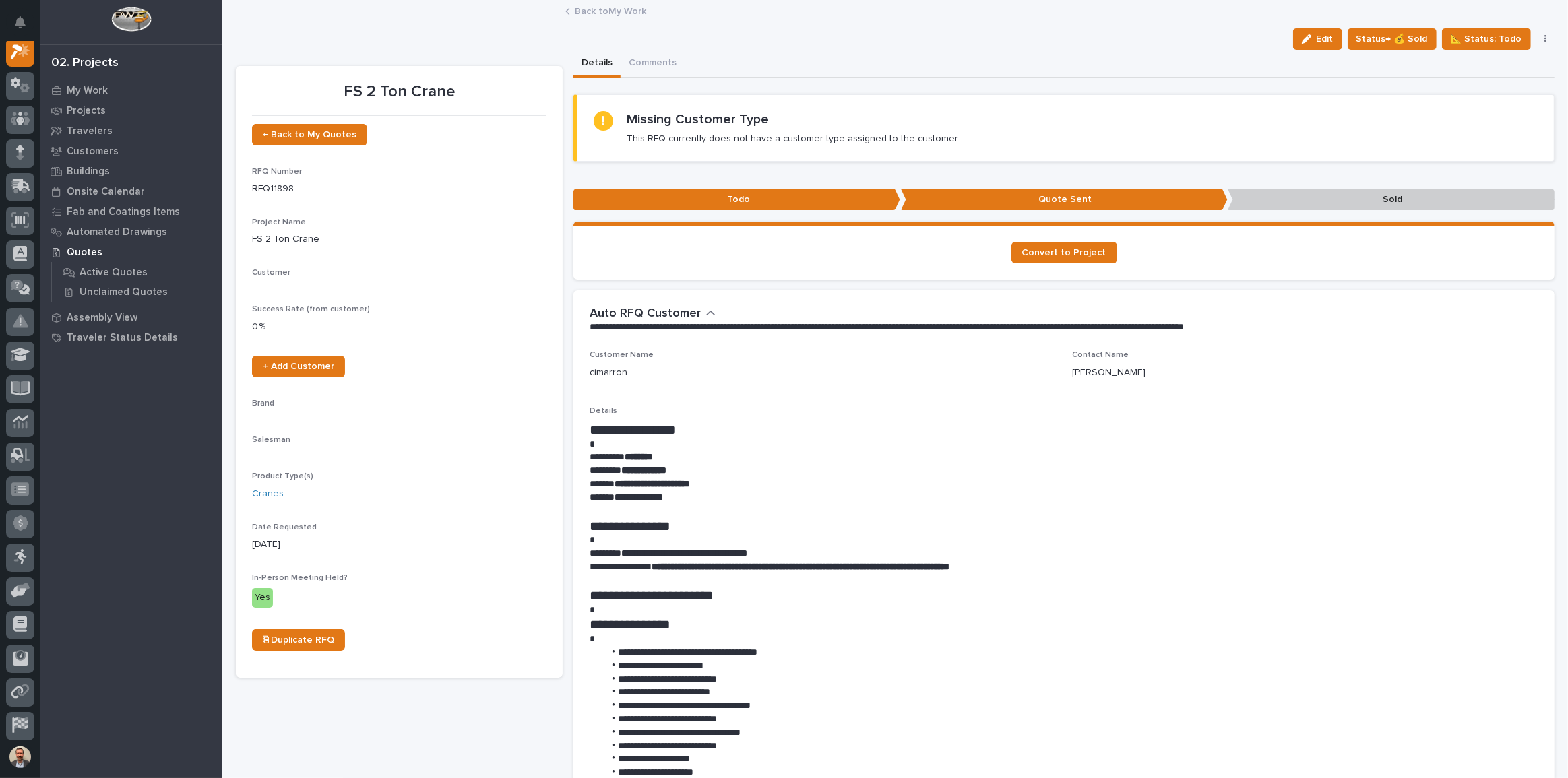
scroll to position [34, 0]
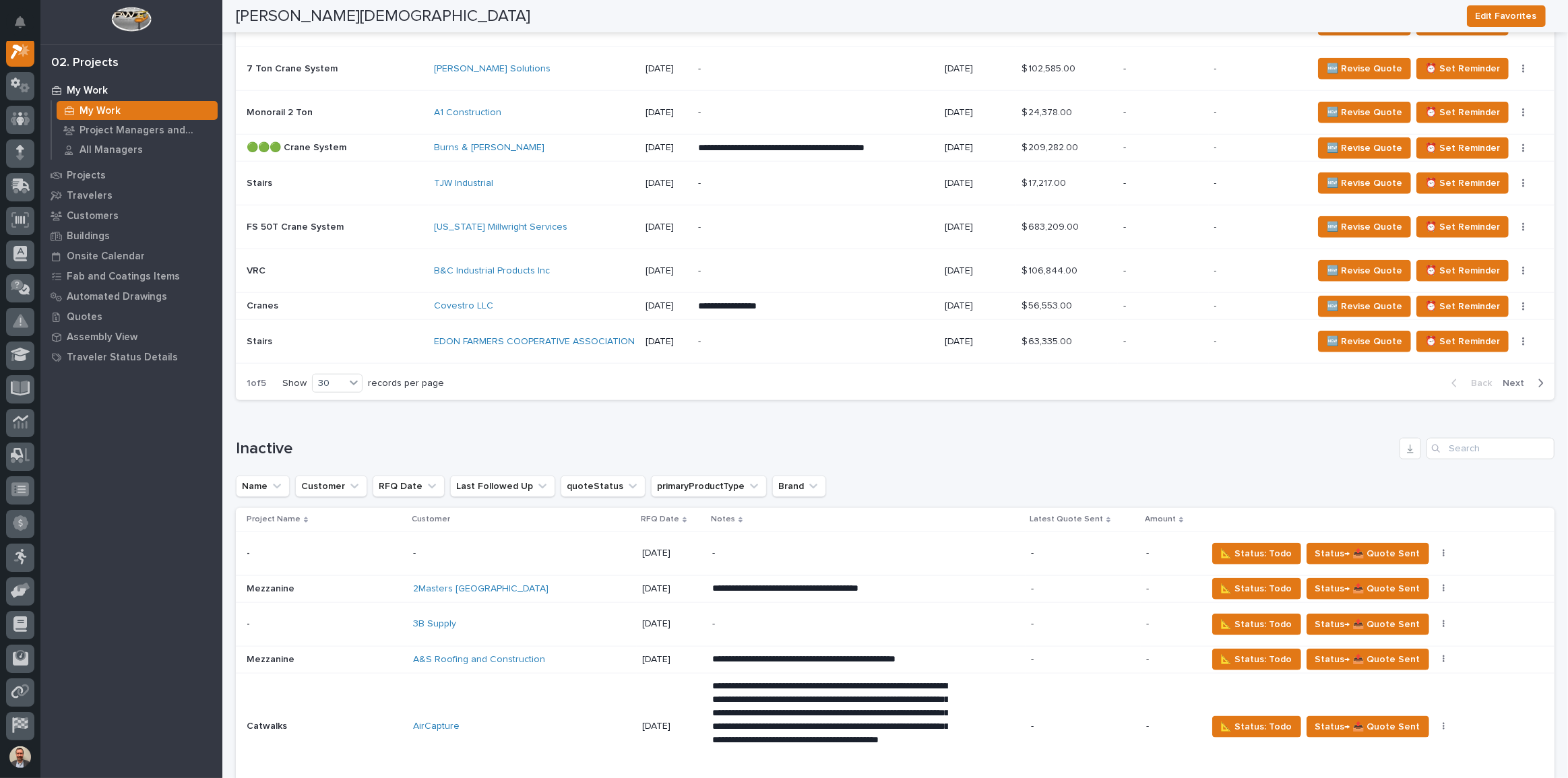
scroll to position [1477, 0]
click at [971, 579] on div "**********" at bounding box center [866, 588] width 308 height 24
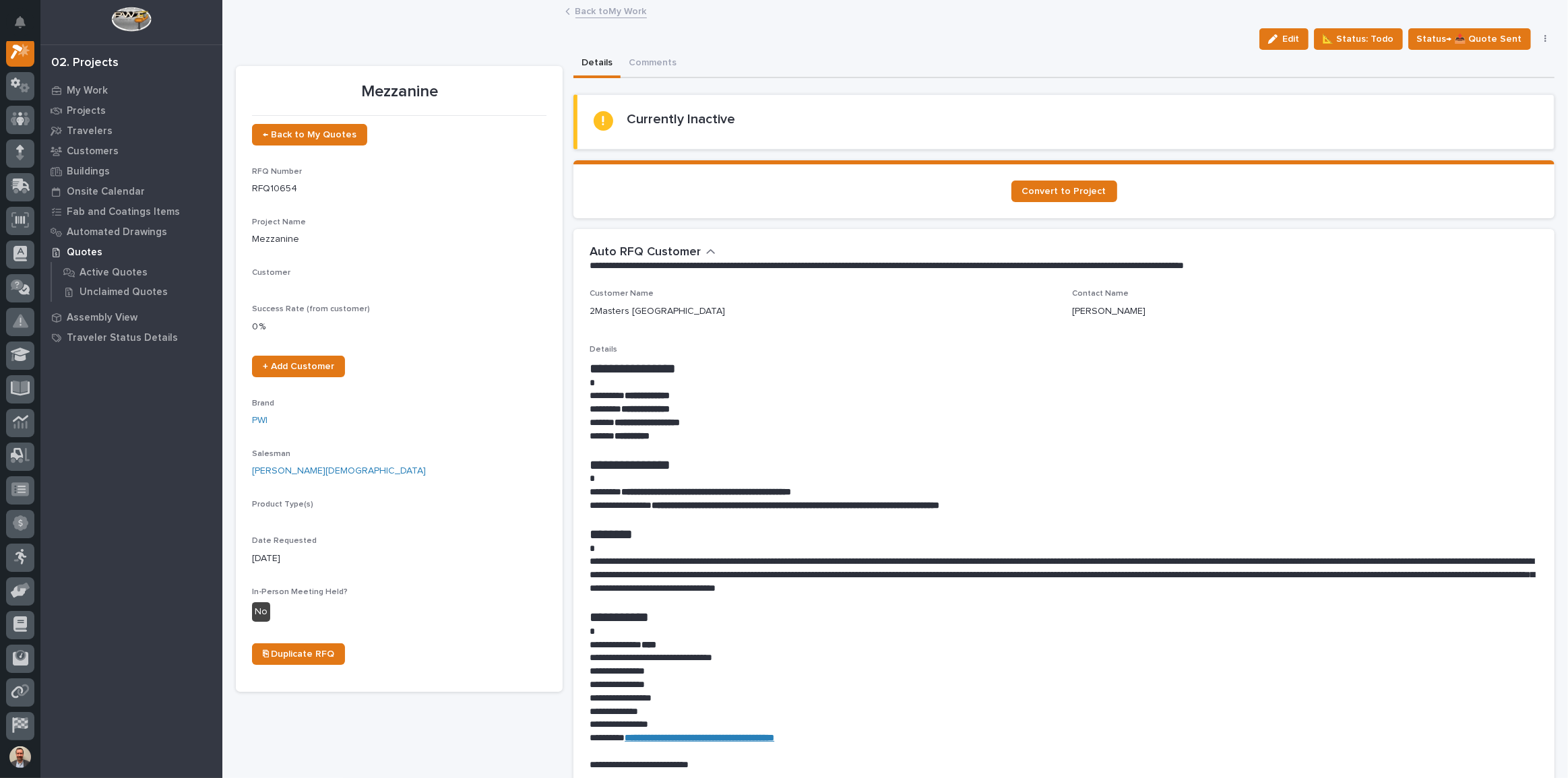
scroll to position [34, 0]
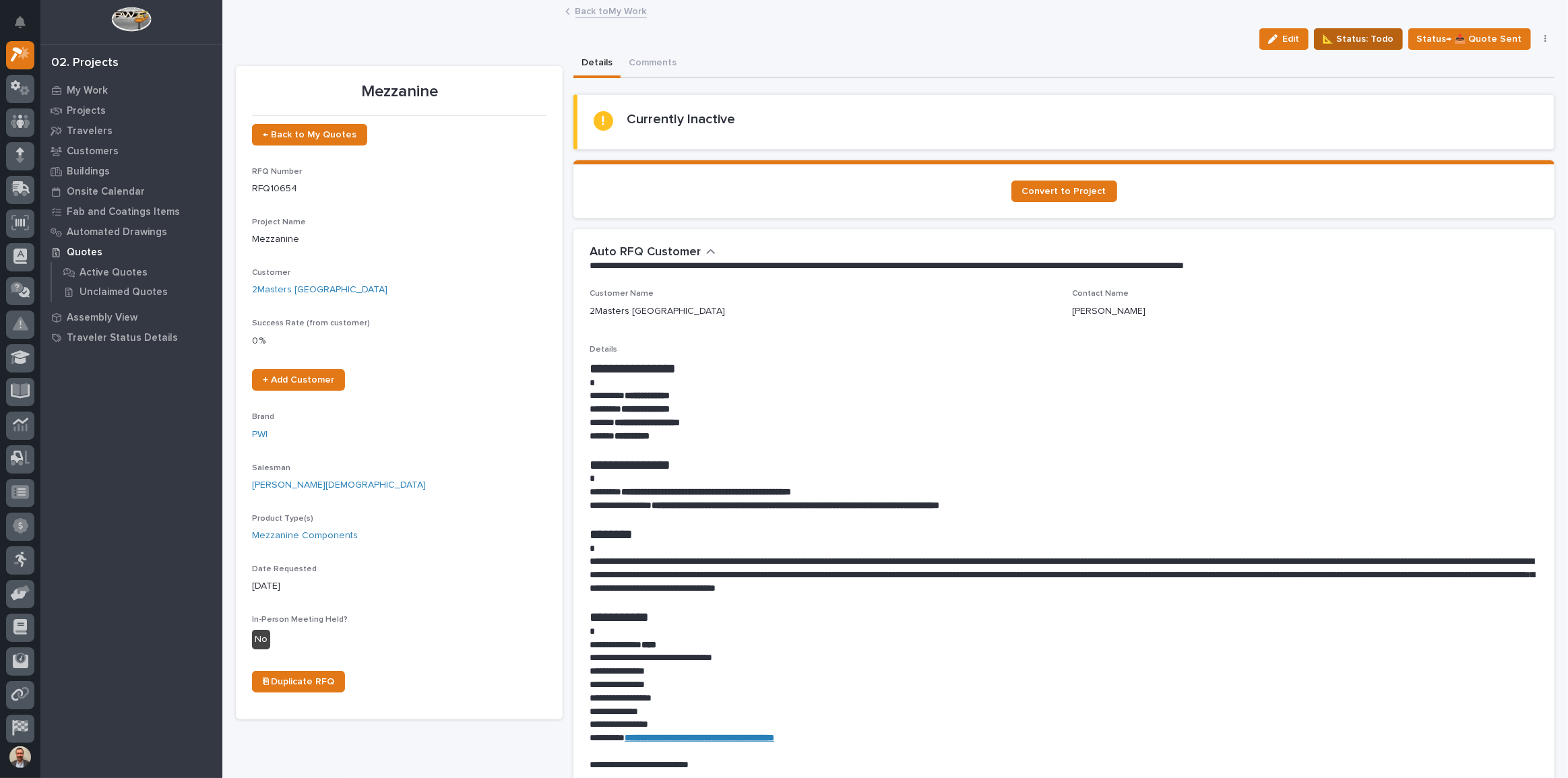
click at [1364, 38] on span "📐 Status: Todo" at bounding box center [1359, 39] width 71 height 16
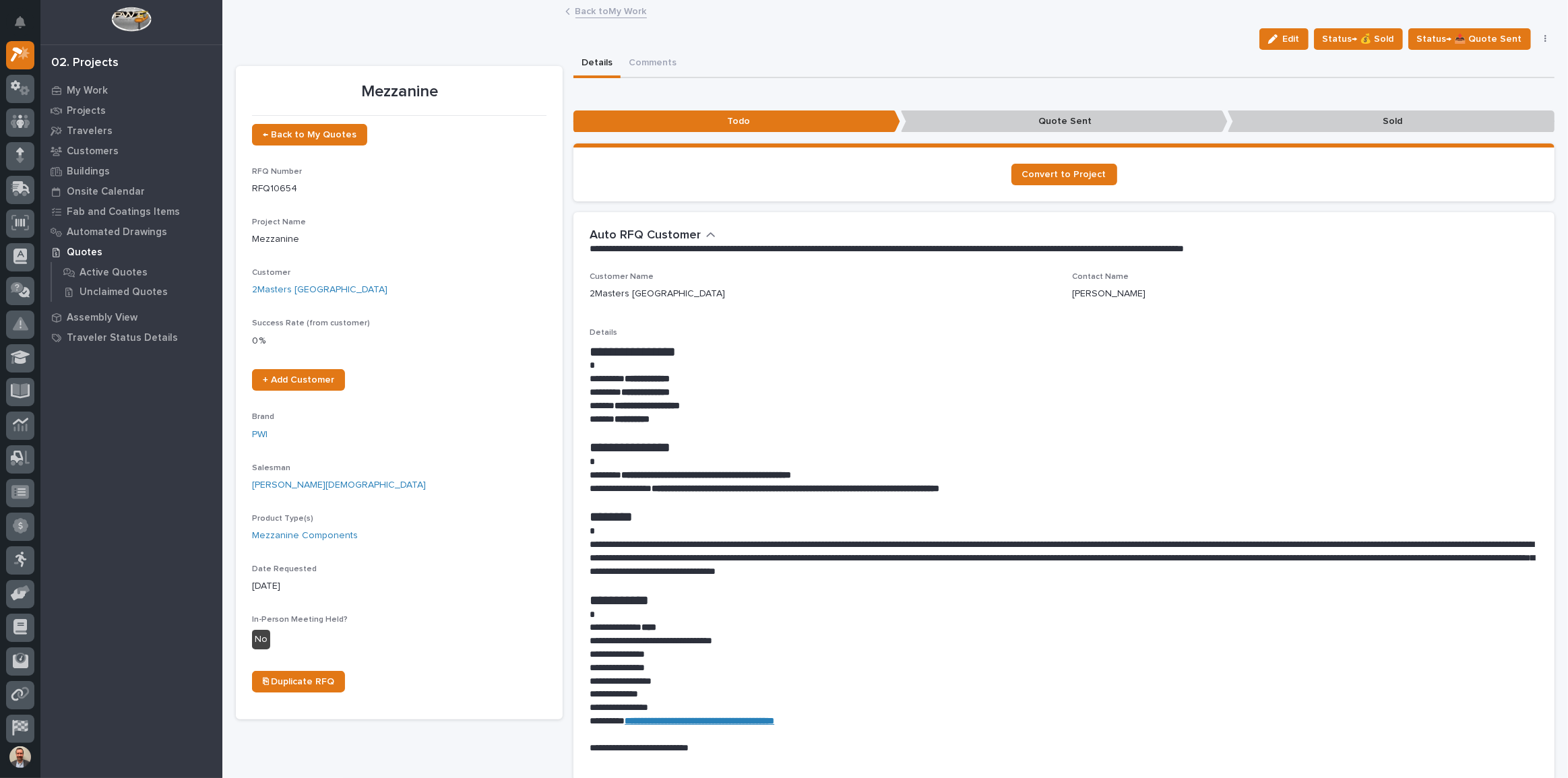
click at [1364, 38] on span "Status→ 💰 Sold" at bounding box center [1359, 39] width 71 height 16
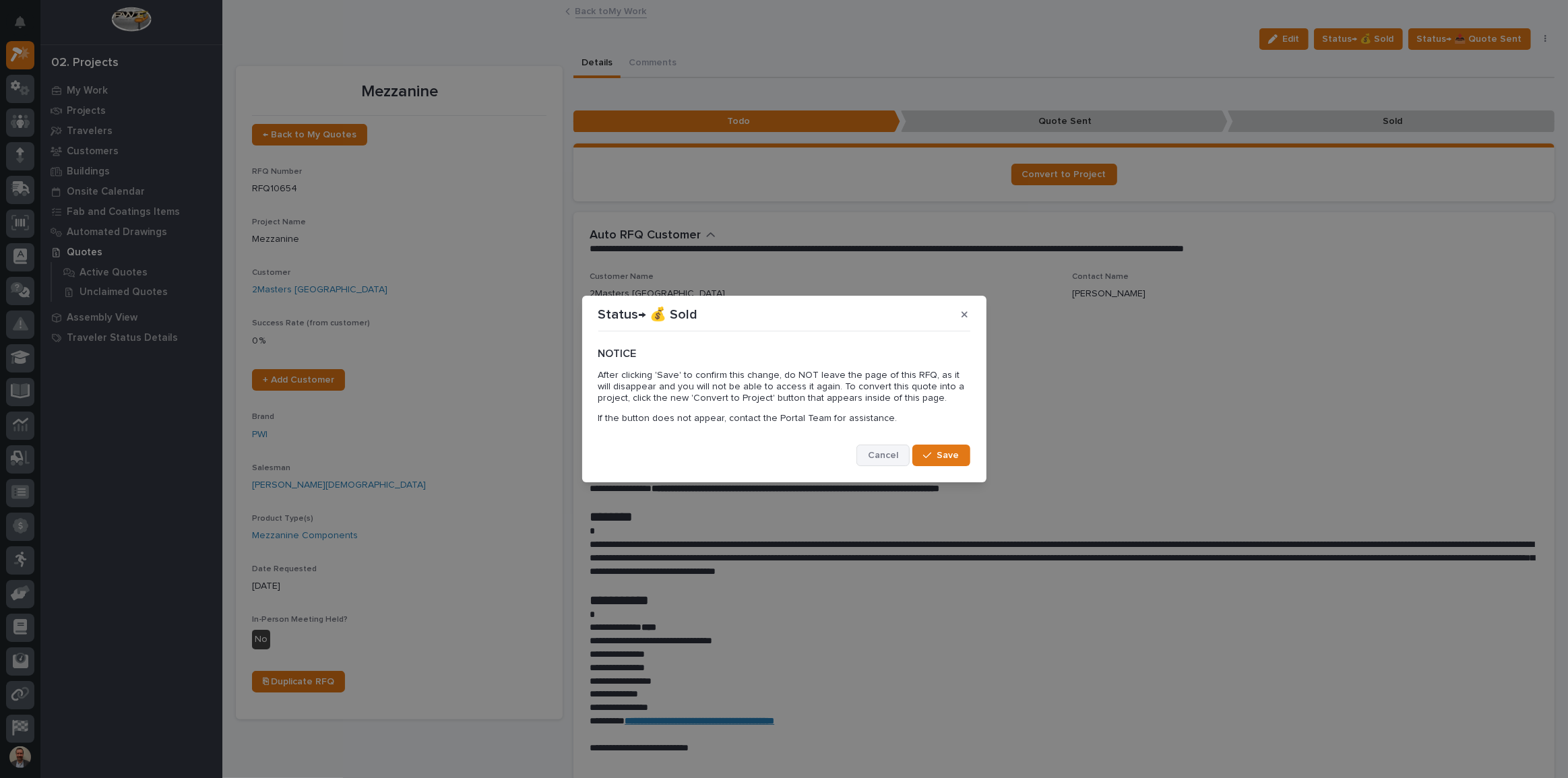
click at [883, 451] on span "Cancel" at bounding box center [883, 455] width 31 height 12
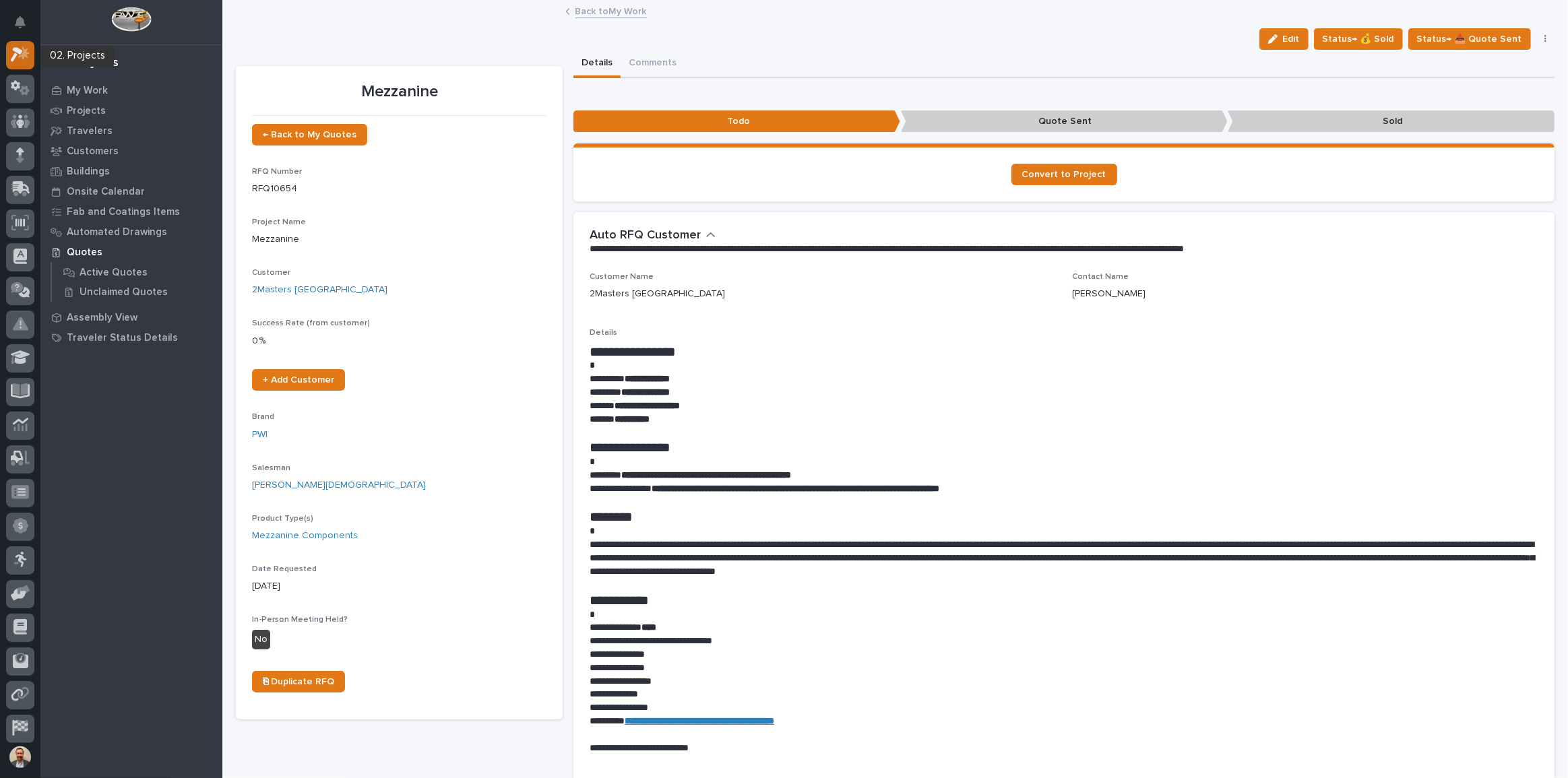
click at [15, 56] on icon at bounding box center [16, 55] width 12 height 15
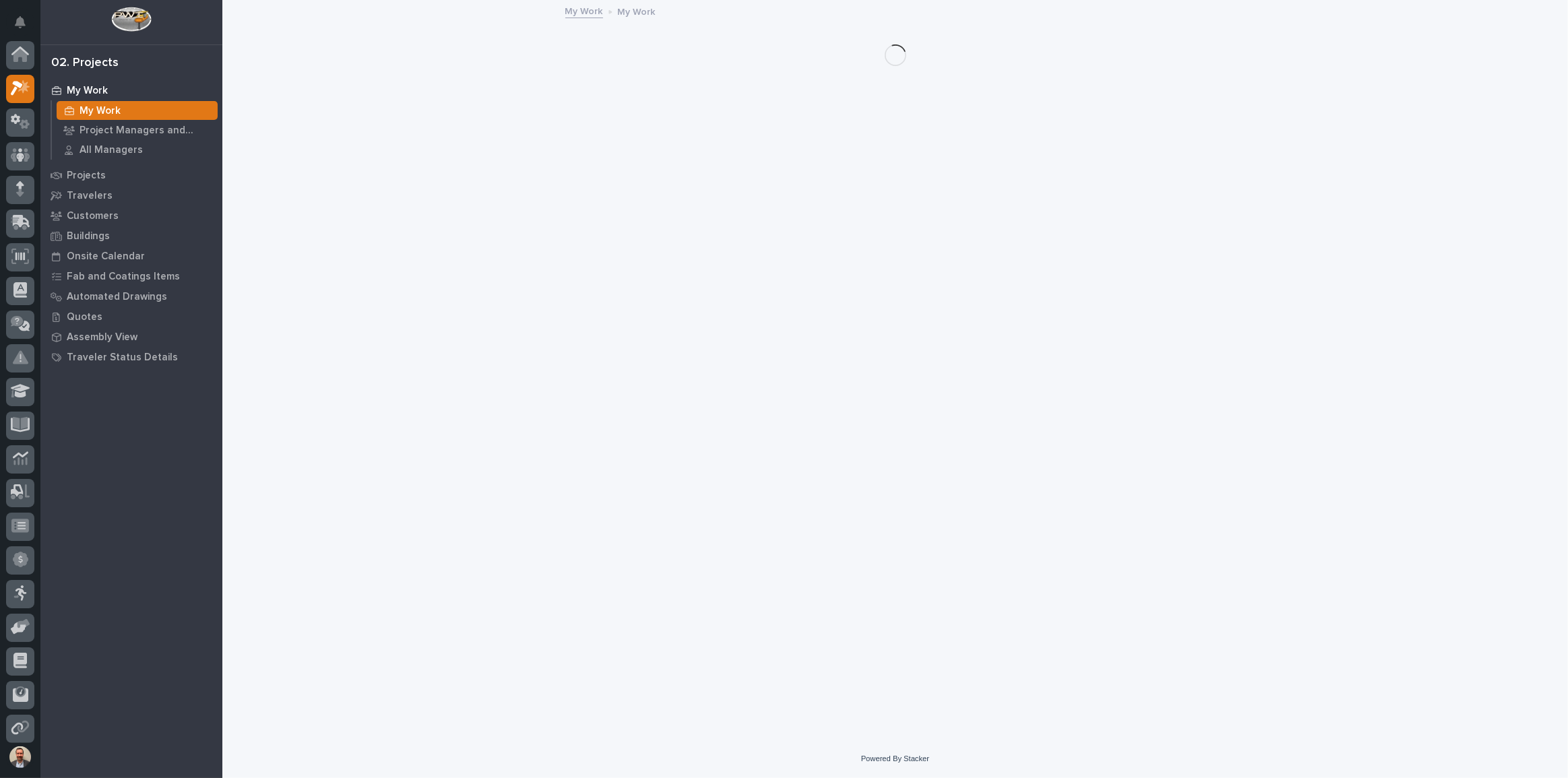
scroll to position [34, 0]
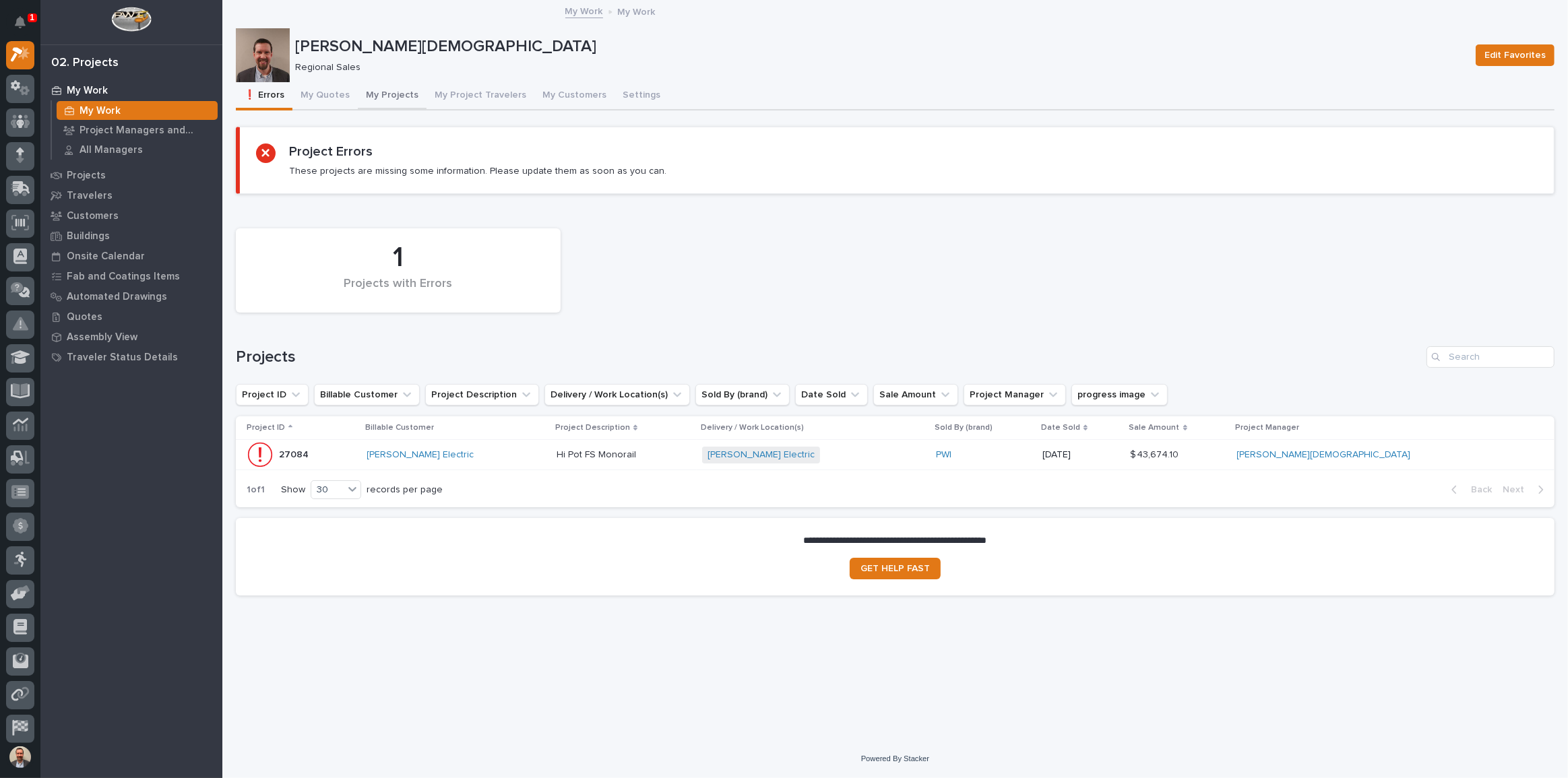
click at [396, 90] on button "My Projects" at bounding box center [392, 96] width 69 height 28
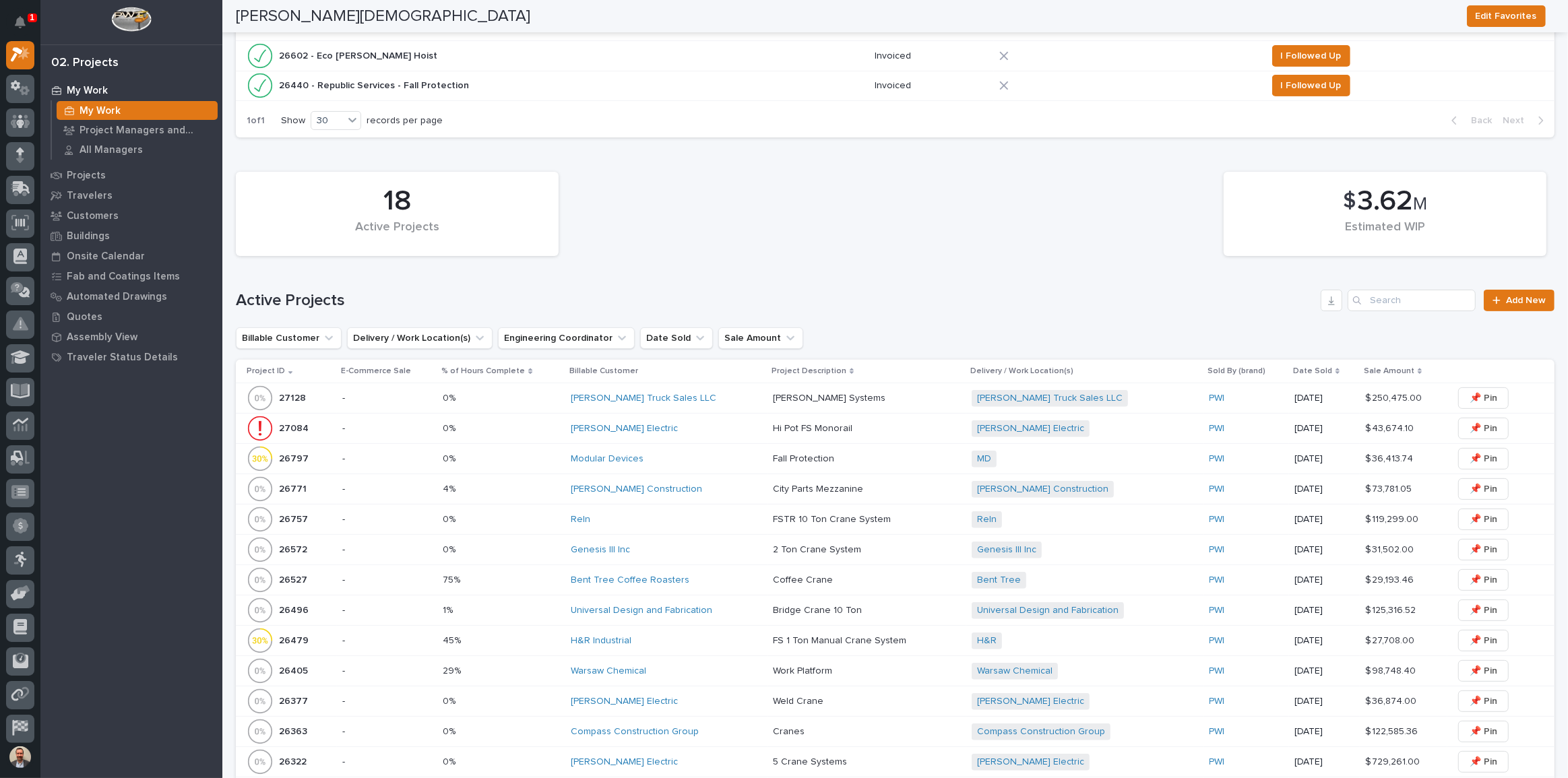
scroll to position [391, 0]
click at [700, 729] on div "Compass Construction Group" at bounding box center [666, 732] width 191 height 11
